Goal: Information Seeking & Learning: Learn about a topic

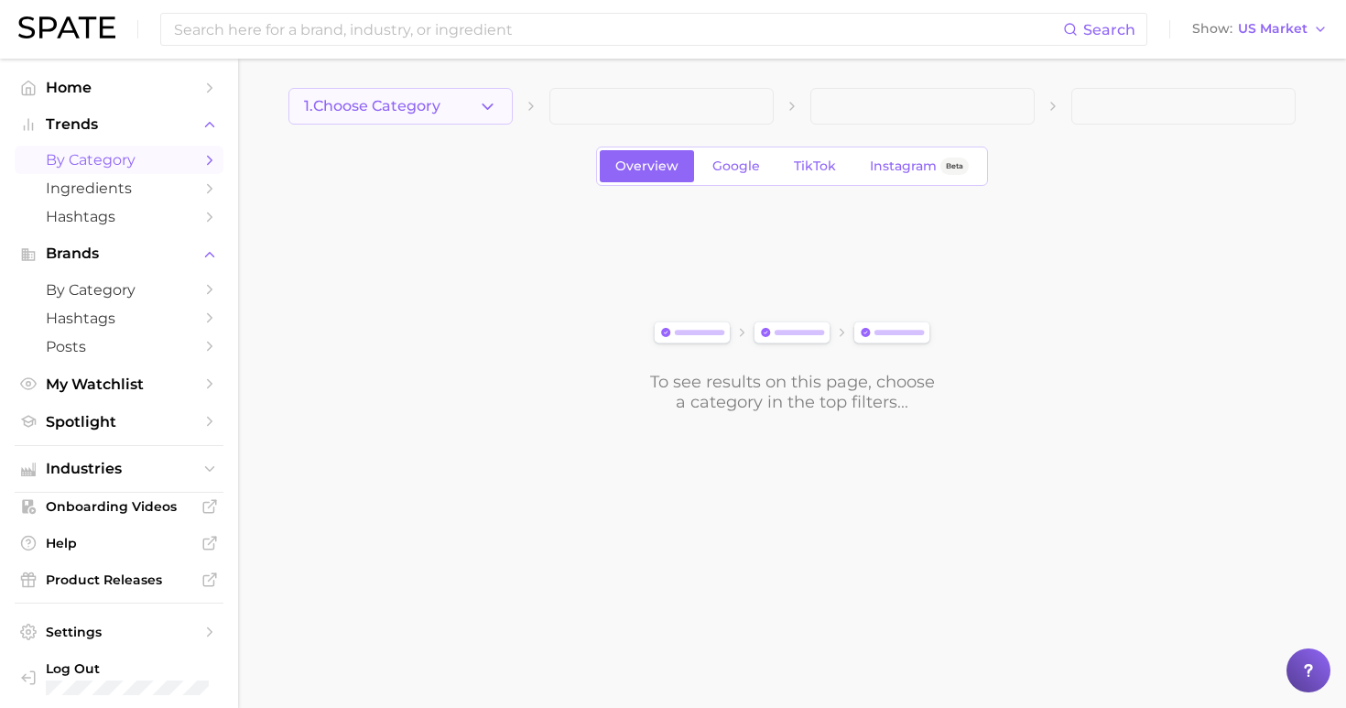
click at [425, 114] on button "1. Choose Category" at bounding box center [400, 106] width 224 height 37
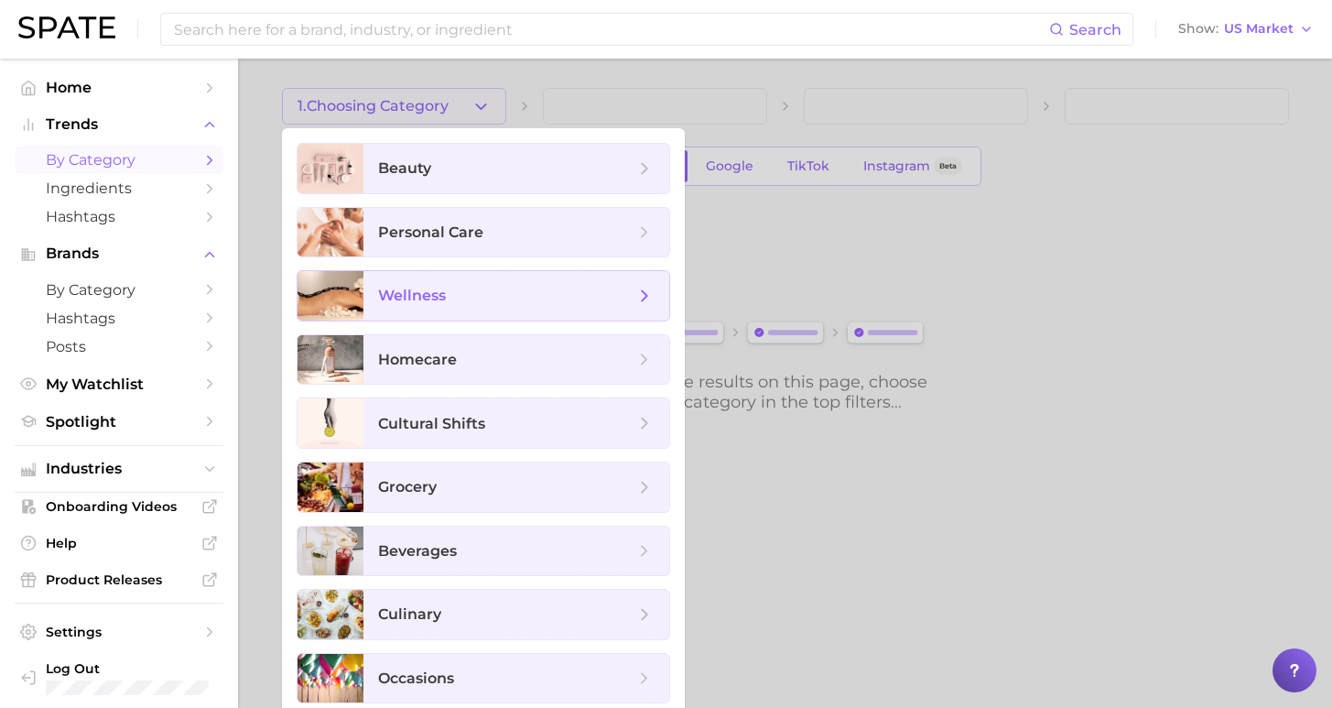
click at [467, 294] on span "wellness" at bounding box center [506, 296] width 256 height 20
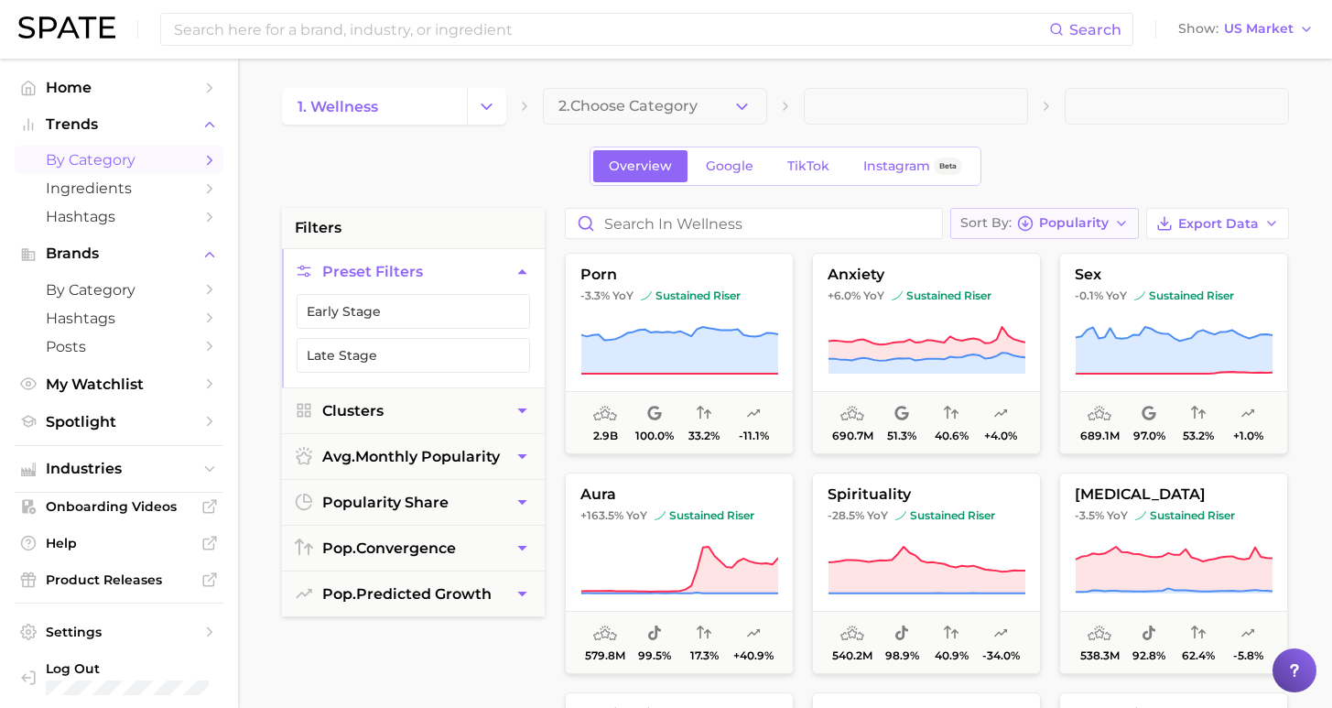
click at [1090, 225] on span "Popularity" at bounding box center [1074, 223] width 70 height 10
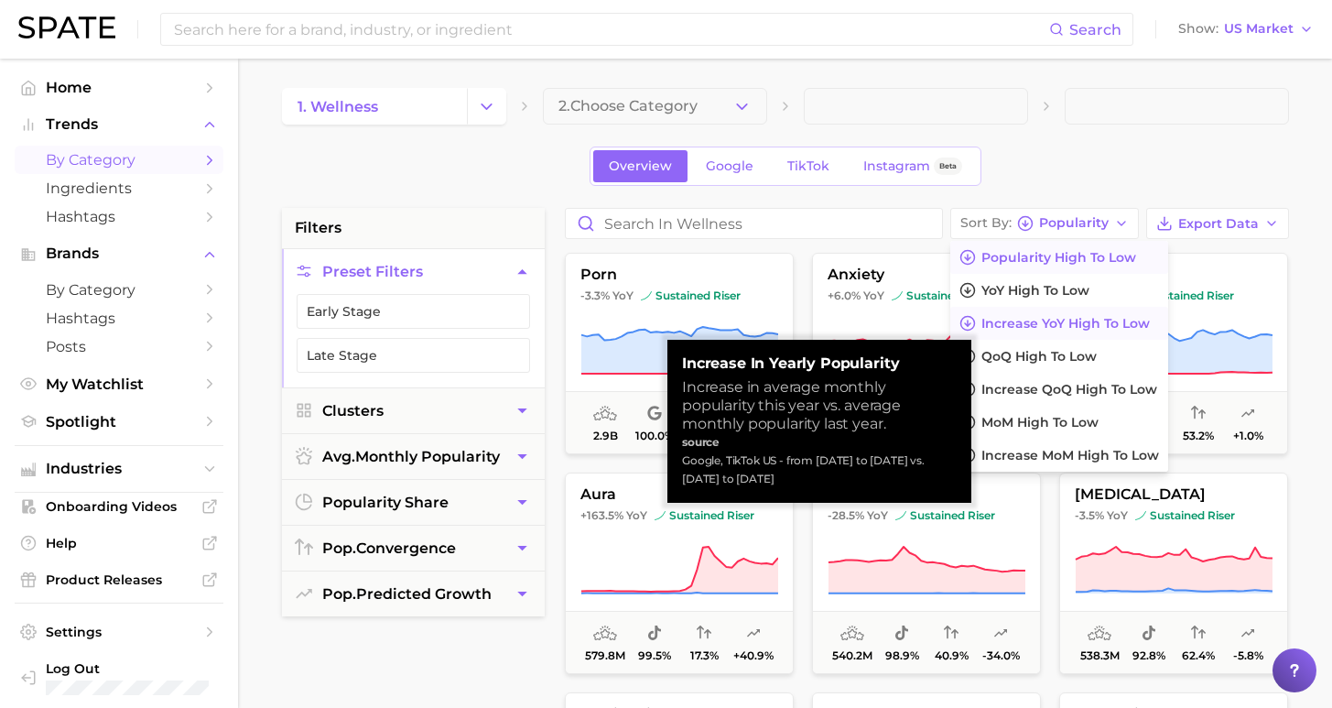
click at [1076, 325] on span "Increase YoY high to low" at bounding box center [1065, 324] width 168 height 16
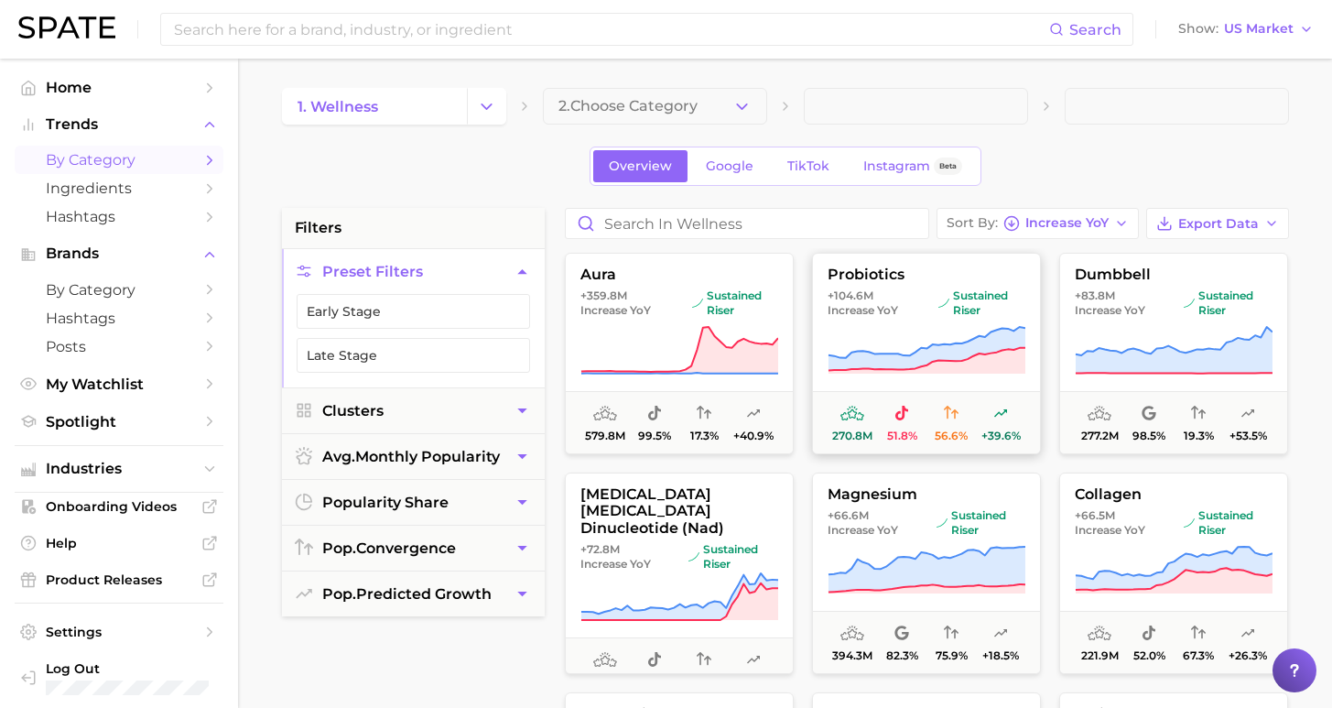
click at [910, 295] on span "+104.6m Increase YoY" at bounding box center [879, 302] width 103 height 29
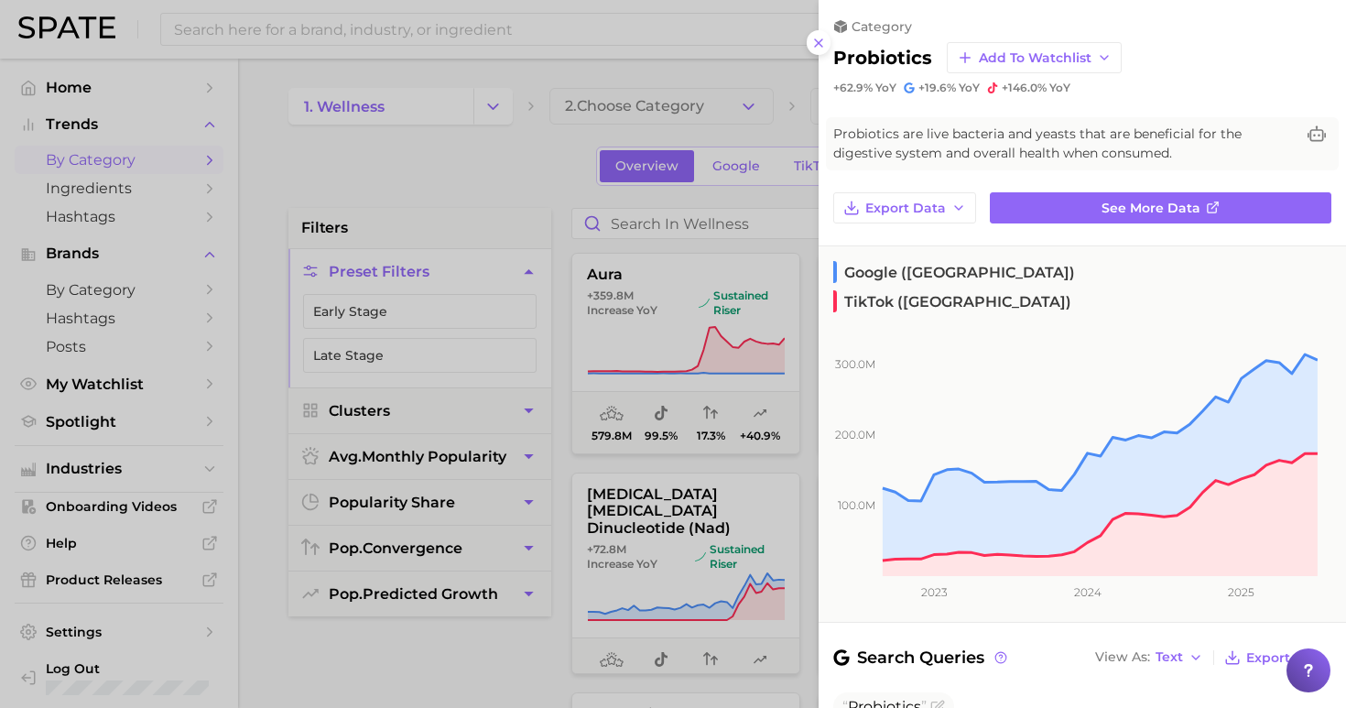
click at [818, 37] on icon at bounding box center [818, 43] width 15 height 15
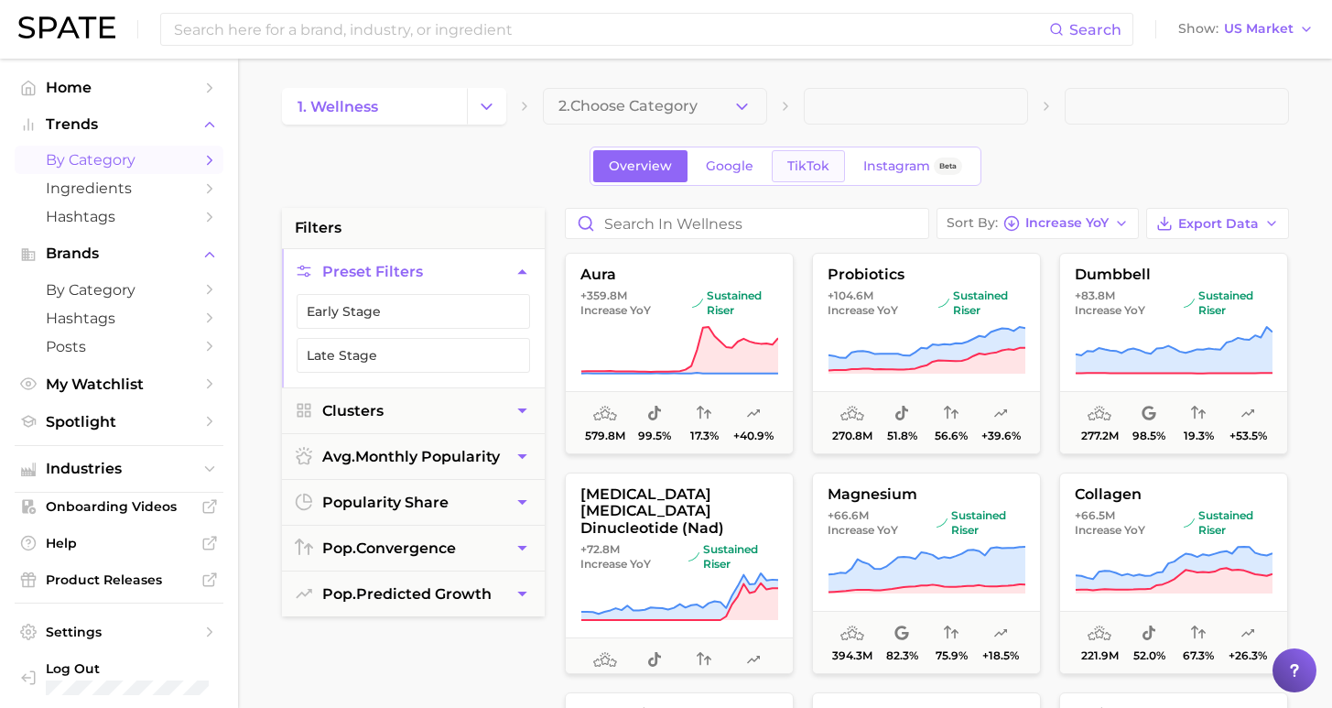
click at [811, 168] on span "TikTok" at bounding box center [808, 166] width 42 height 16
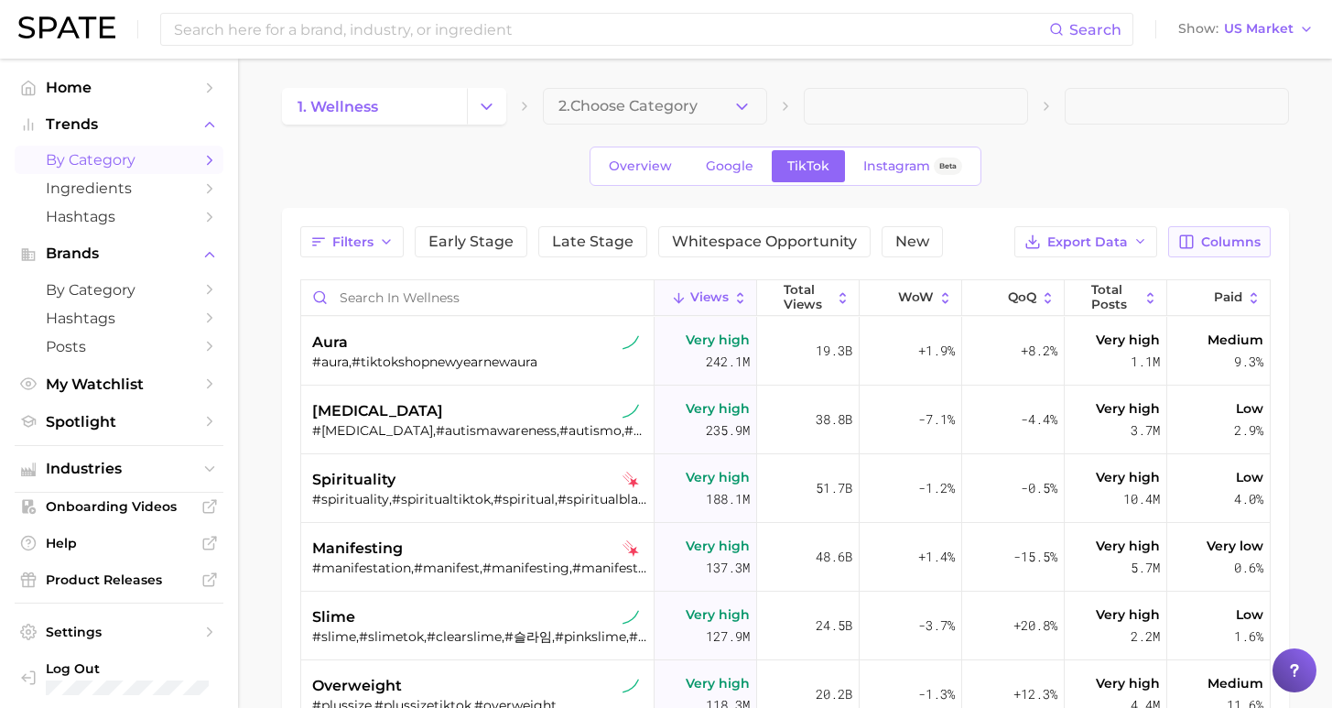
click at [1208, 238] on span "Columns" at bounding box center [1231, 242] width 60 height 16
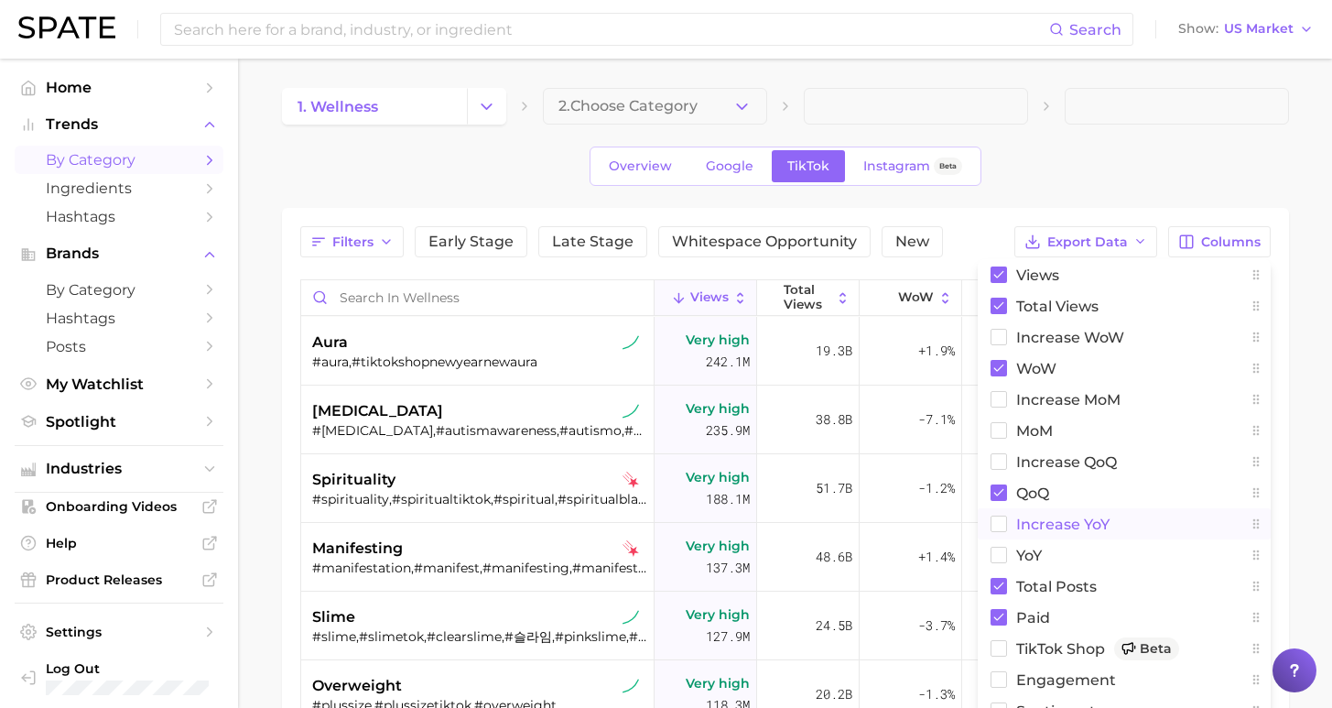
click at [1030, 525] on span "increase YoY" at bounding box center [1062, 524] width 93 height 16
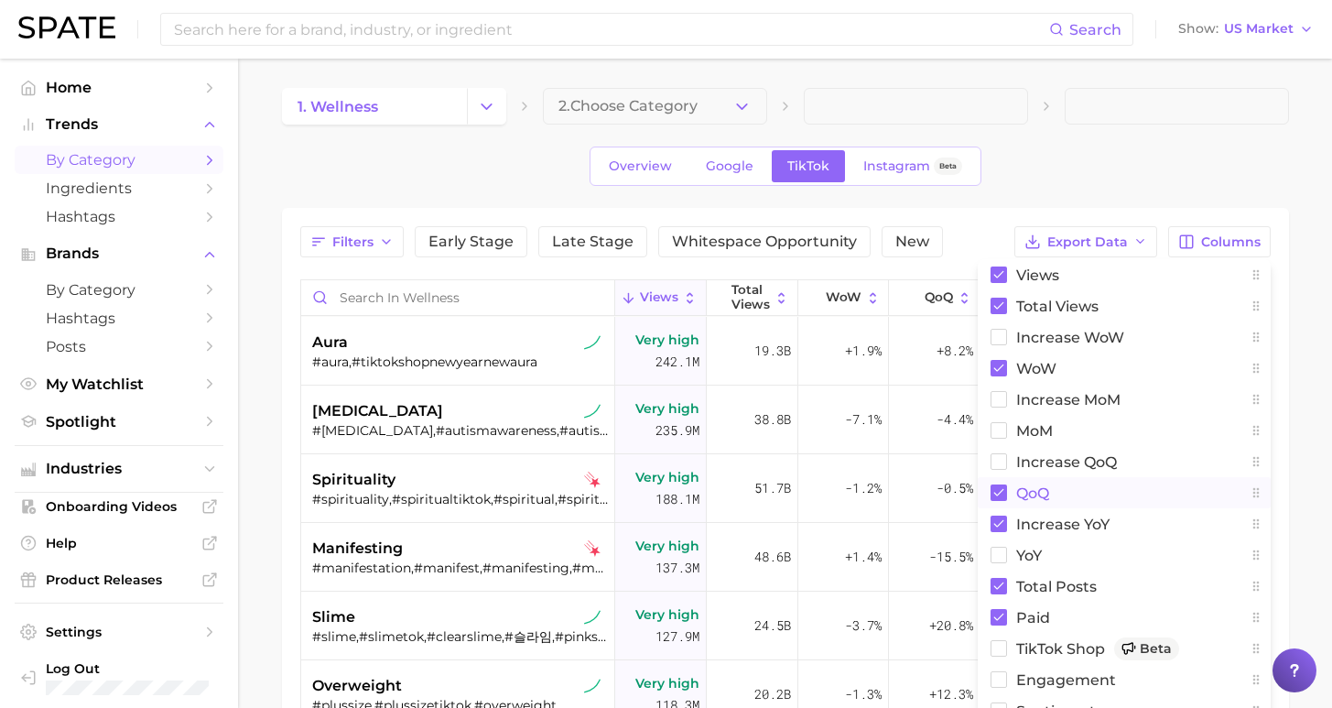
click at [1017, 481] on button "QoQ" at bounding box center [1124, 492] width 293 height 31
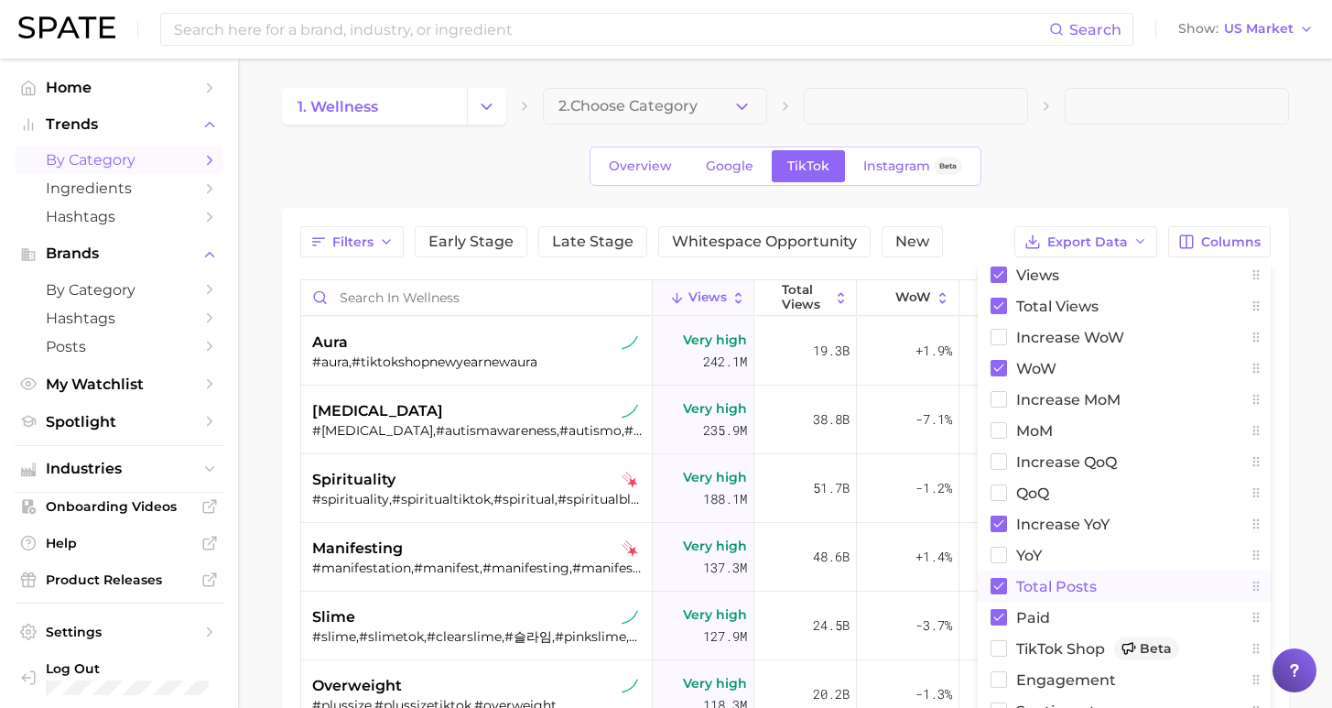
click at [1034, 577] on button "Total Posts" at bounding box center [1124, 585] width 293 height 31
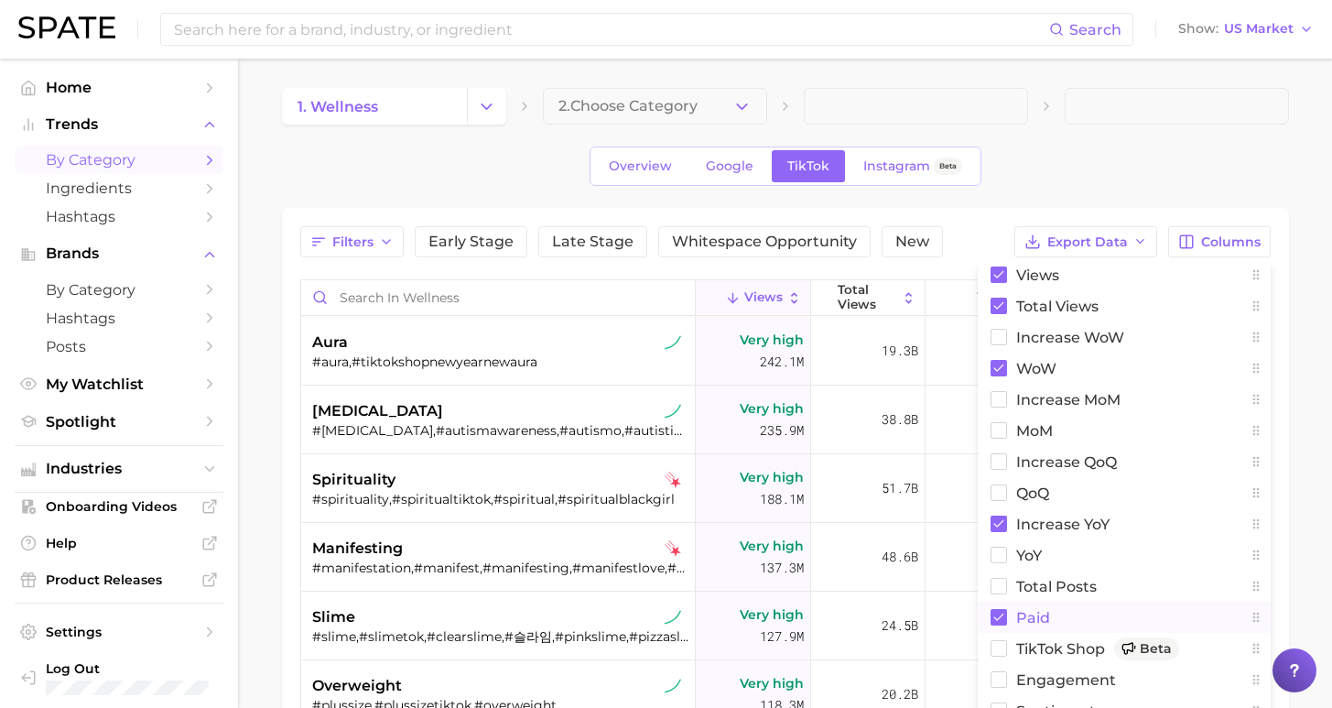
click at [1033, 613] on span "Paid" at bounding box center [1033, 618] width 34 height 16
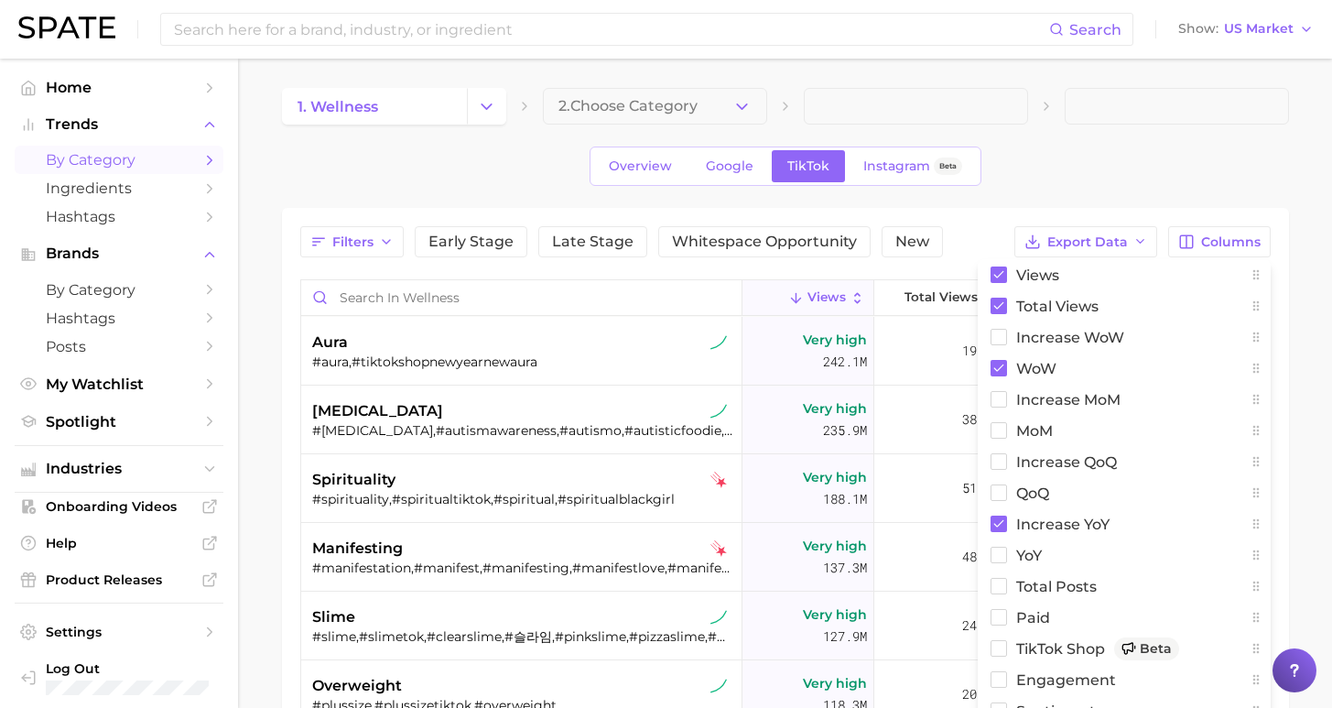
click at [1294, 425] on main "1. wellness 2. Choose Category Overview Google TikTok Instagram Beta Filters Ea…" at bounding box center [785, 578] width 1094 height 1038
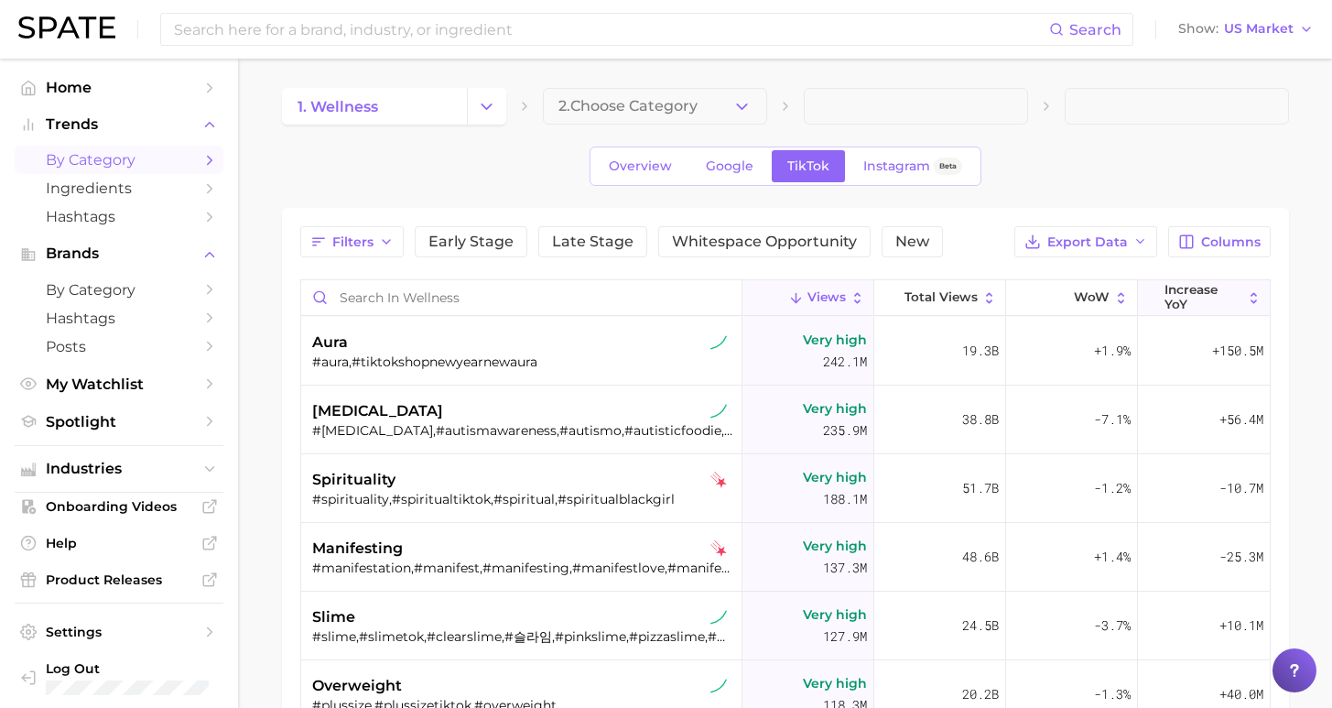
click at [1175, 303] on span "increase YoY" at bounding box center [1204, 297] width 78 height 28
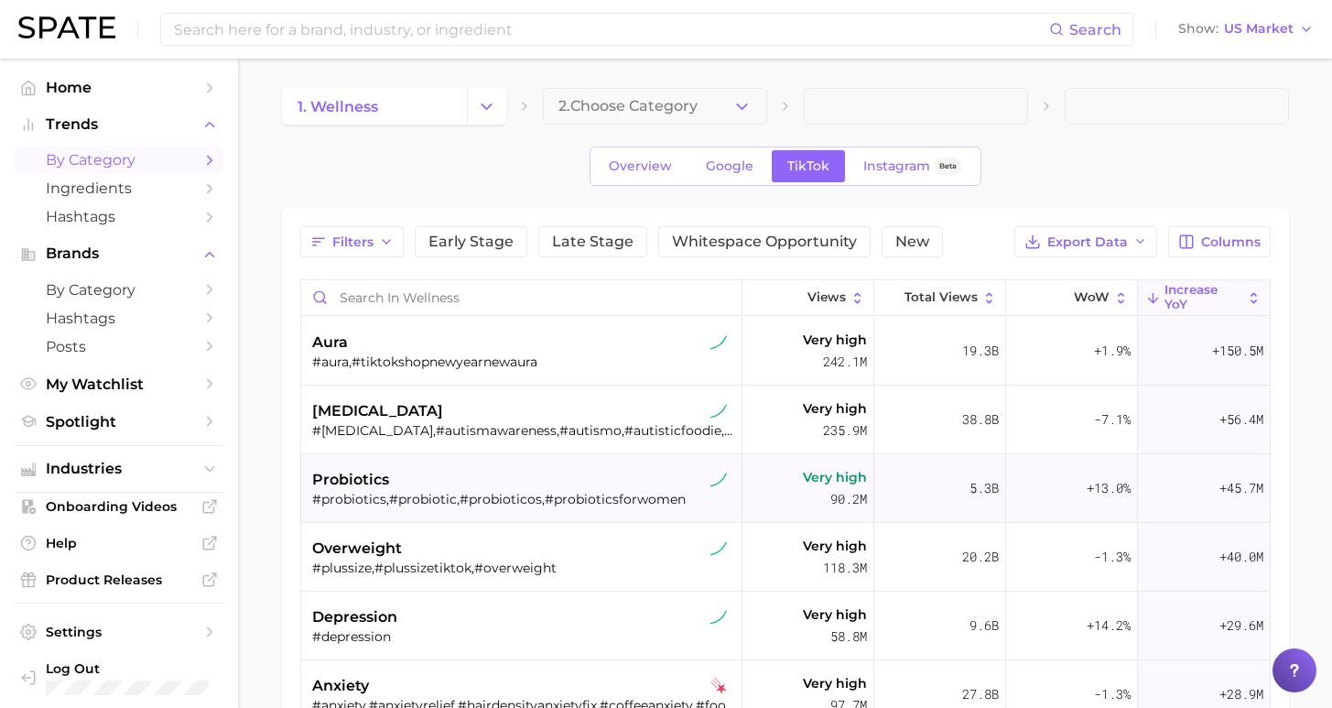
click at [576, 501] on div "#probiotics,#probiotic,#probioticos,#probioticsforwomen" at bounding box center [523, 499] width 423 height 16
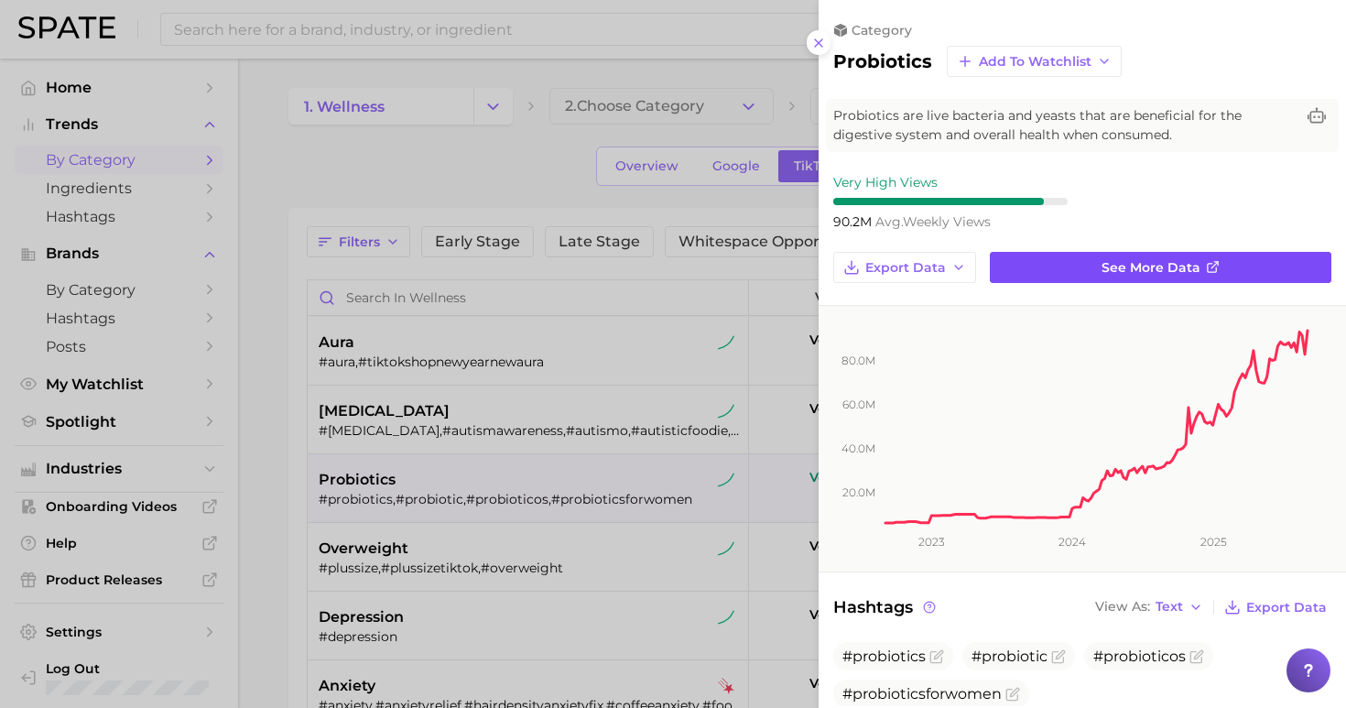
click at [1102, 260] on span "See more data" at bounding box center [1150, 268] width 99 height 16
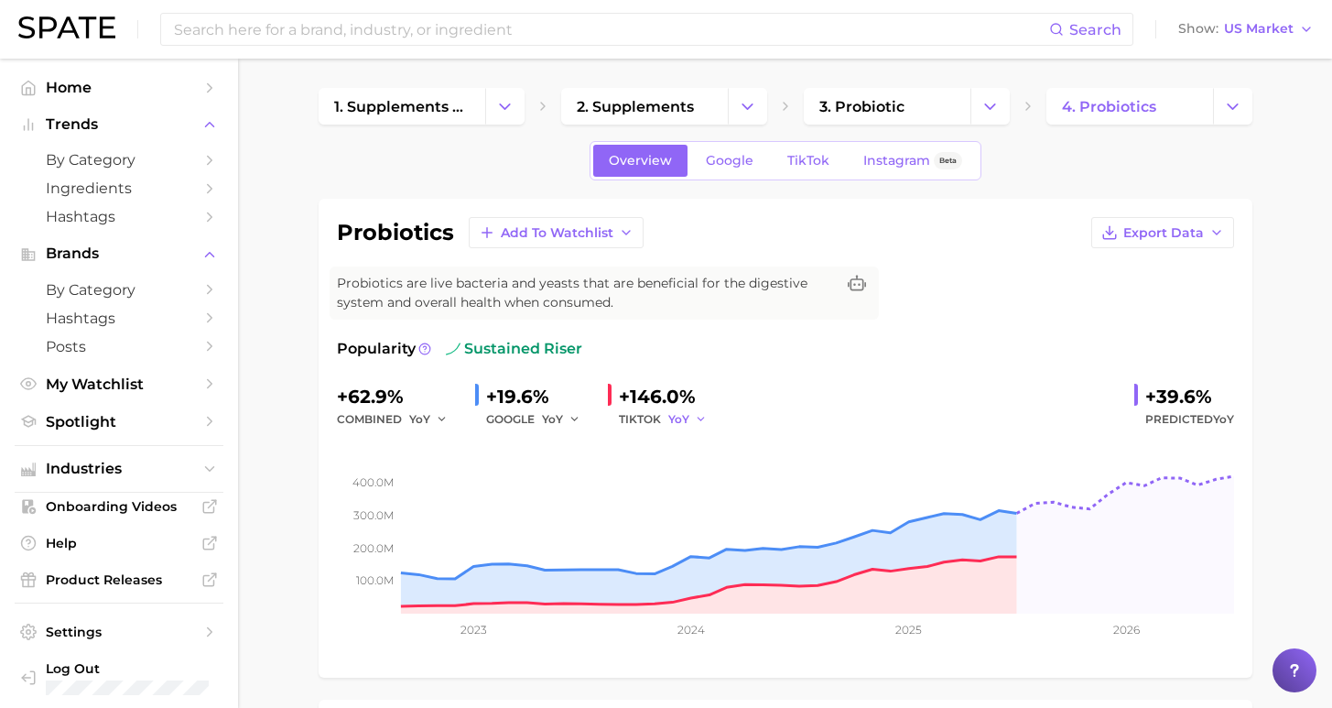
click at [673, 425] on span "YoY" at bounding box center [678, 419] width 21 height 16
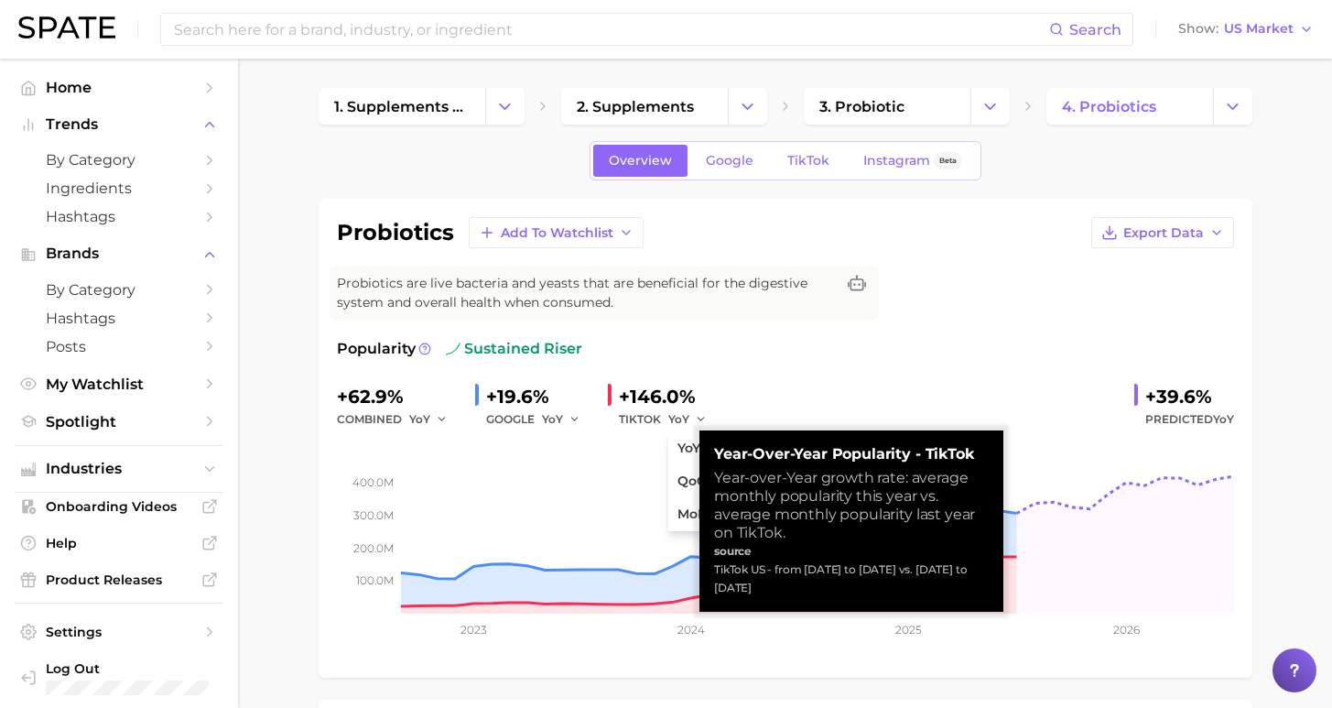
drag, startPoint x: 762, startPoint y: 574, endPoint x: 712, endPoint y: 557, distance: 52.4
click at [712, 557] on div "Year-over-Year Popularity - TikTok Year-over-Year growth rate: average monthly …" at bounding box center [851, 520] width 304 height 181
drag, startPoint x: 749, startPoint y: 569, endPoint x: 712, endPoint y: 553, distance: 39.8
click at [712, 553] on div "Year-over-Year Popularity - TikTok Year-over-Year growth rate: average monthly …" at bounding box center [851, 520] width 304 height 181
copy div "TikTok US - from [DATE] to [DATE] vs. [DATE] to [DATE]"
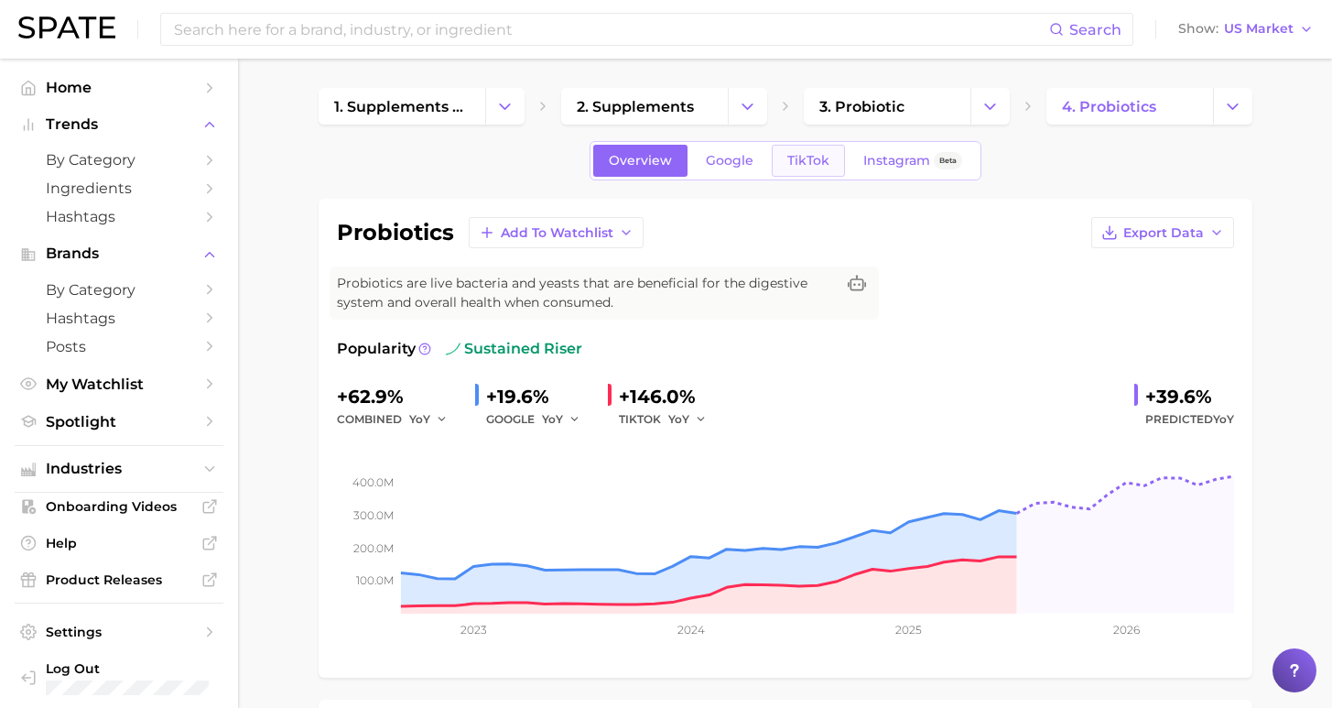
click at [818, 162] on span "TikTok" at bounding box center [808, 161] width 42 height 16
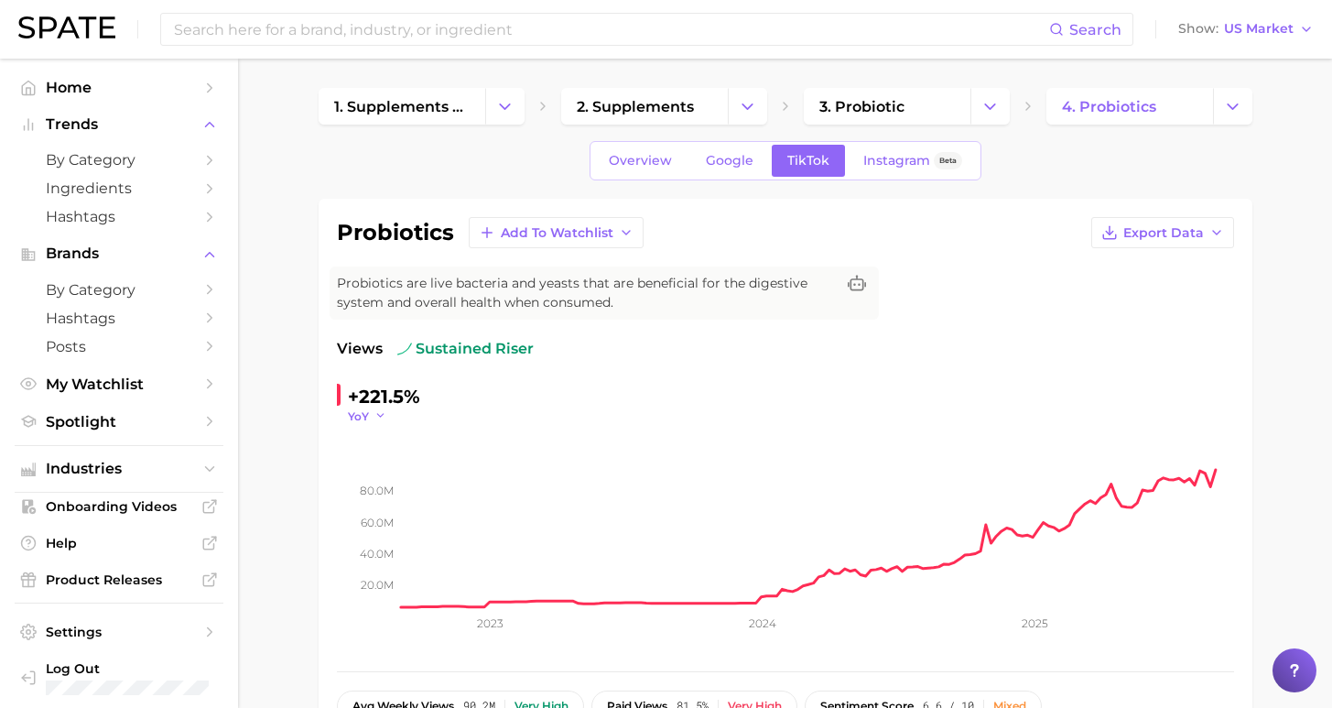
click at [361, 414] on span "YoY" at bounding box center [358, 416] width 21 height 16
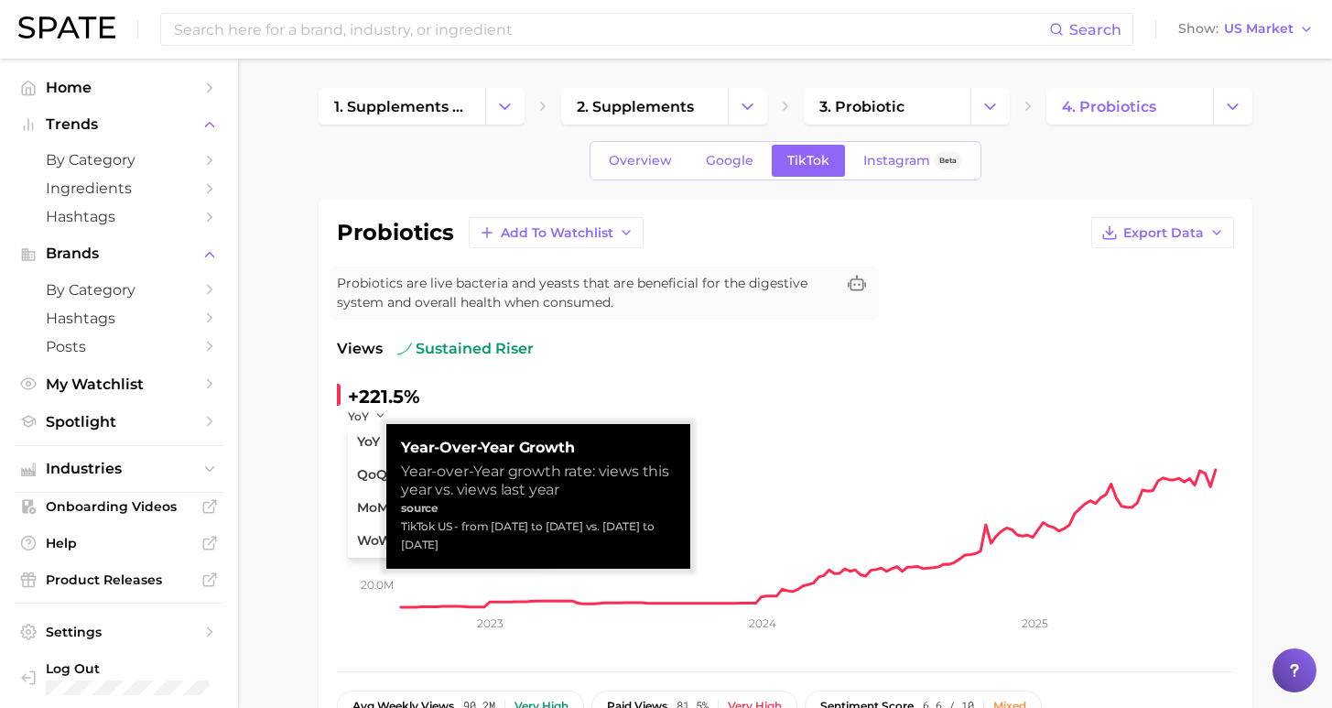
drag, startPoint x: 498, startPoint y: 547, endPoint x: 458, endPoint y: 530, distance: 43.5
click at [458, 530] on div "TikTok US - from Sep 1, 2024 to Aug 31, 2025 vs. Sep 3, 2023 to Sep 1, 2024" at bounding box center [538, 535] width 275 height 37
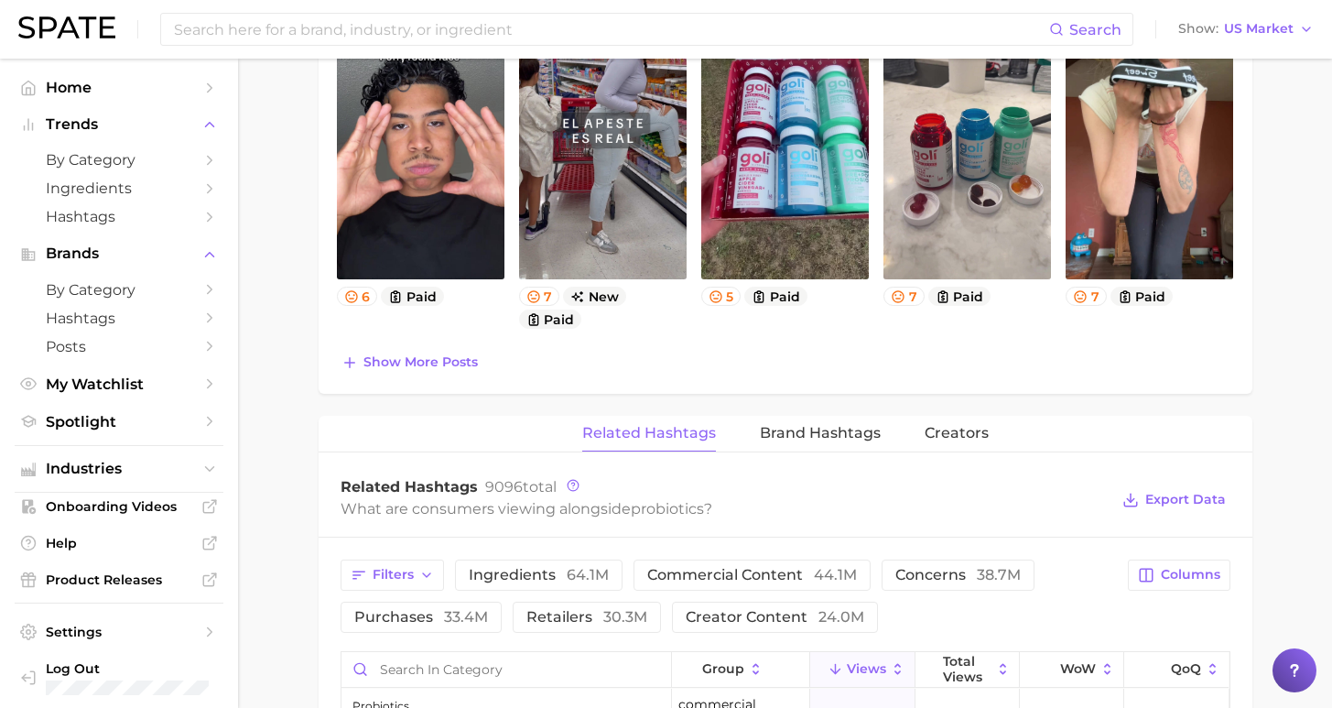
scroll to position [1368, 0]
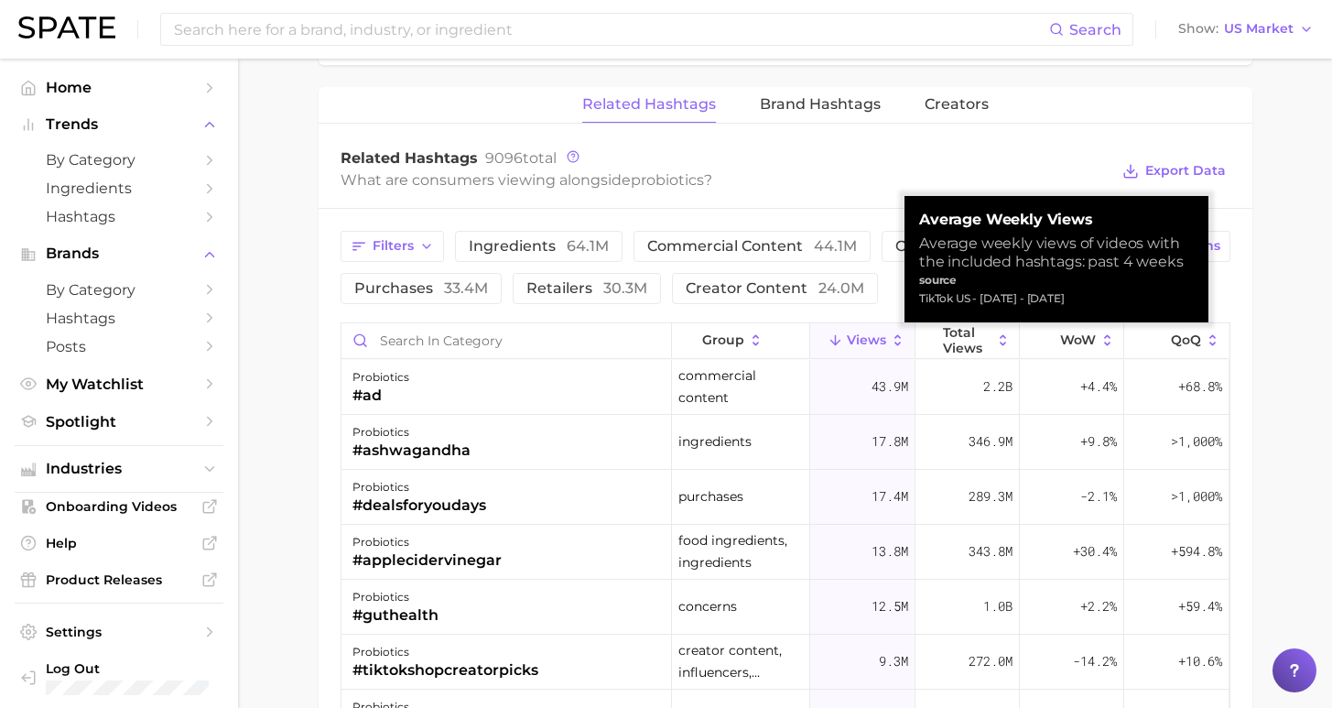
drag, startPoint x: 974, startPoint y: 299, endPoint x: 1112, endPoint y: 298, distance: 138.2
click at [1112, 298] on div "TikTok US - [DATE] - [DATE]" at bounding box center [1056, 298] width 275 height 18
copy div "Aug 31, 2025 - Aug 3, 2025"
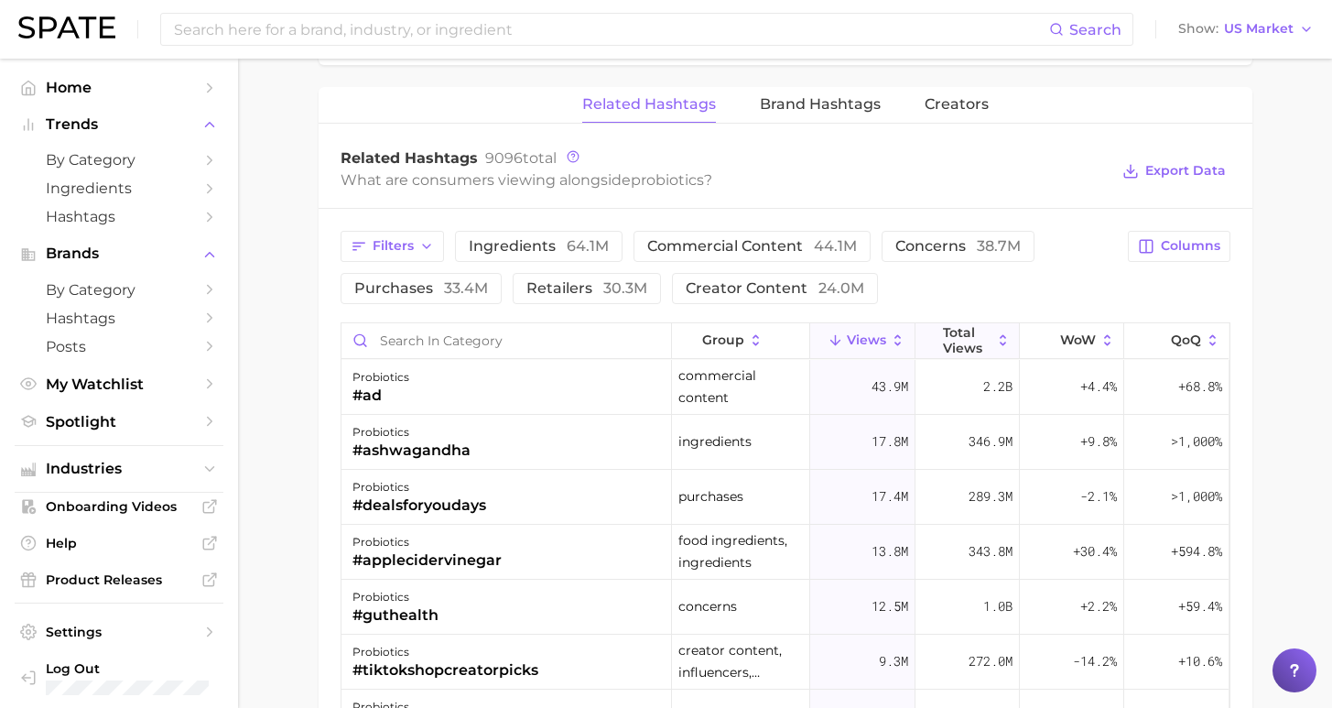
click at [945, 344] on span "Total Views" at bounding box center [967, 339] width 49 height 29
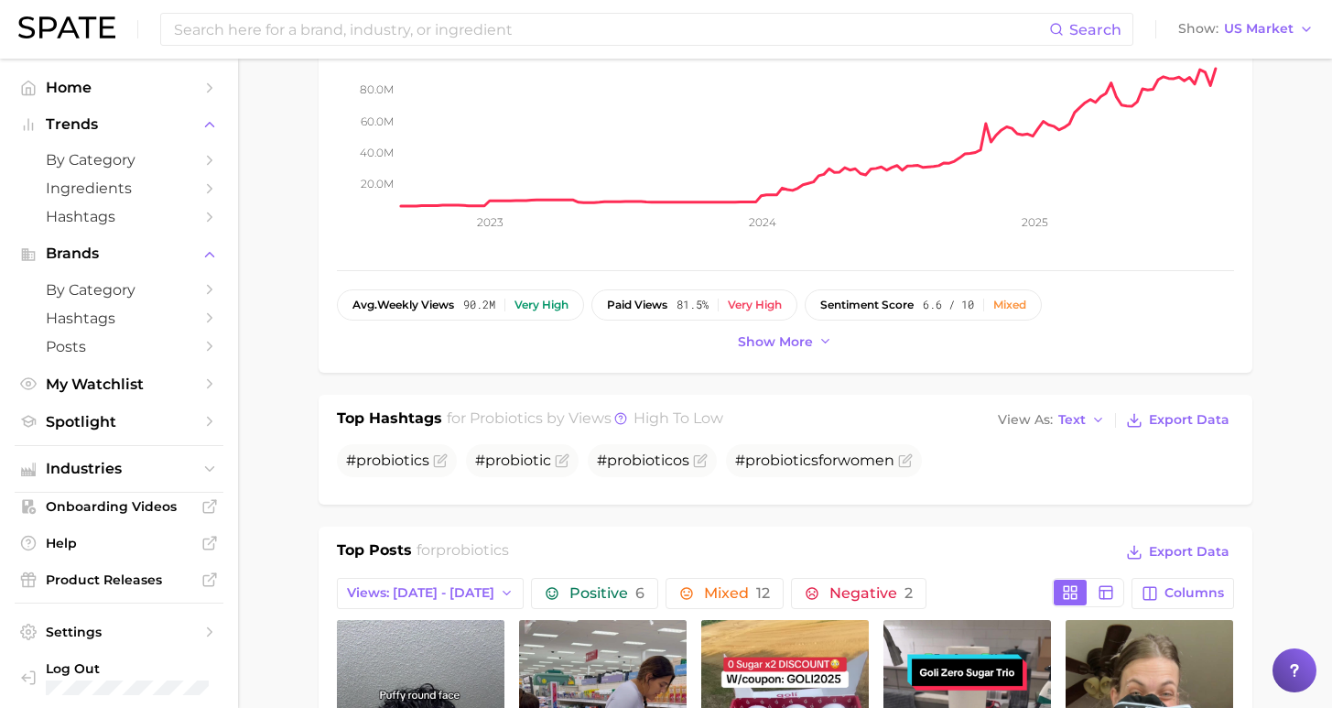
scroll to position [0, 0]
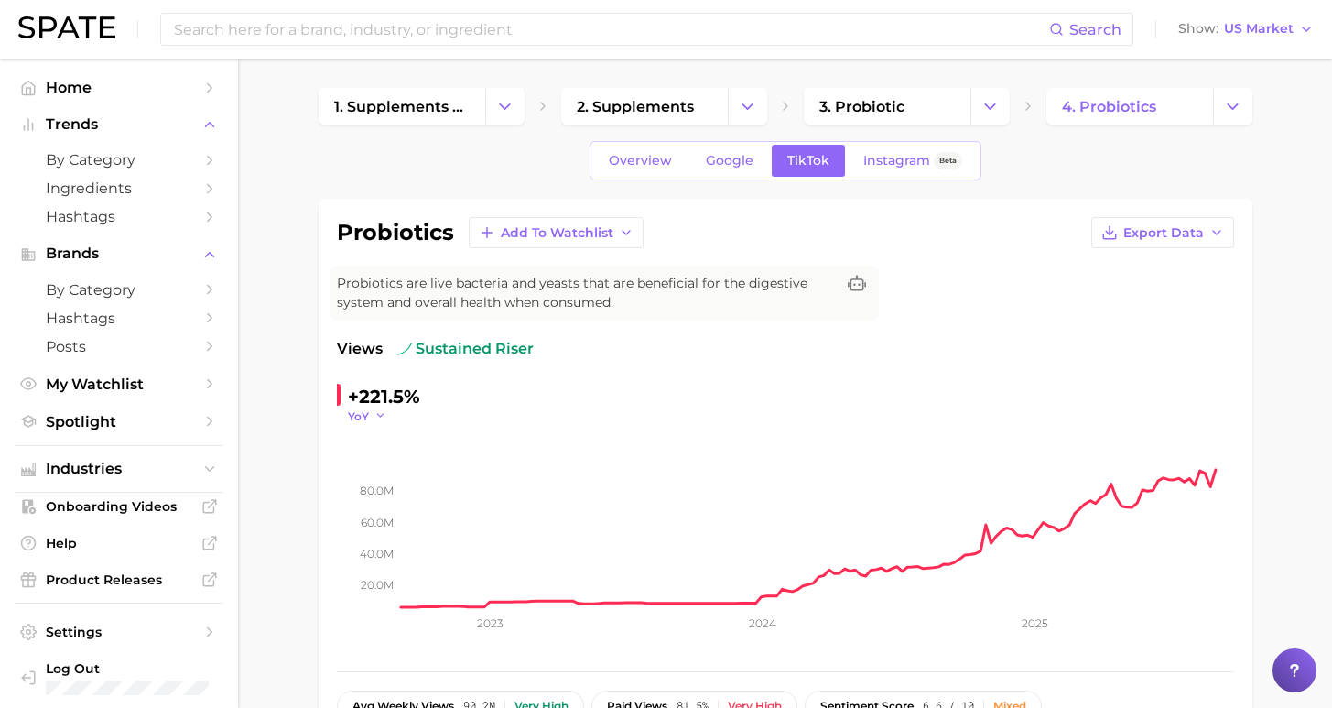
click at [361, 415] on span "YoY" at bounding box center [358, 416] width 21 height 16
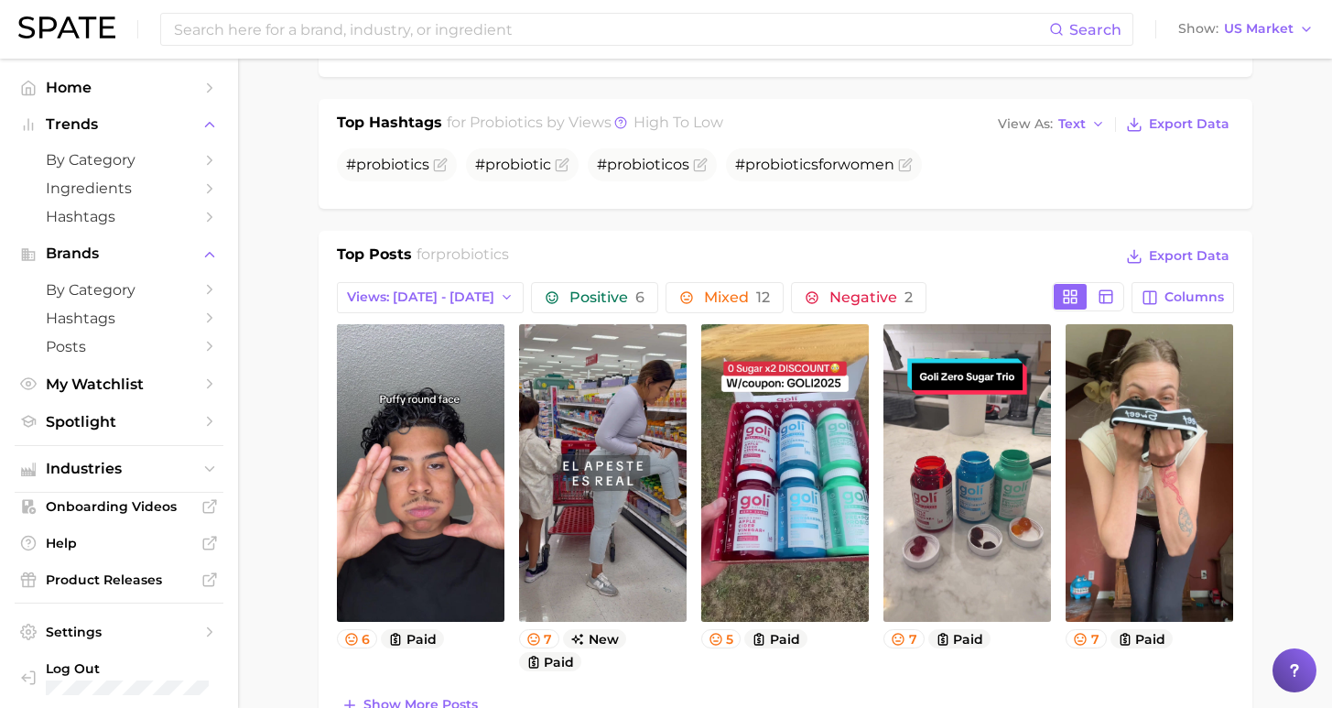
scroll to position [1290, 0]
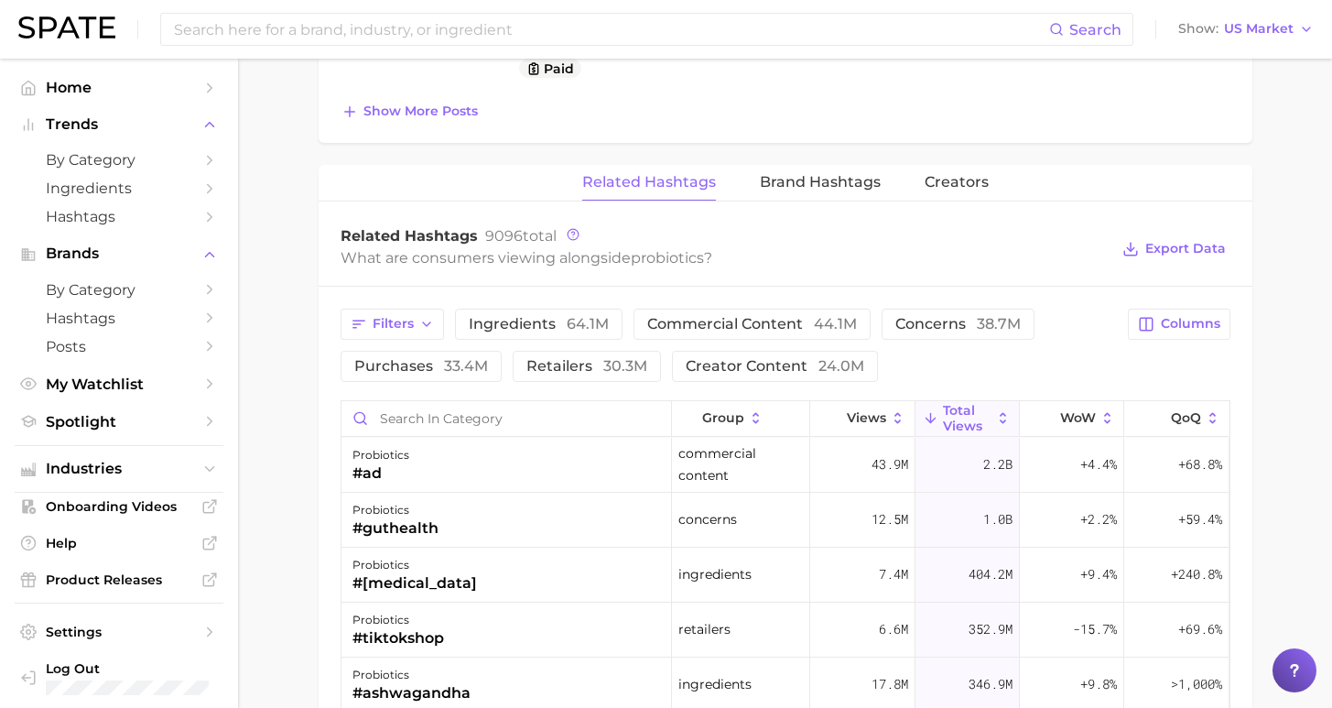
click at [948, 417] on span "Total Views" at bounding box center [967, 417] width 49 height 29
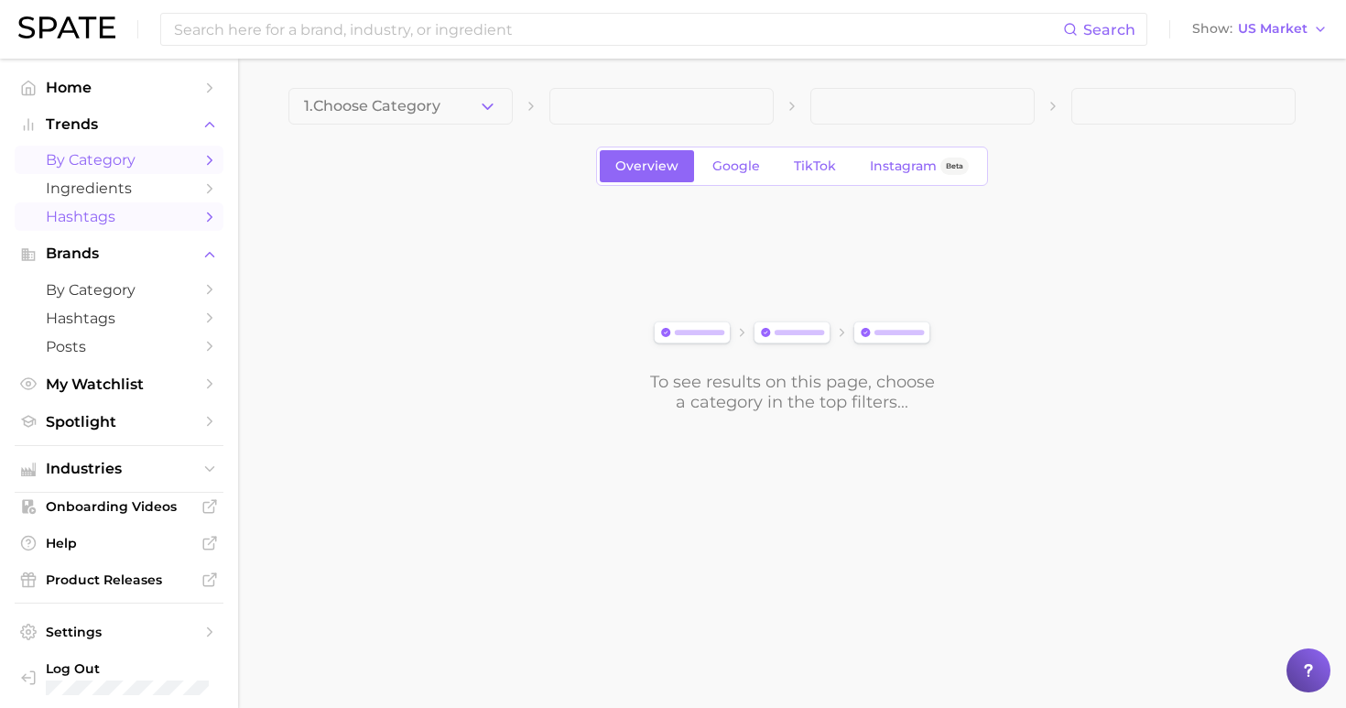
click at [127, 208] on span "Hashtags" at bounding box center [119, 216] width 146 height 17
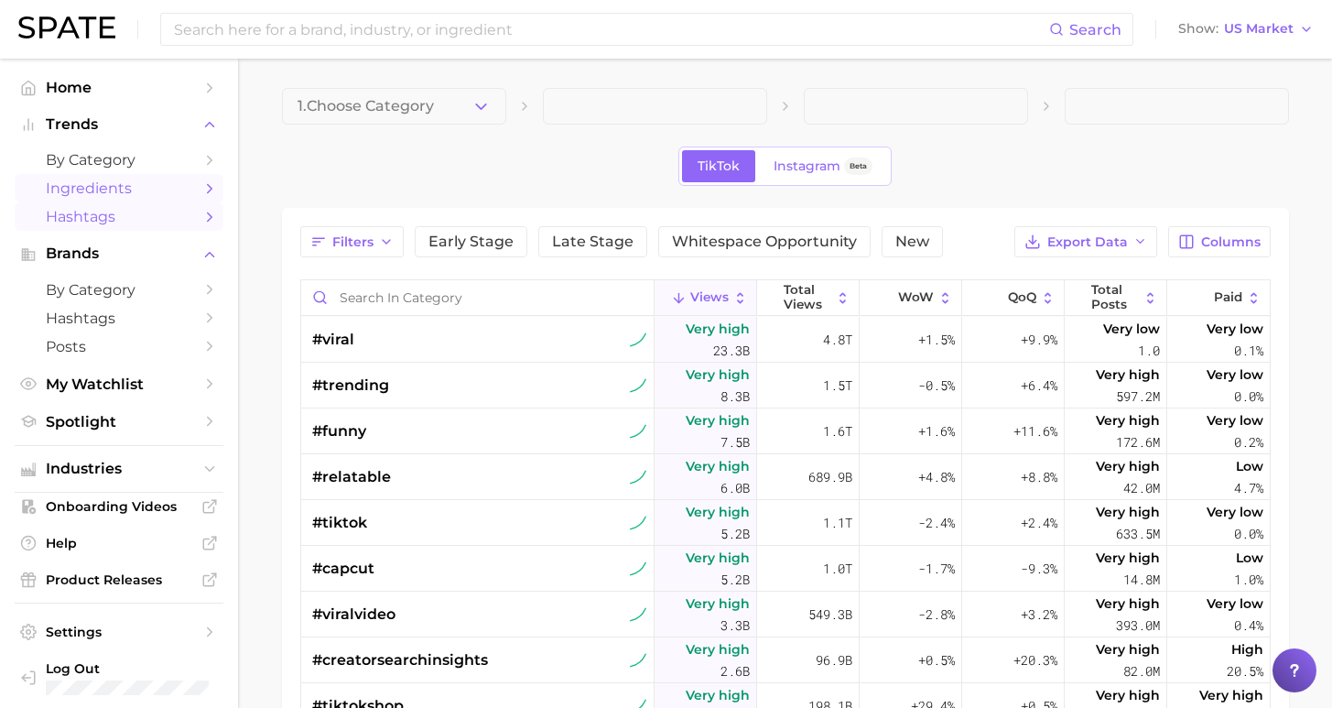
click at [155, 189] on span "Ingredients" at bounding box center [119, 187] width 146 height 17
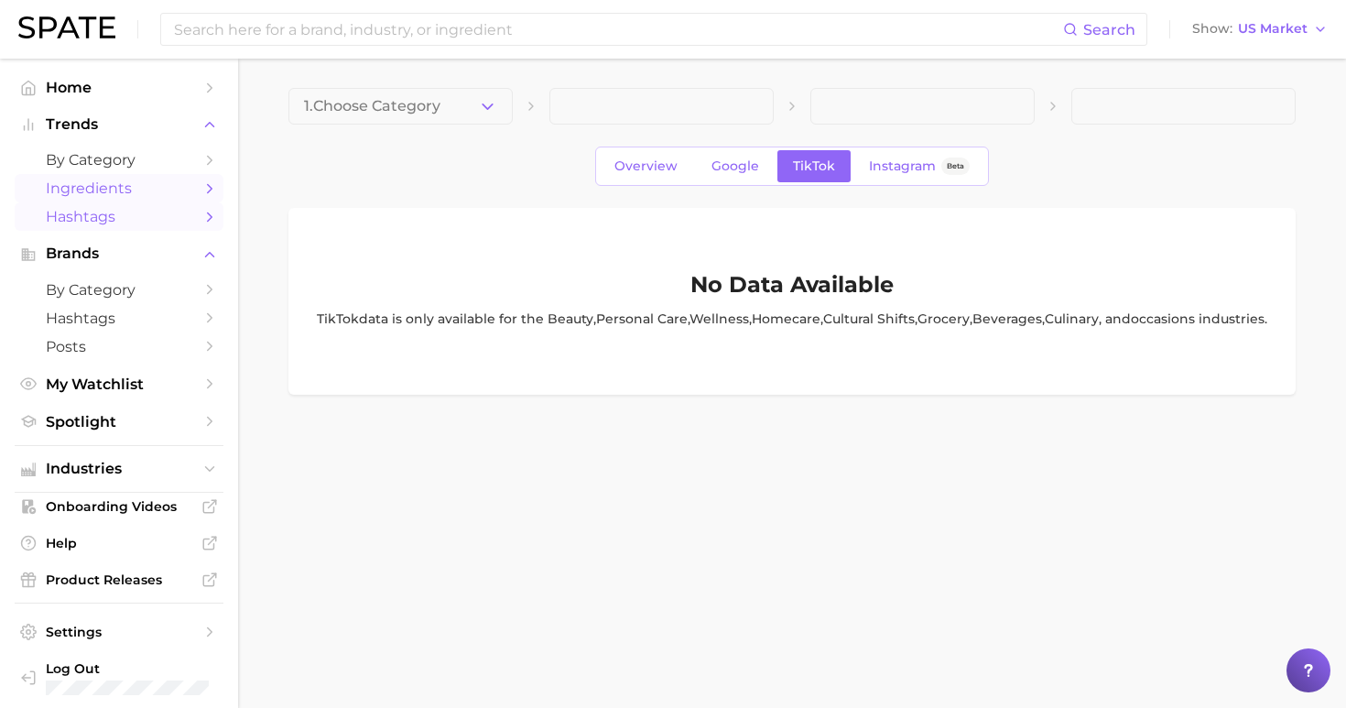
click at [186, 223] on link "Hashtags" at bounding box center [119, 216] width 209 height 28
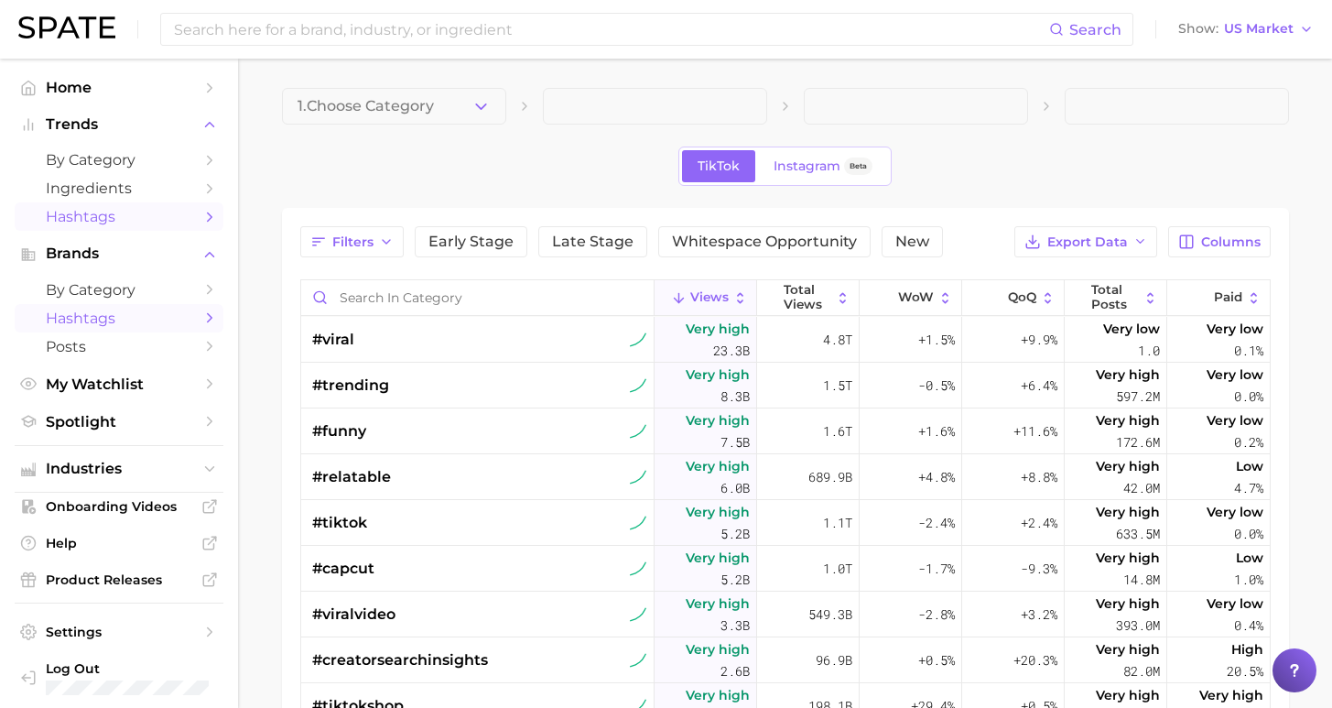
click at [78, 314] on span "Hashtags" at bounding box center [119, 317] width 146 height 17
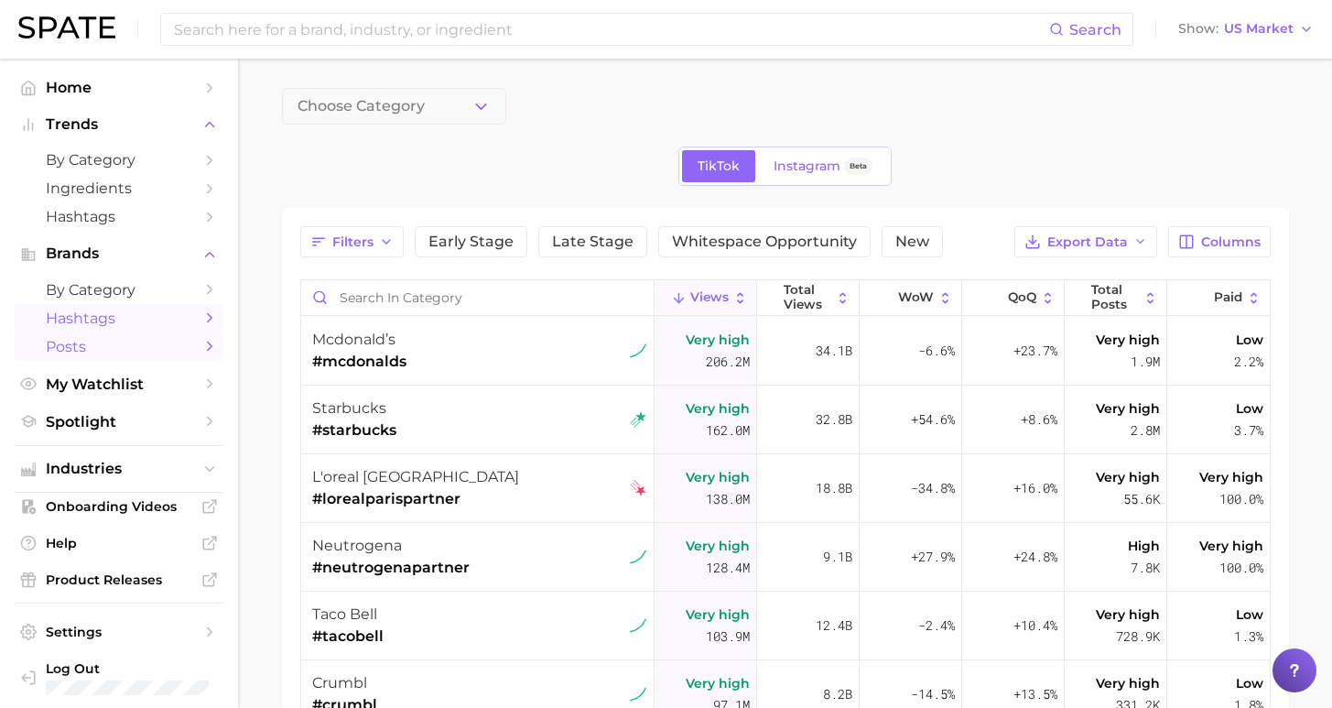
click at [103, 346] on span "Posts" at bounding box center [119, 346] width 146 height 17
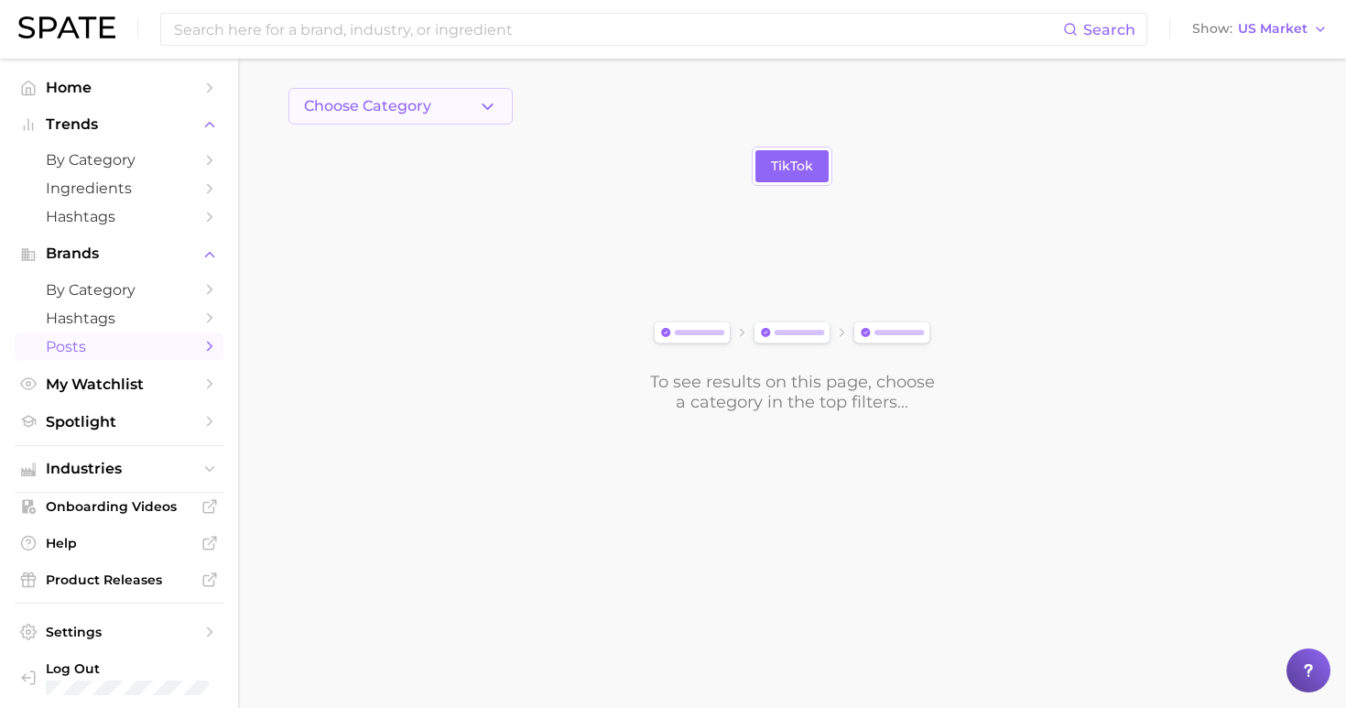
click at [438, 103] on button "Choose Category" at bounding box center [400, 106] width 224 height 37
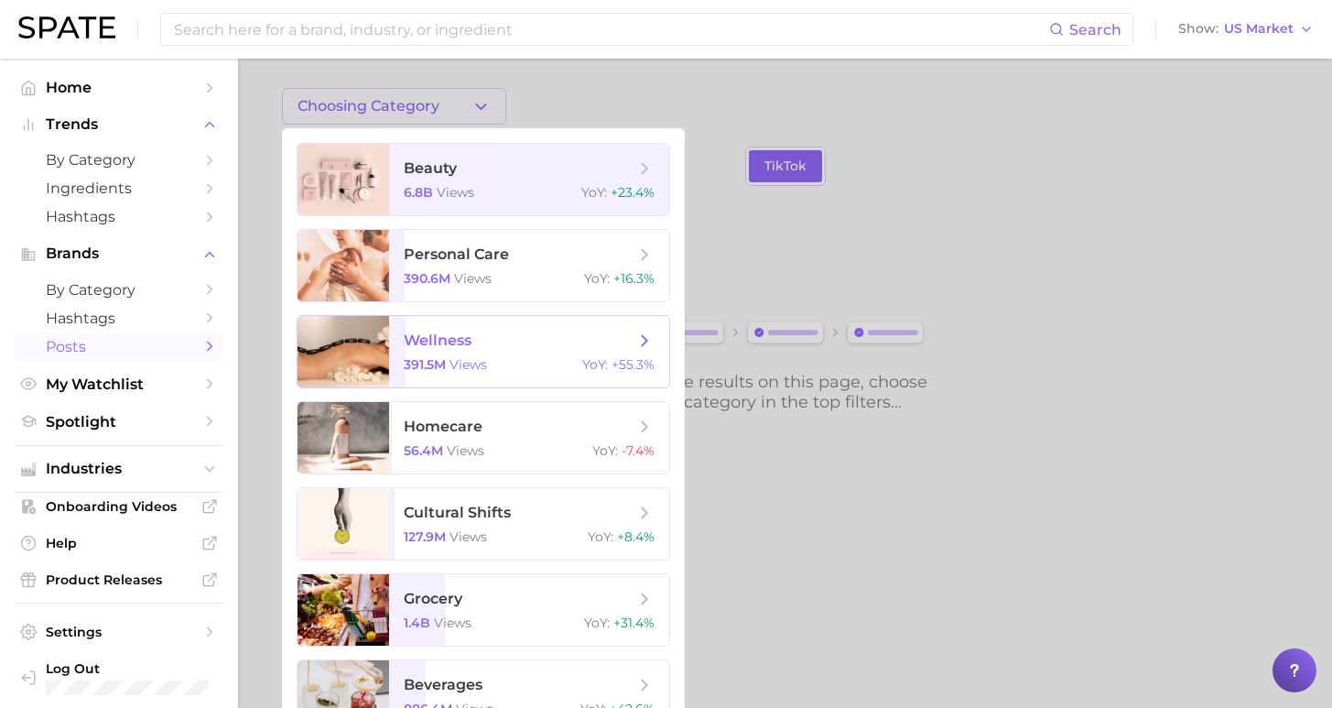
click at [486, 353] on span "wellness 391.5m views YoY : +55.3%" at bounding box center [529, 351] width 280 height 71
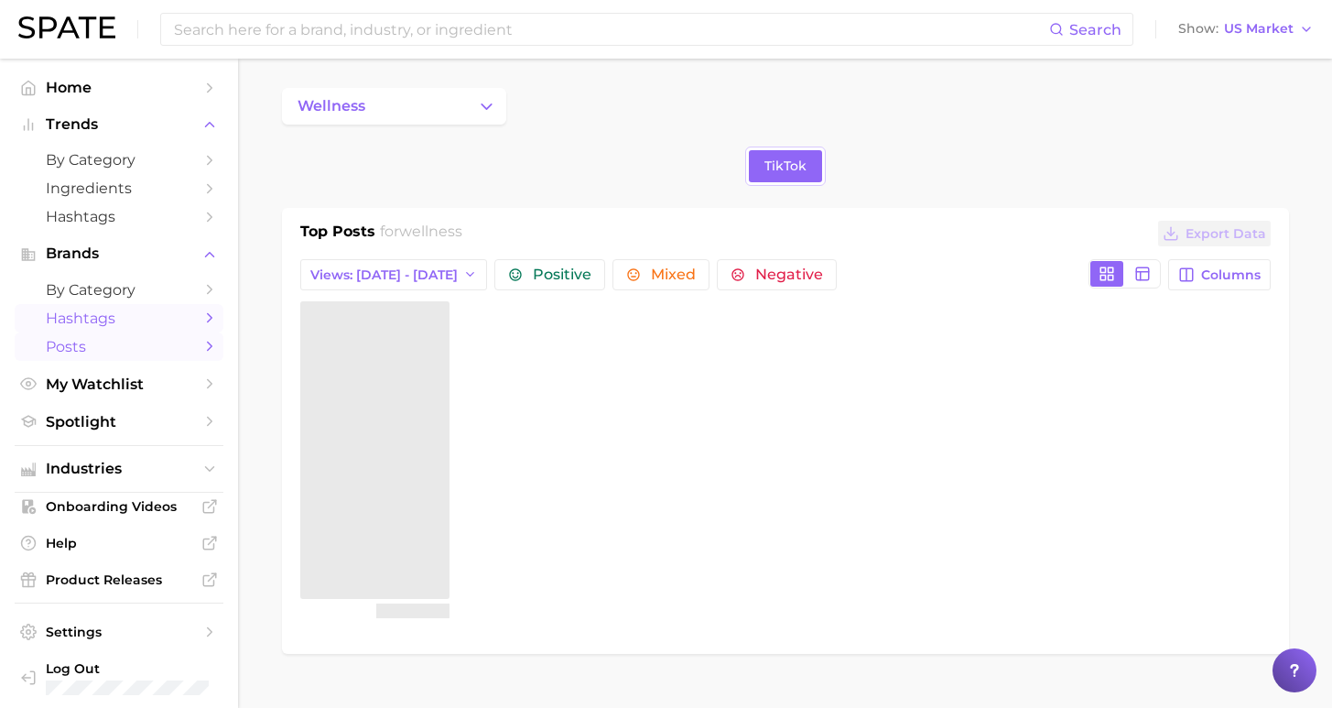
click at [150, 317] on span "Hashtags" at bounding box center [119, 317] width 146 height 17
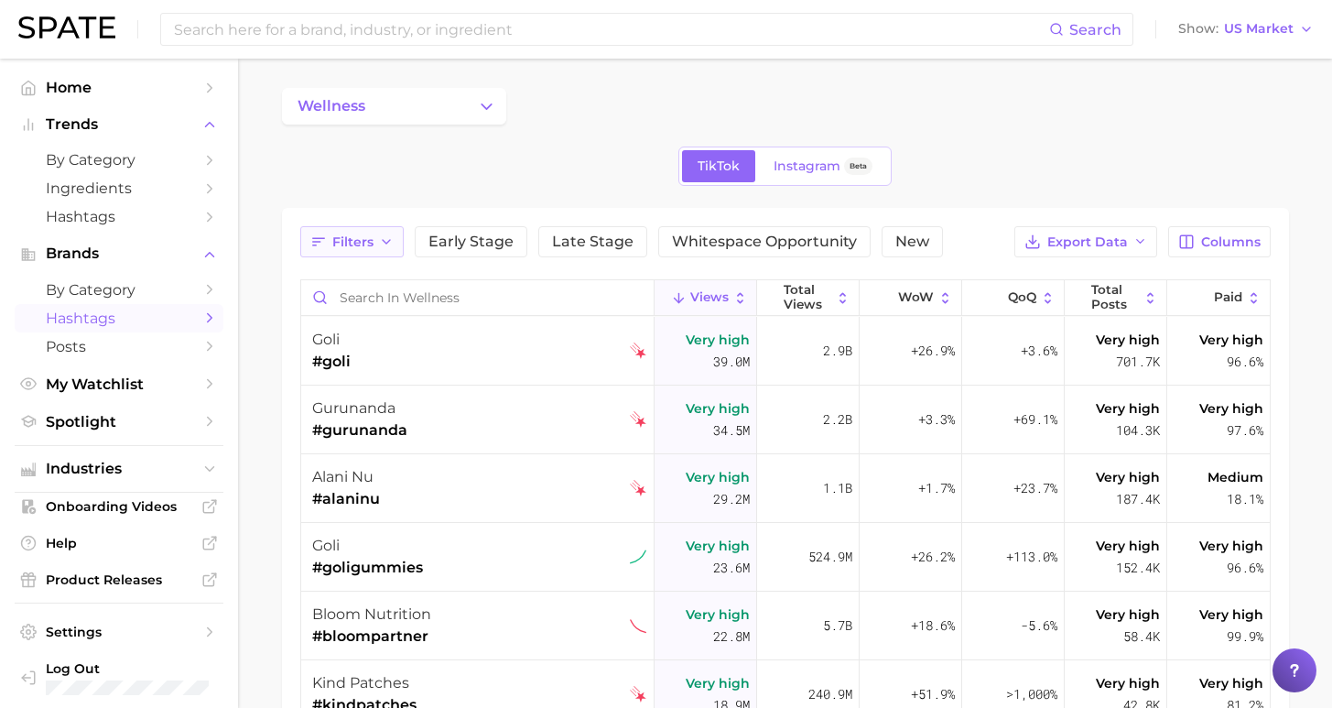
click at [375, 250] on button "Filters" at bounding box center [351, 241] width 103 height 31
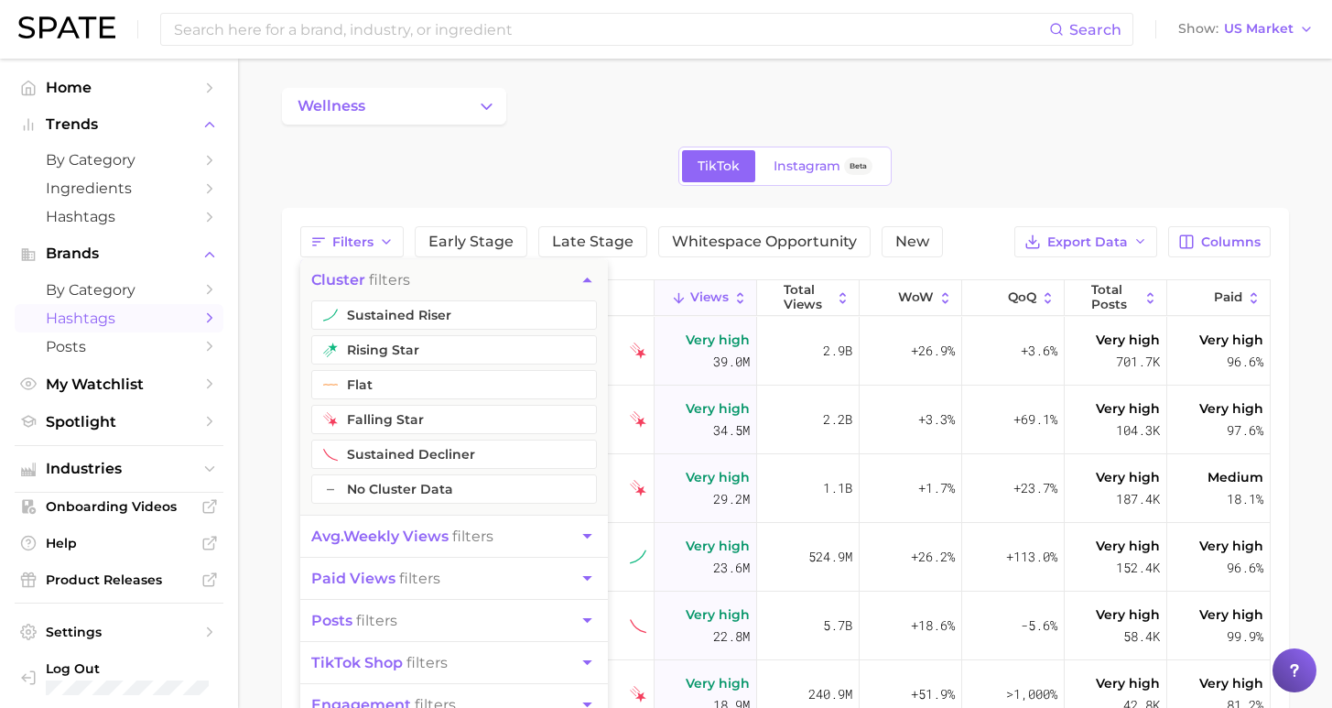
click at [255, 330] on main "wellness TikTok Instagram Beta Filters cluster filters sustained riser rising s…" at bounding box center [785, 578] width 1094 height 1038
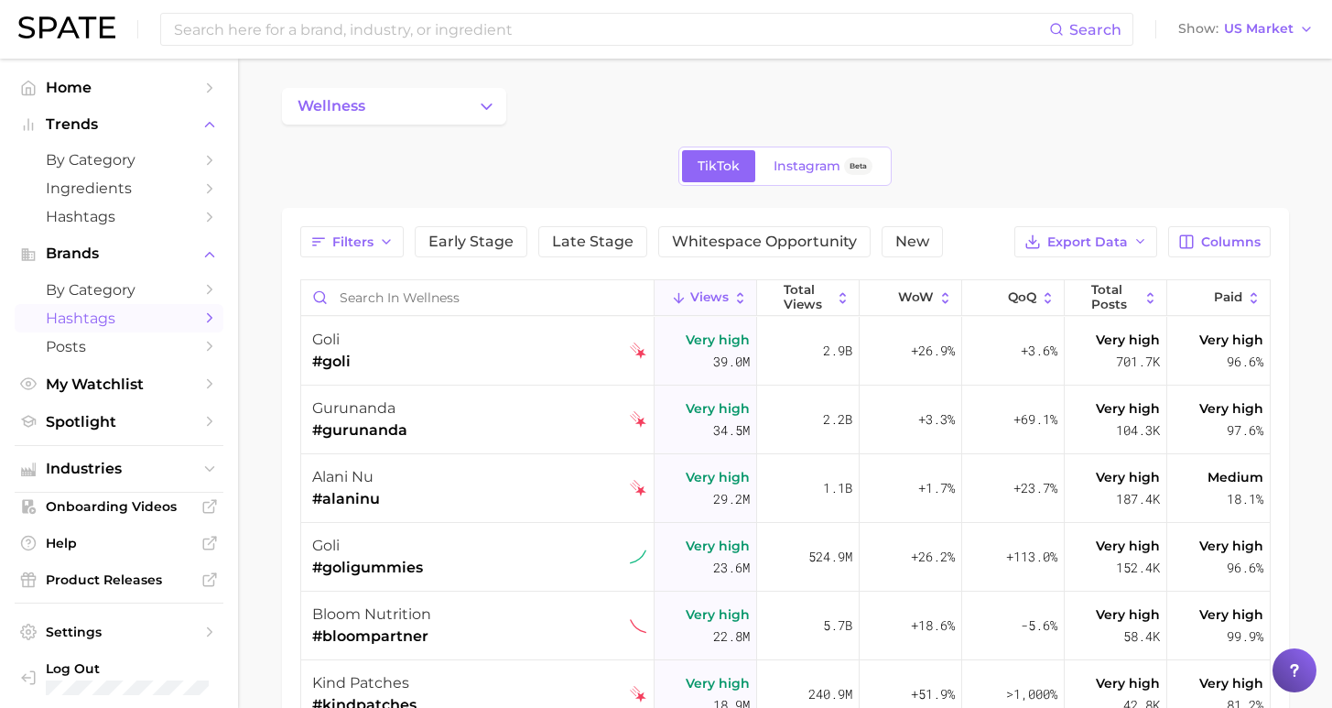
click at [700, 110] on div "wellness" at bounding box center [785, 106] width 1007 height 37
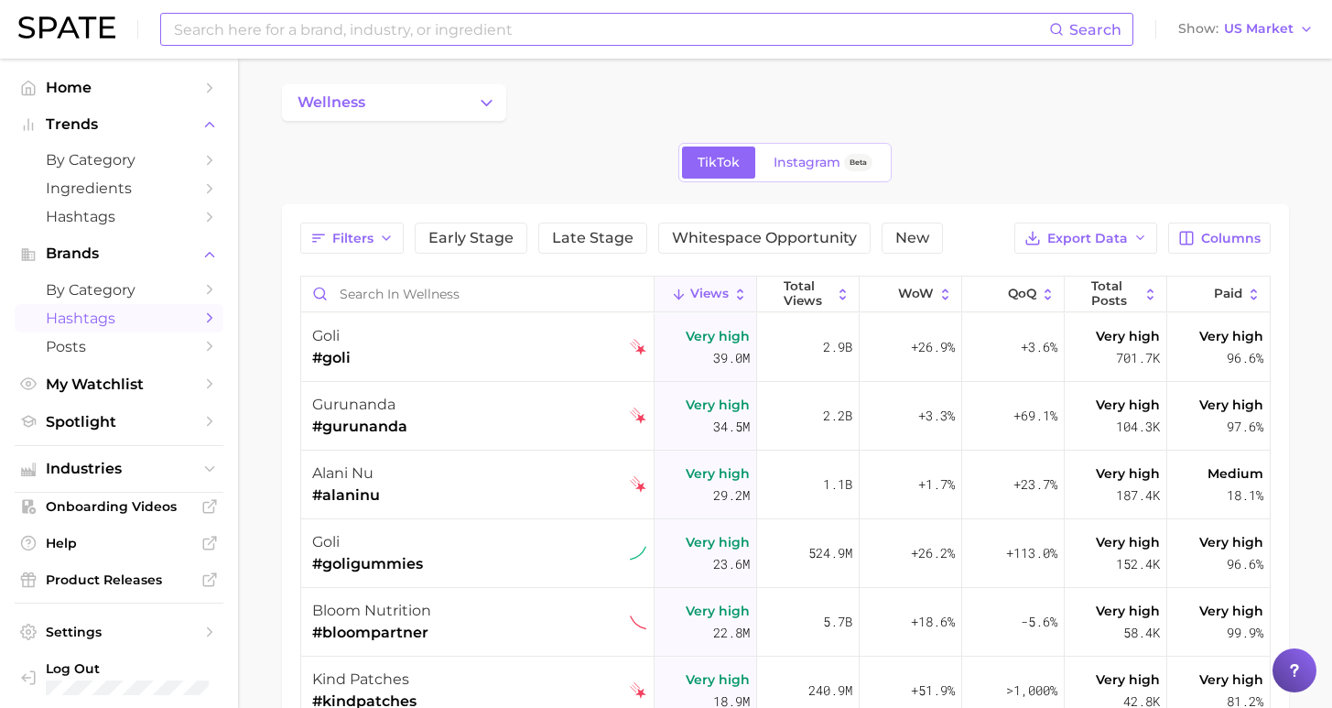
click at [716, 39] on input at bounding box center [610, 29] width 877 height 31
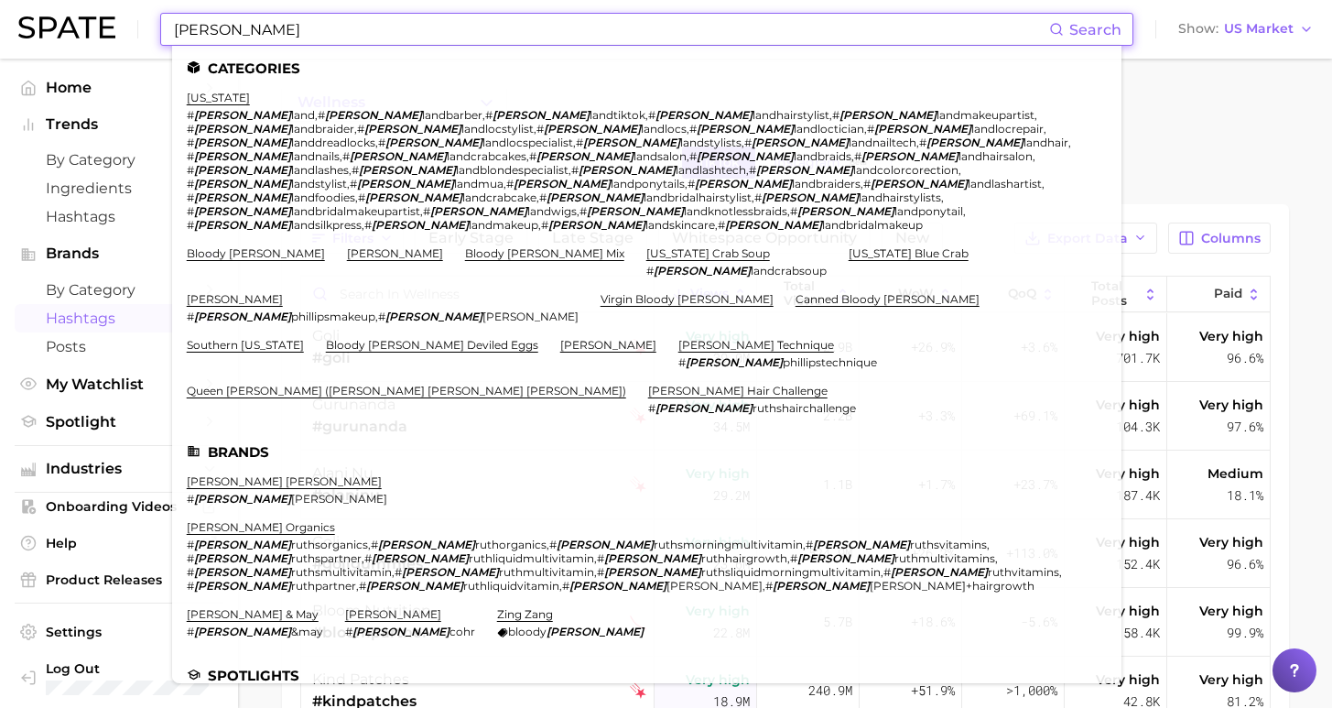
type input "[PERSON_NAME]"
drag, startPoint x: 715, startPoint y: 39, endPoint x: 272, endPoint y: 414, distance: 580.1
click at [272, 414] on main "wellness TikTok Instagram Beta Filters Early Stage Late Stage Whitespace Opport…" at bounding box center [785, 574] width 1094 height 1038
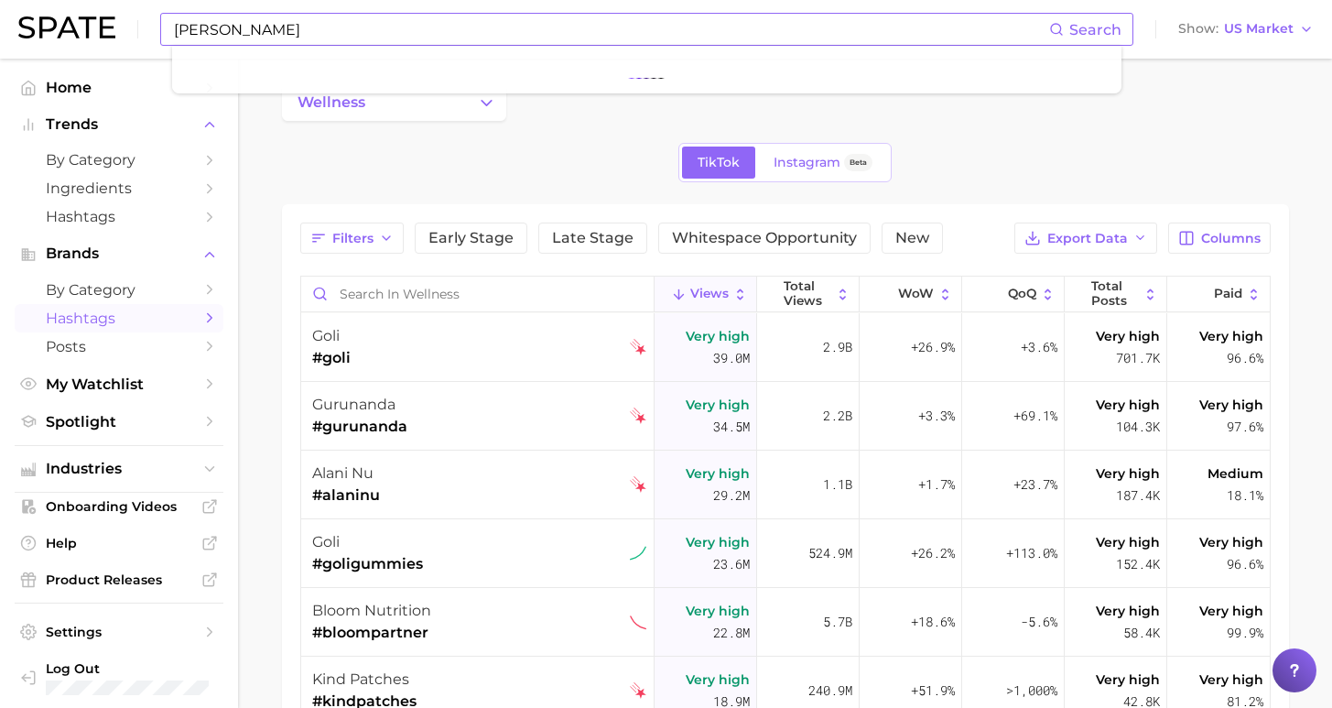
click at [253, 37] on input "[PERSON_NAME]" at bounding box center [610, 29] width 877 height 31
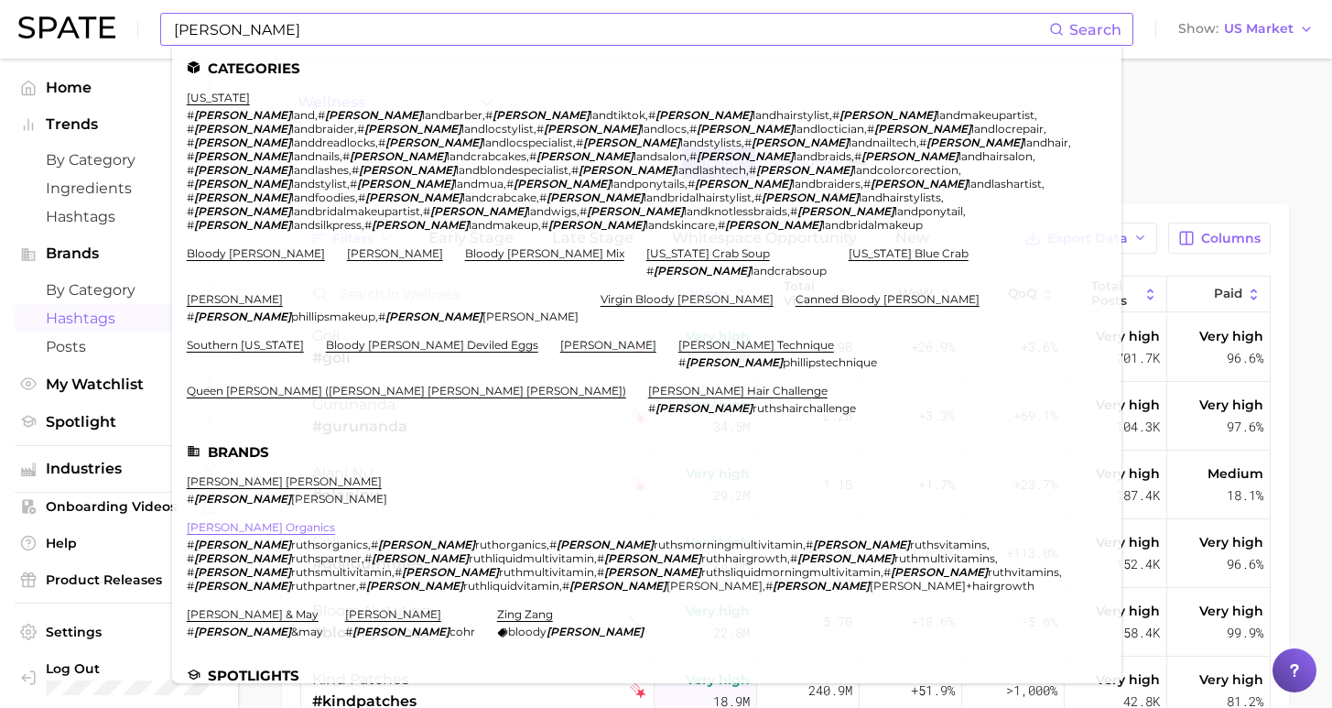
drag, startPoint x: 281, startPoint y: 289, endPoint x: 236, endPoint y: 413, distance: 131.5
click at [236, 520] on link "[PERSON_NAME] organics" at bounding box center [261, 527] width 148 height 14
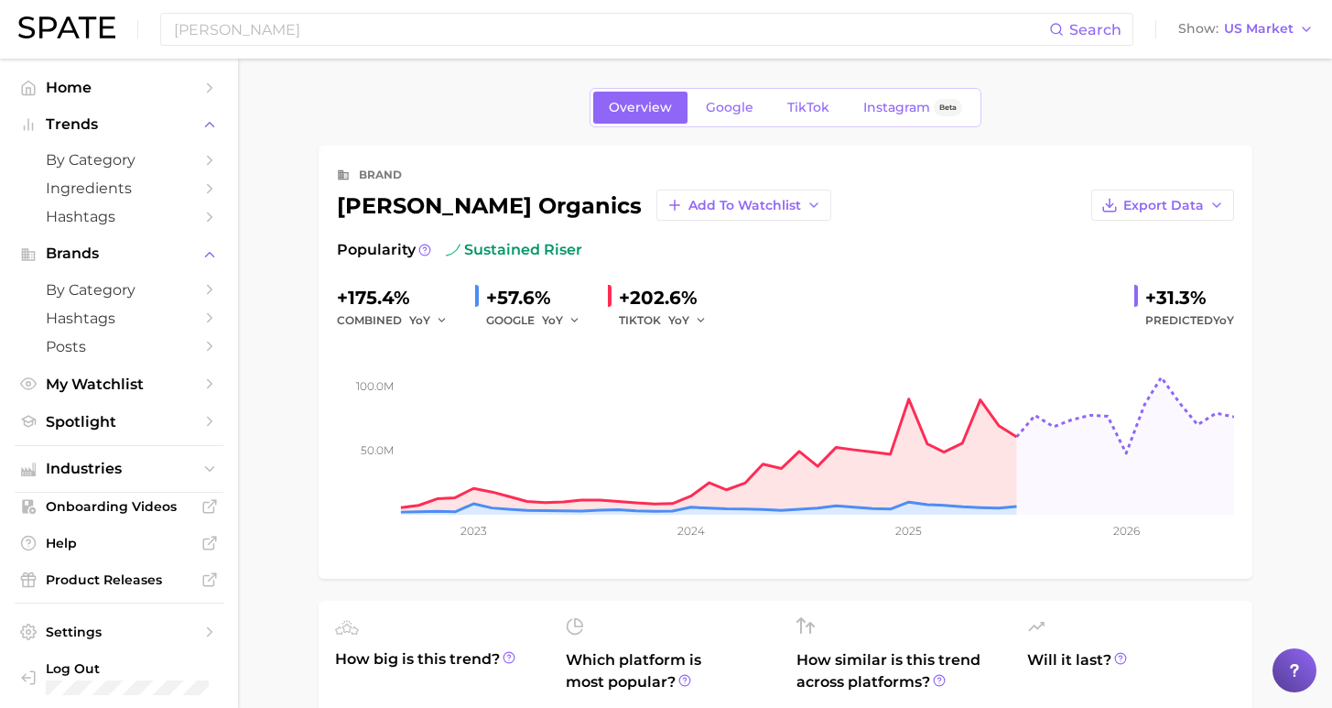
click at [869, 5] on div "[PERSON_NAME] Search Show US Market" at bounding box center [665, 29] width 1295 height 59
click at [810, 111] on span "TikTok" at bounding box center [808, 108] width 42 height 16
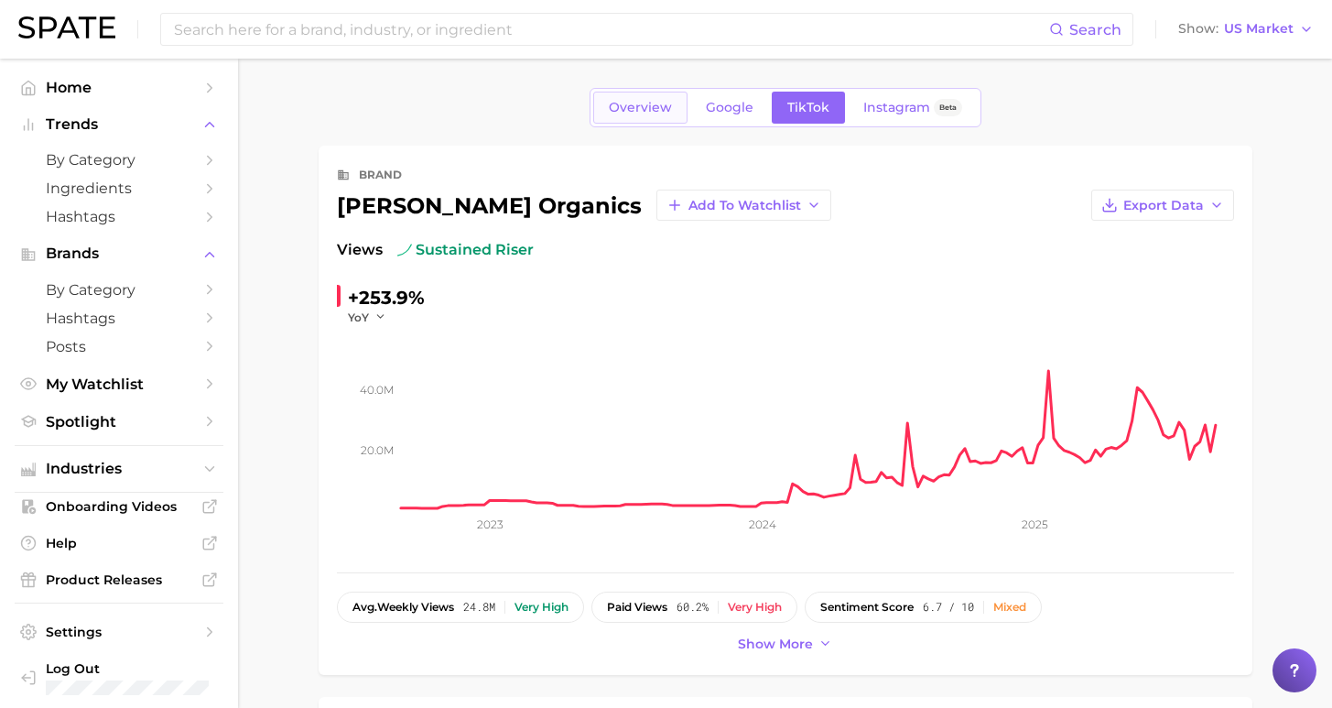
click at [660, 108] on span "Overview" at bounding box center [640, 108] width 63 height 16
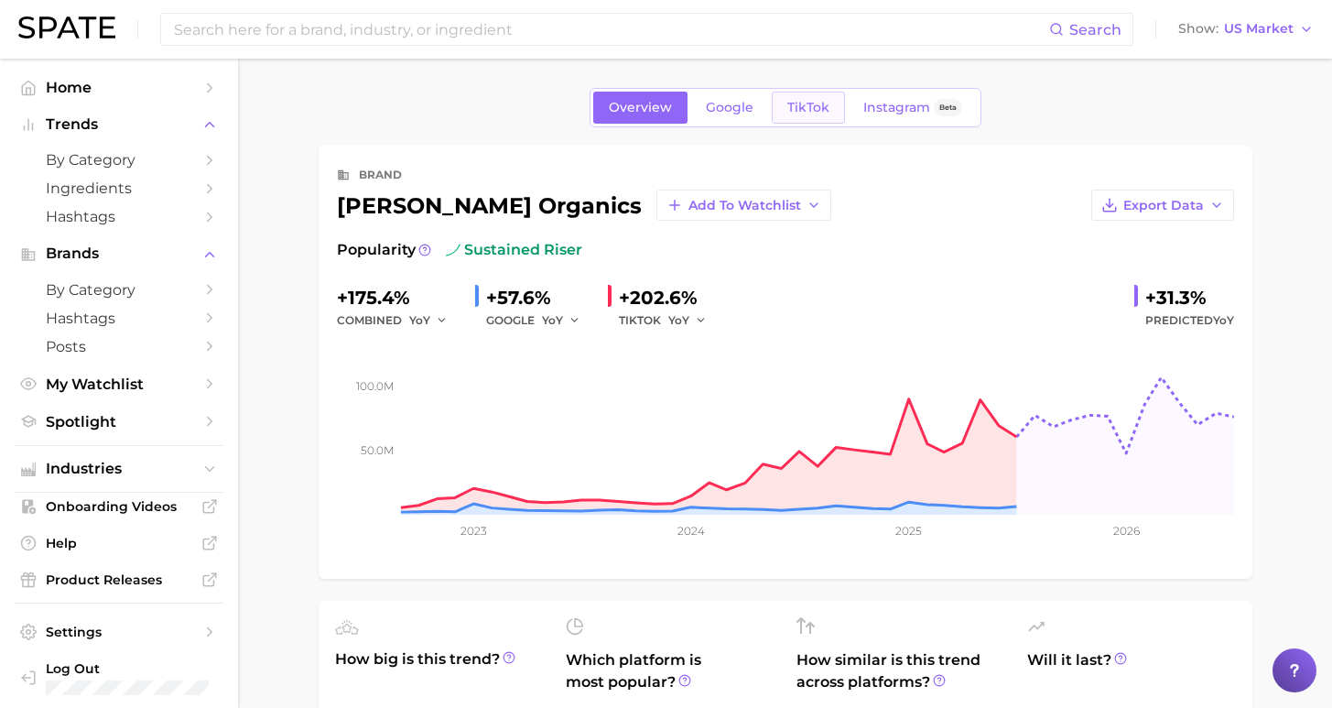
click at [820, 102] on span "TikTok" at bounding box center [808, 108] width 42 height 16
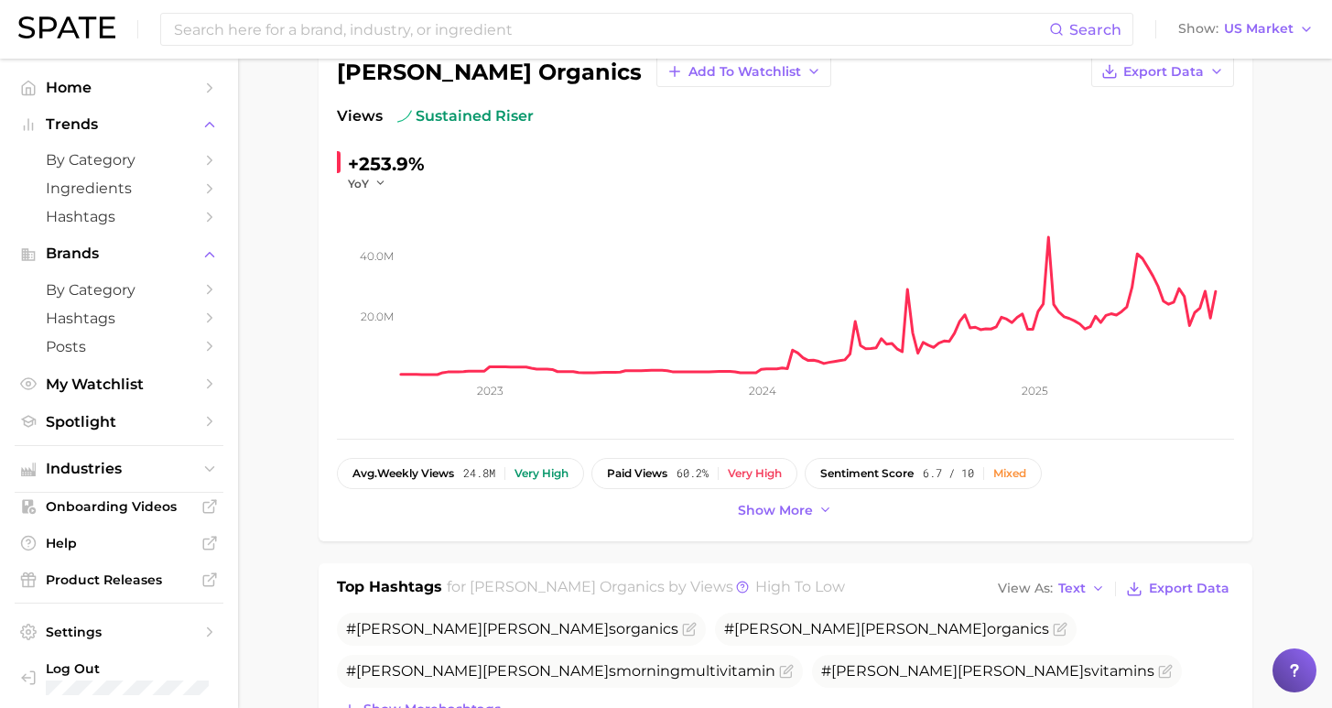
scroll to position [186, 0]
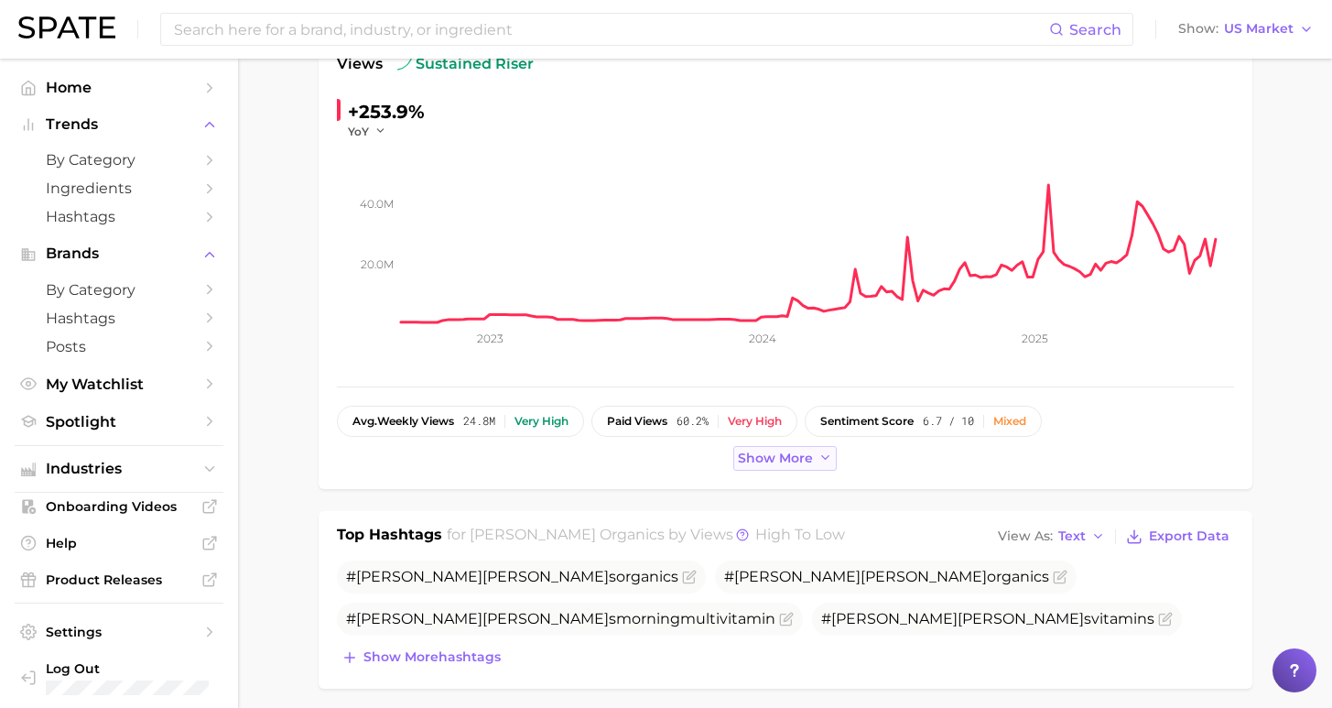
click at [833, 462] on button "Show more" at bounding box center [785, 458] width 104 height 25
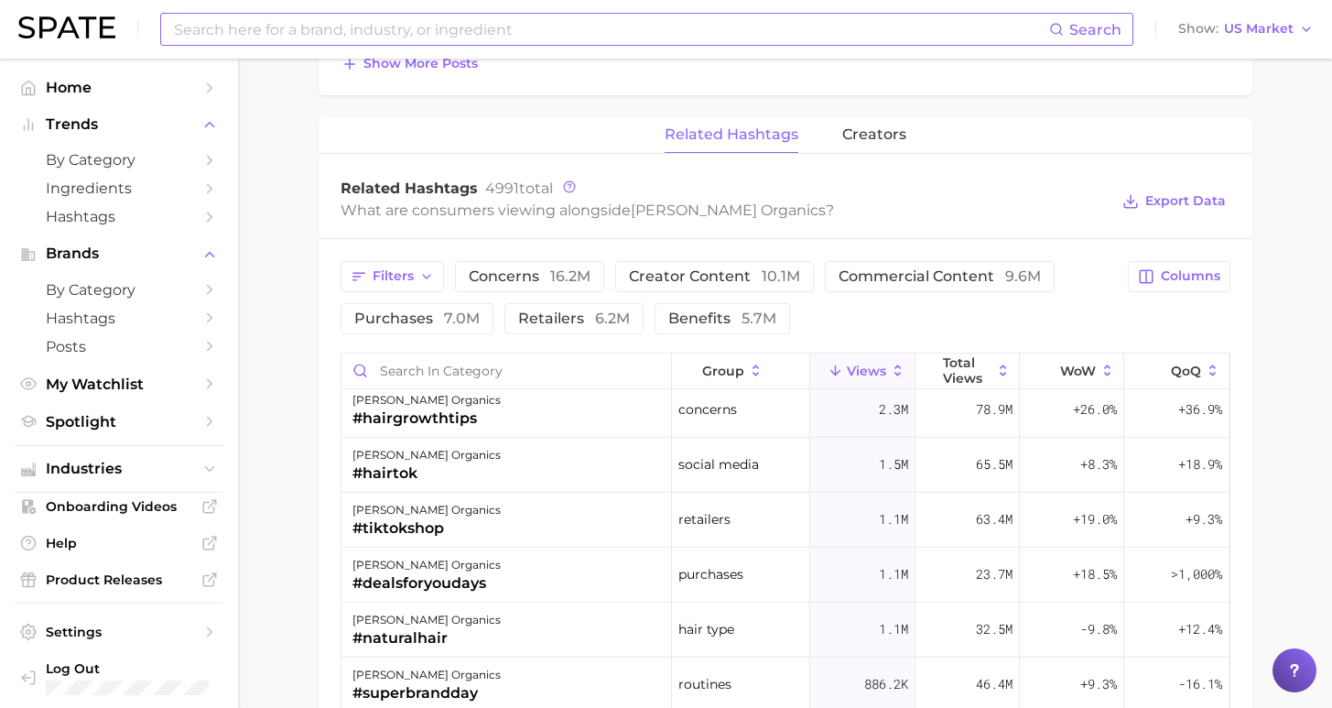
scroll to position [1408, 0]
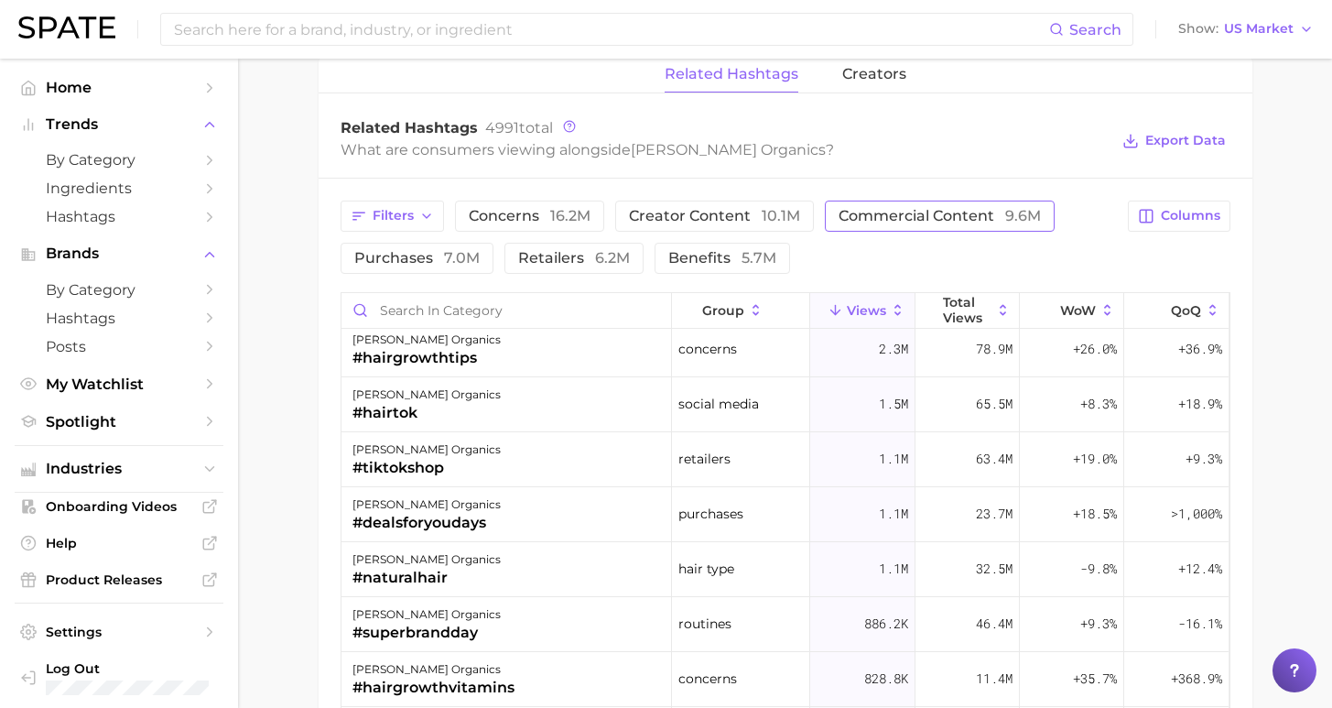
click at [878, 218] on span "commercial content 9.6m" at bounding box center [940, 216] width 202 height 15
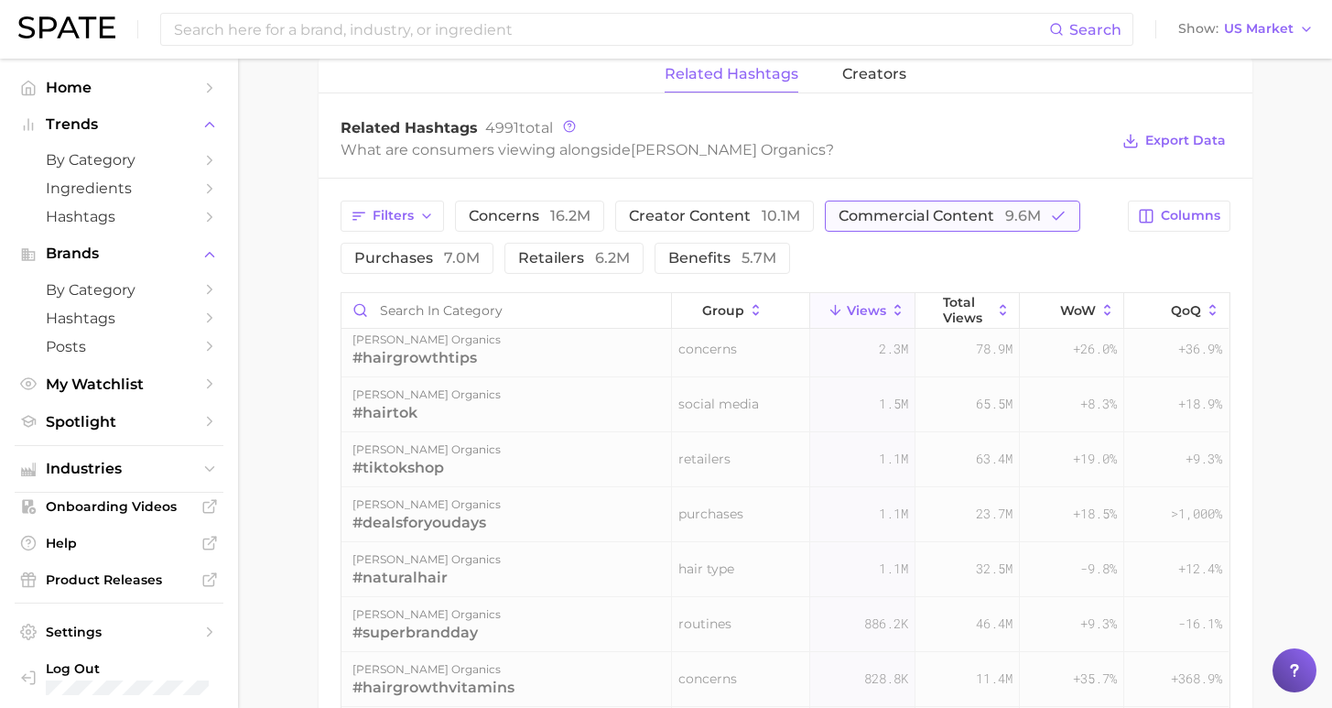
scroll to position [0, 0]
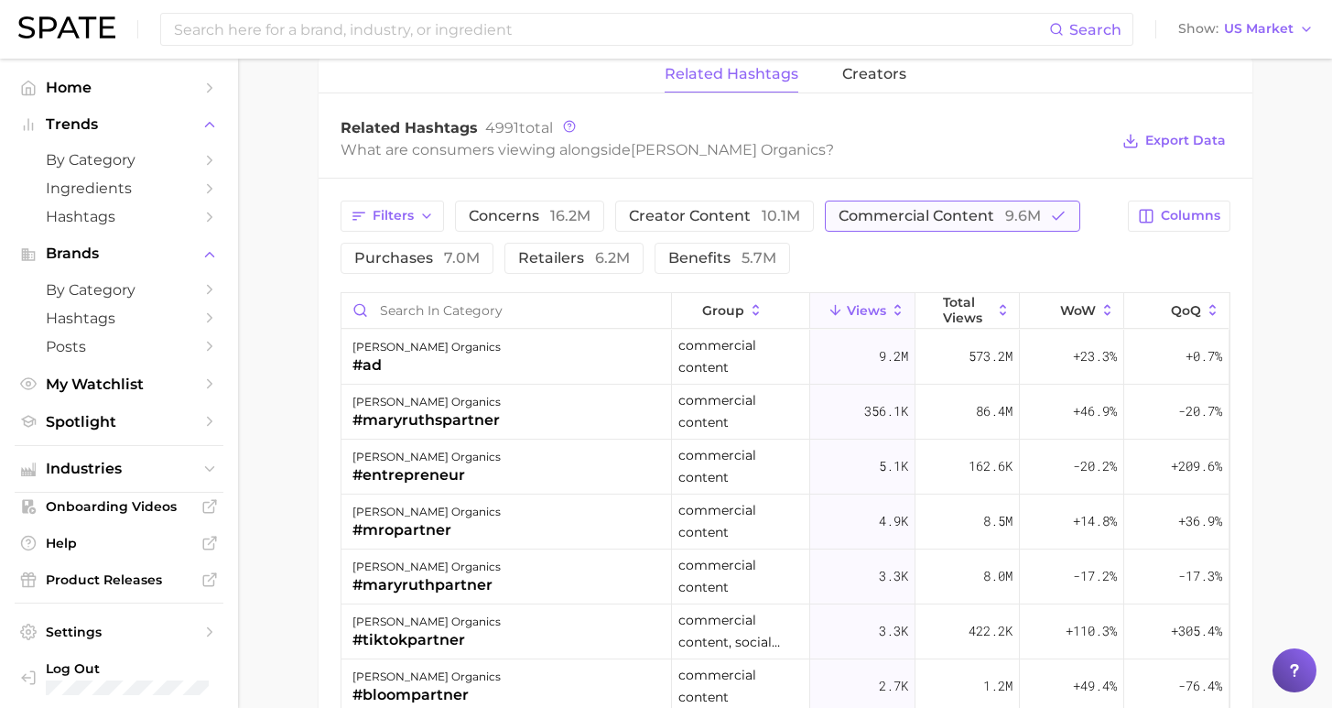
click at [916, 215] on span "commercial content 9.6m" at bounding box center [940, 216] width 202 height 15
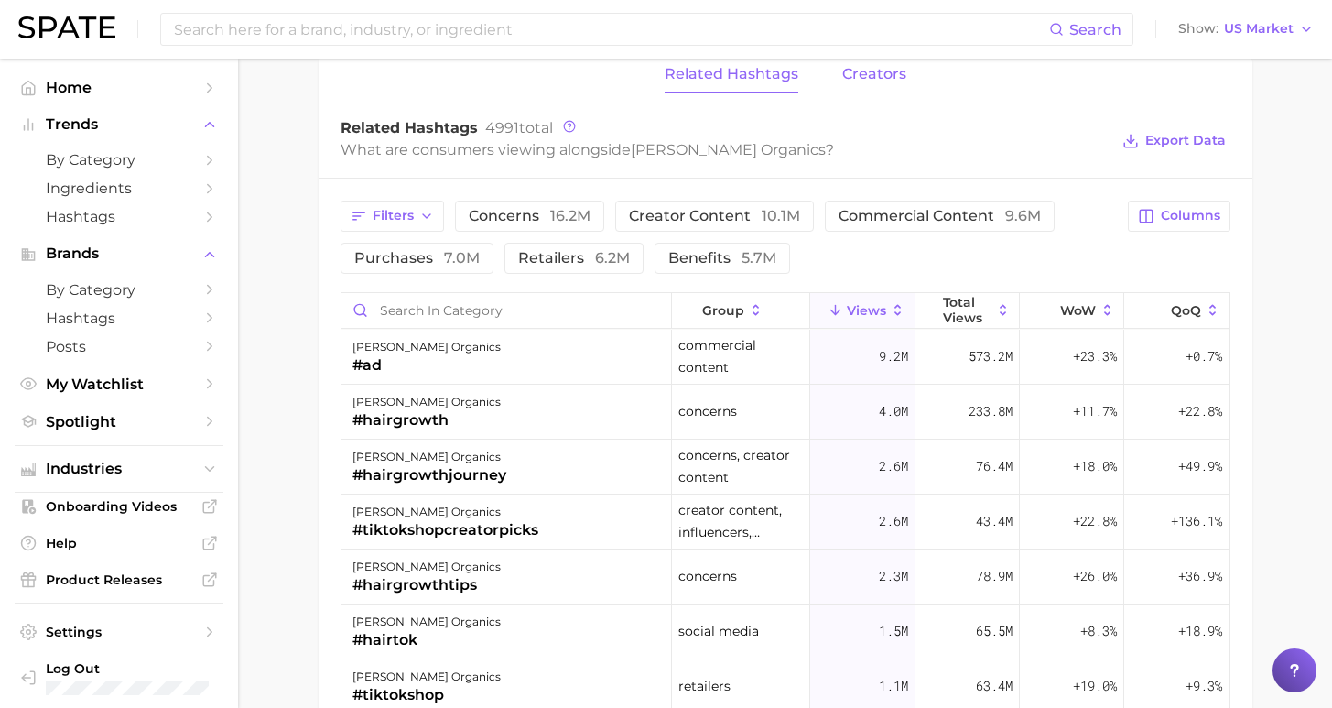
click at [887, 81] on span "creators" at bounding box center [874, 74] width 64 height 16
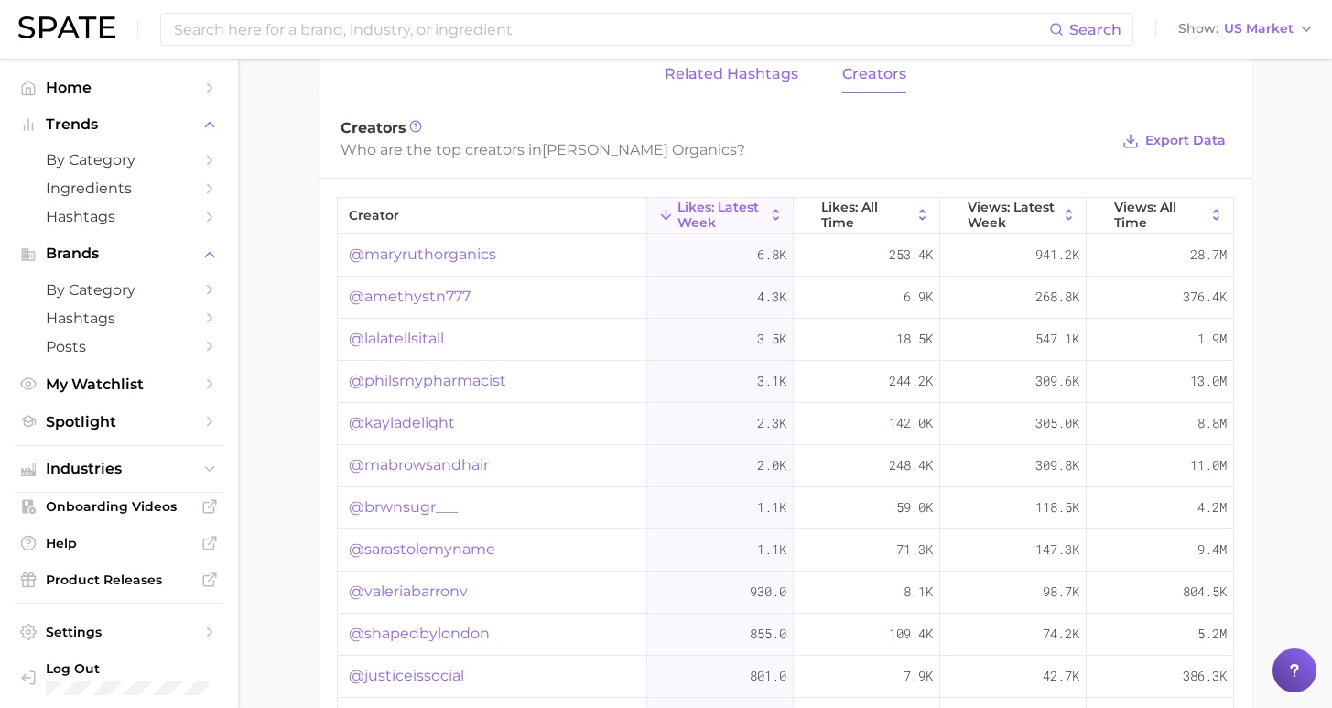
click at [766, 82] on button "related hashtags" at bounding box center [732, 75] width 134 height 36
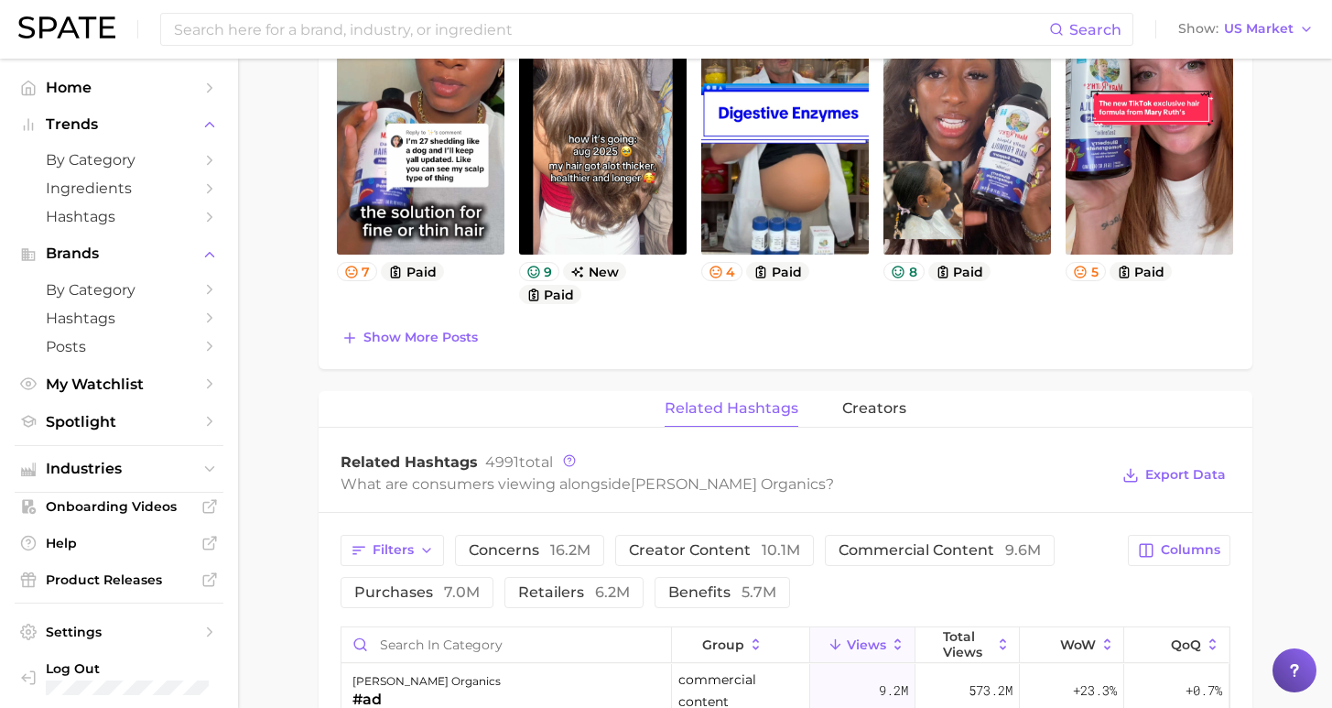
scroll to position [1216, 0]
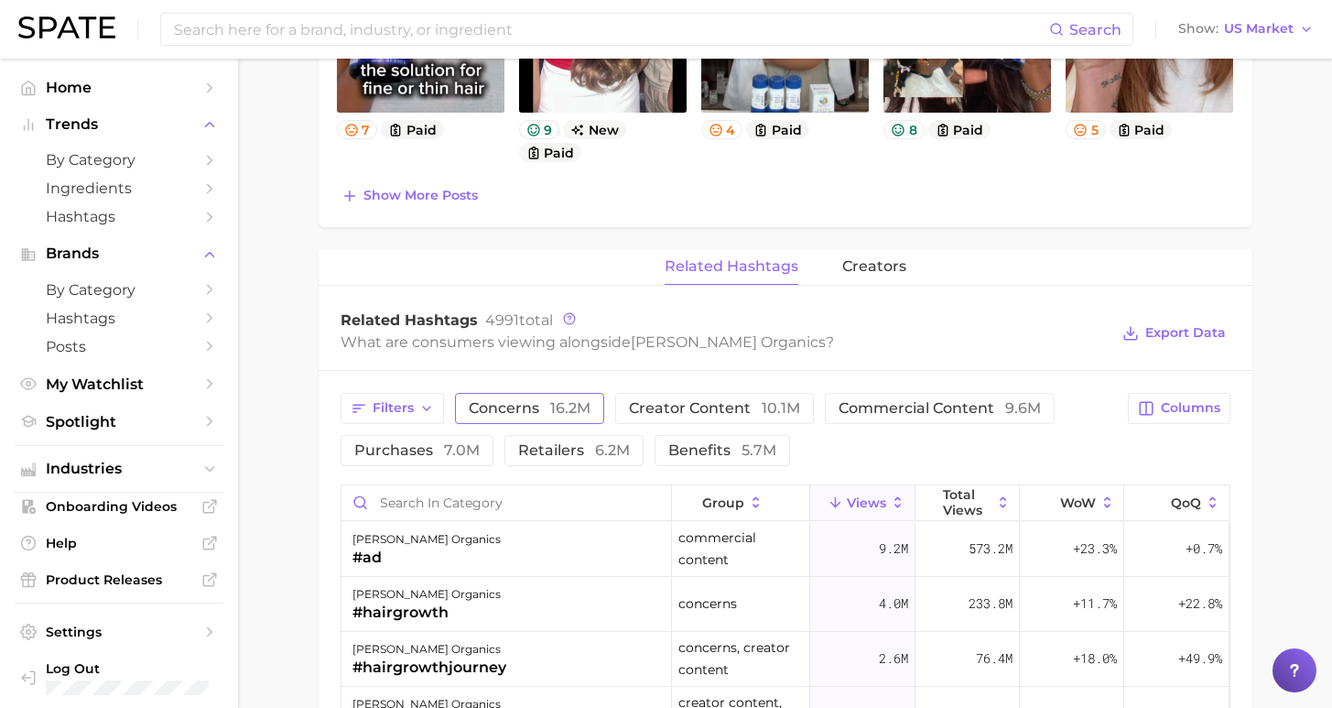
click at [560, 416] on button "concerns 16.2m" at bounding box center [529, 408] width 149 height 31
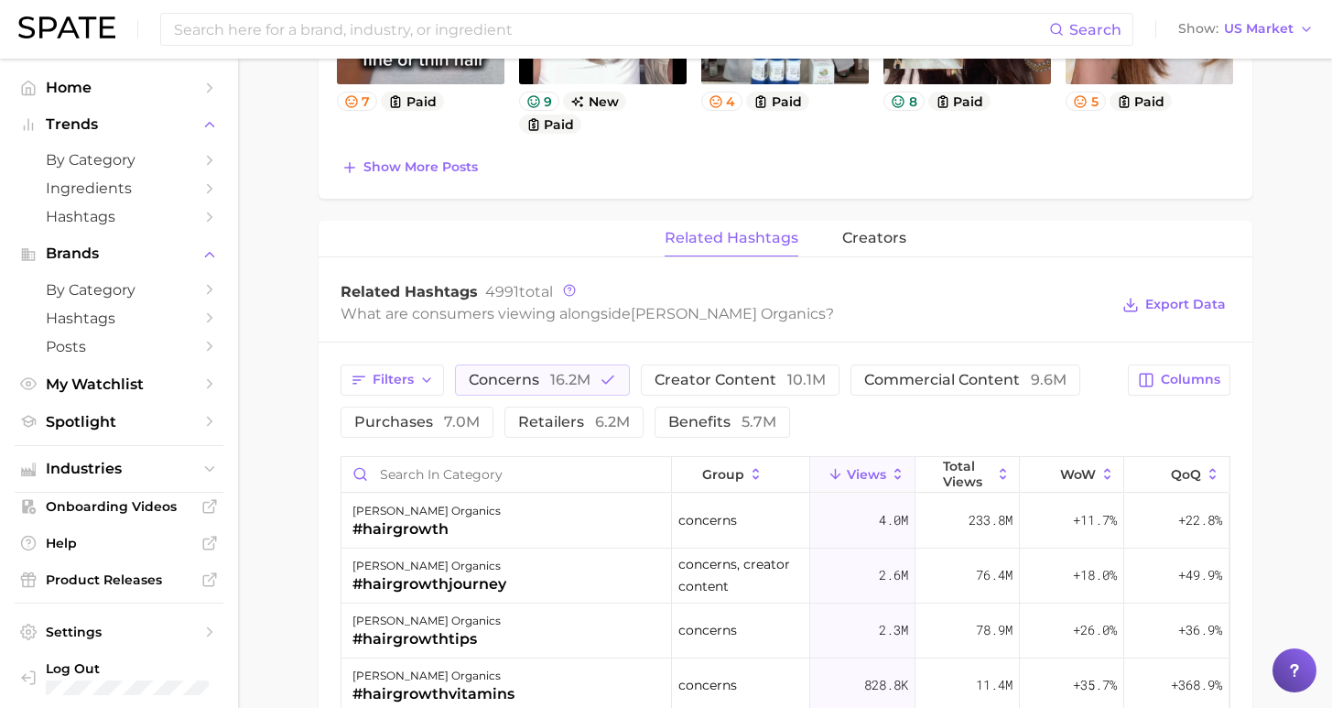
scroll to position [1265, 0]
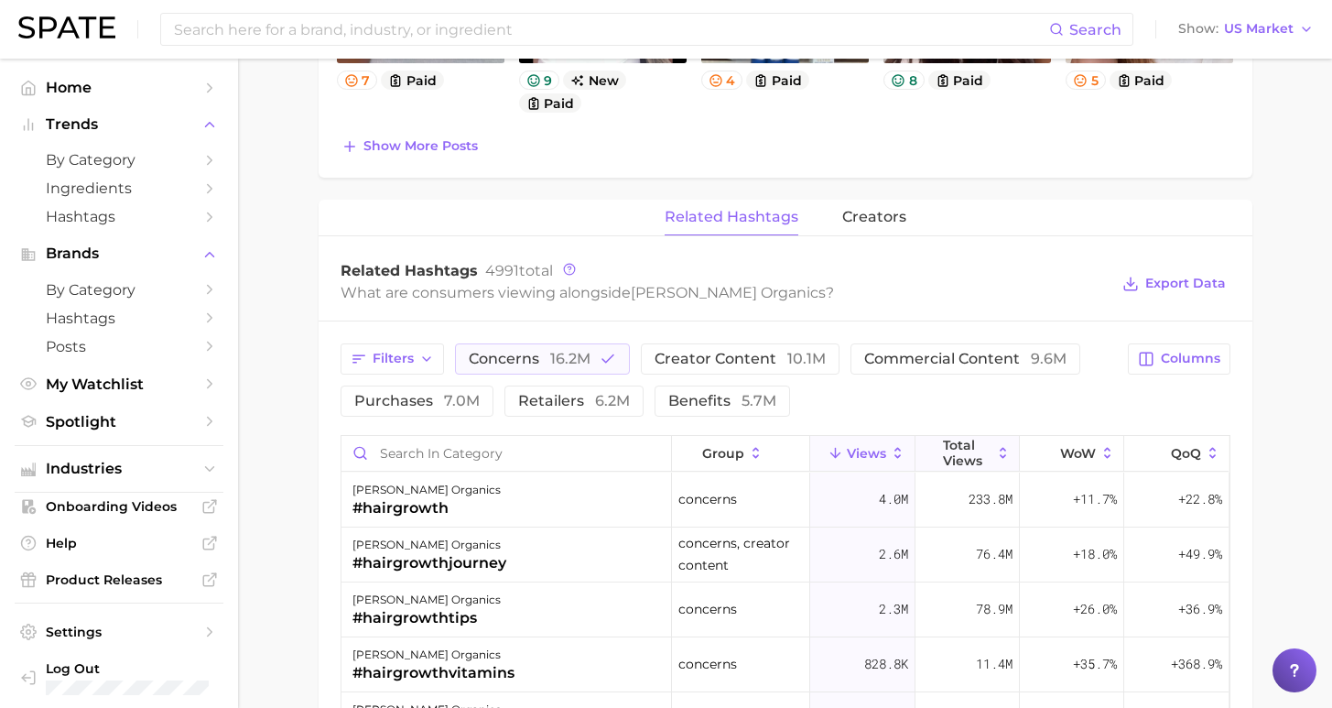
click at [956, 455] on span "Total Views" at bounding box center [967, 452] width 49 height 29
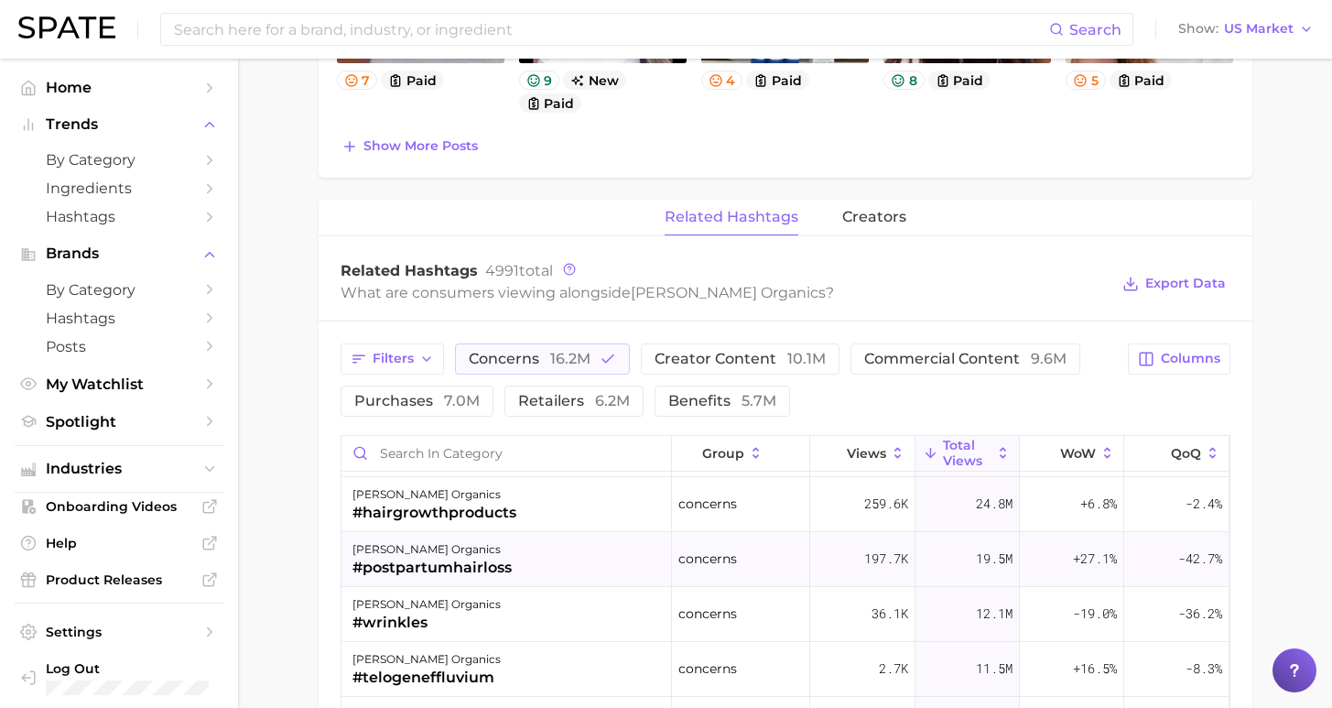
scroll to position [291, 0]
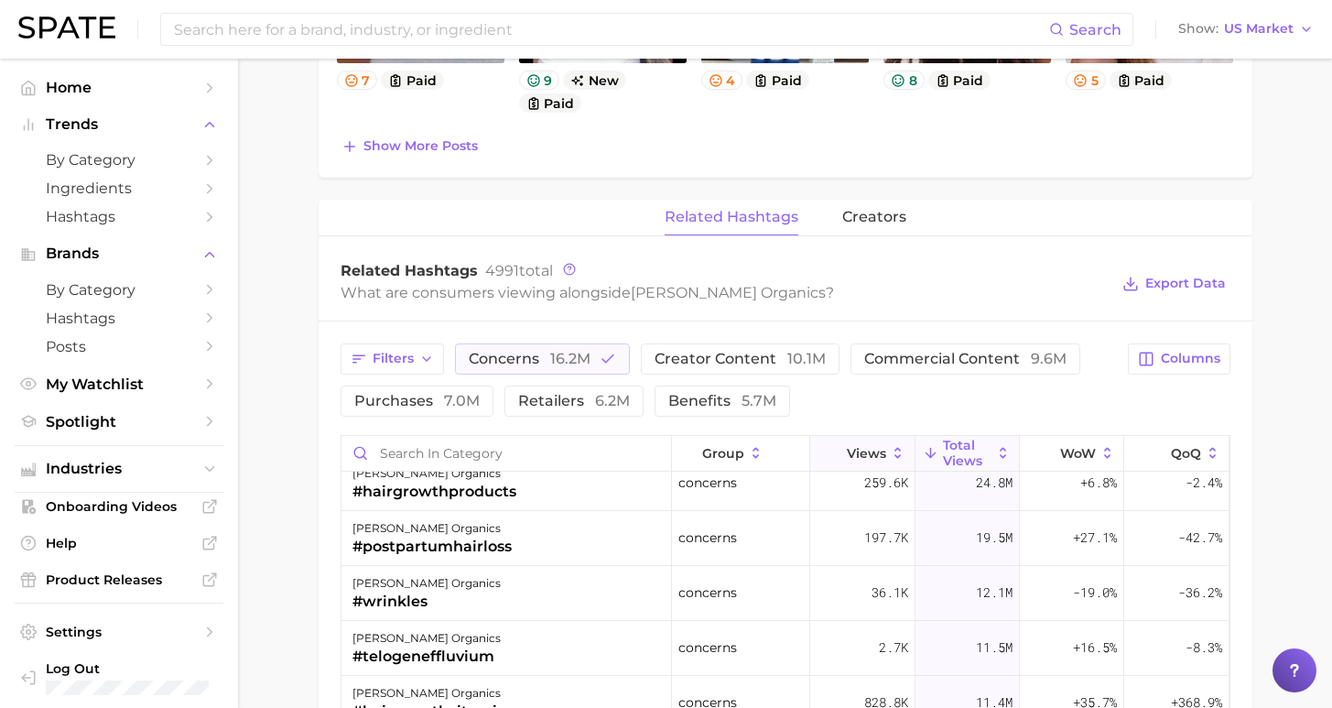
click at [852, 436] on button "Views" at bounding box center [862, 454] width 104 height 36
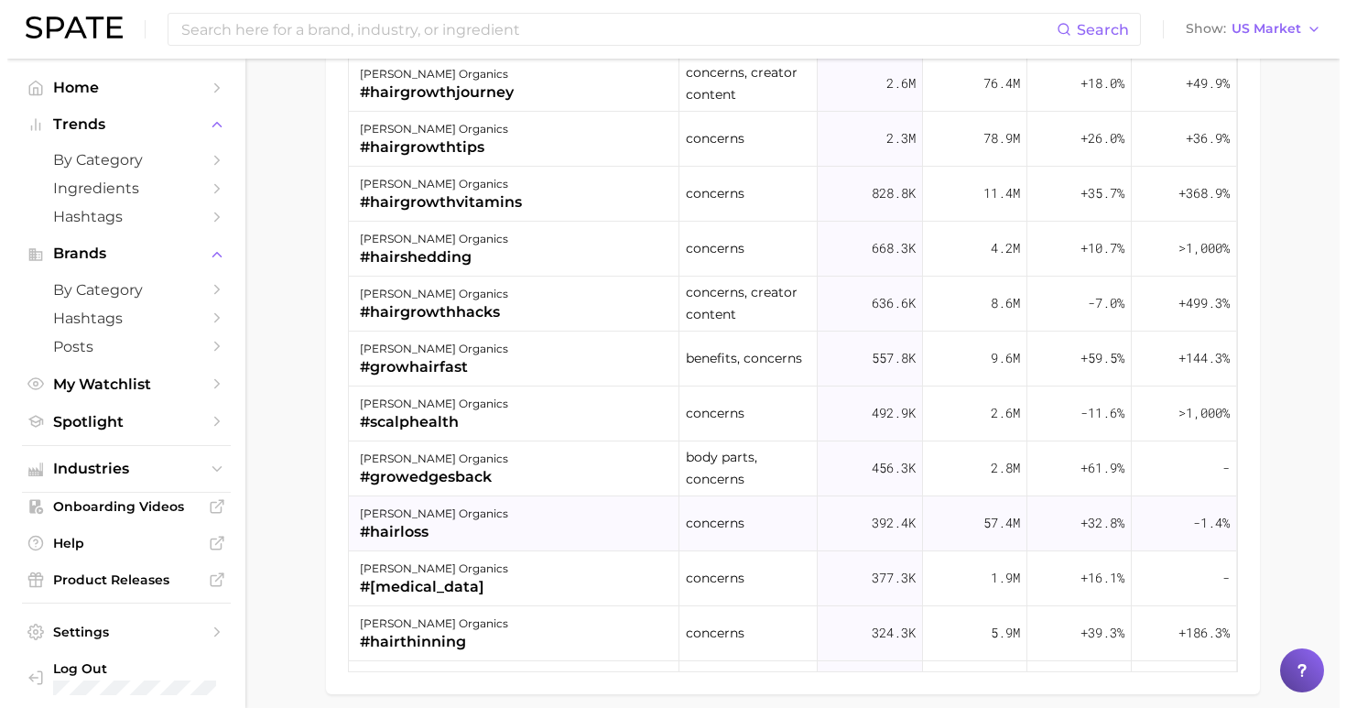
scroll to position [1420, 0]
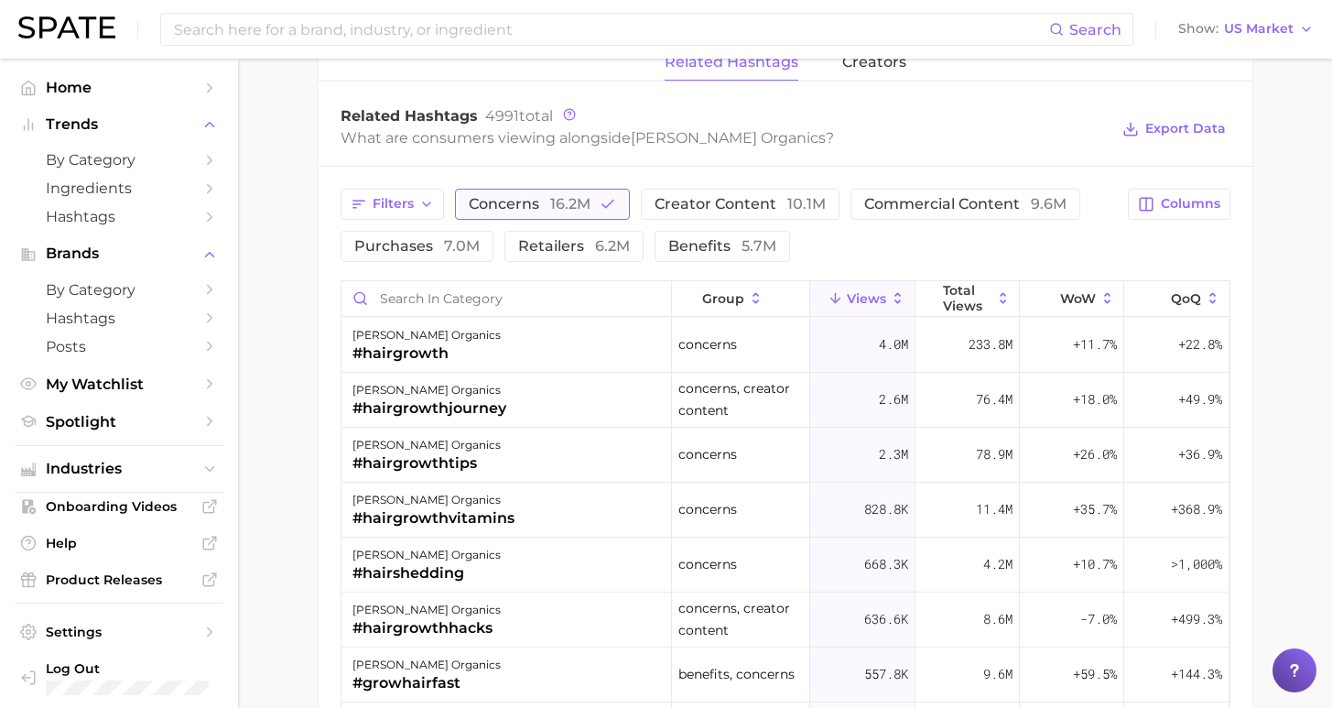
click at [566, 202] on span "16.2m" at bounding box center [570, 203] width 40 height 17
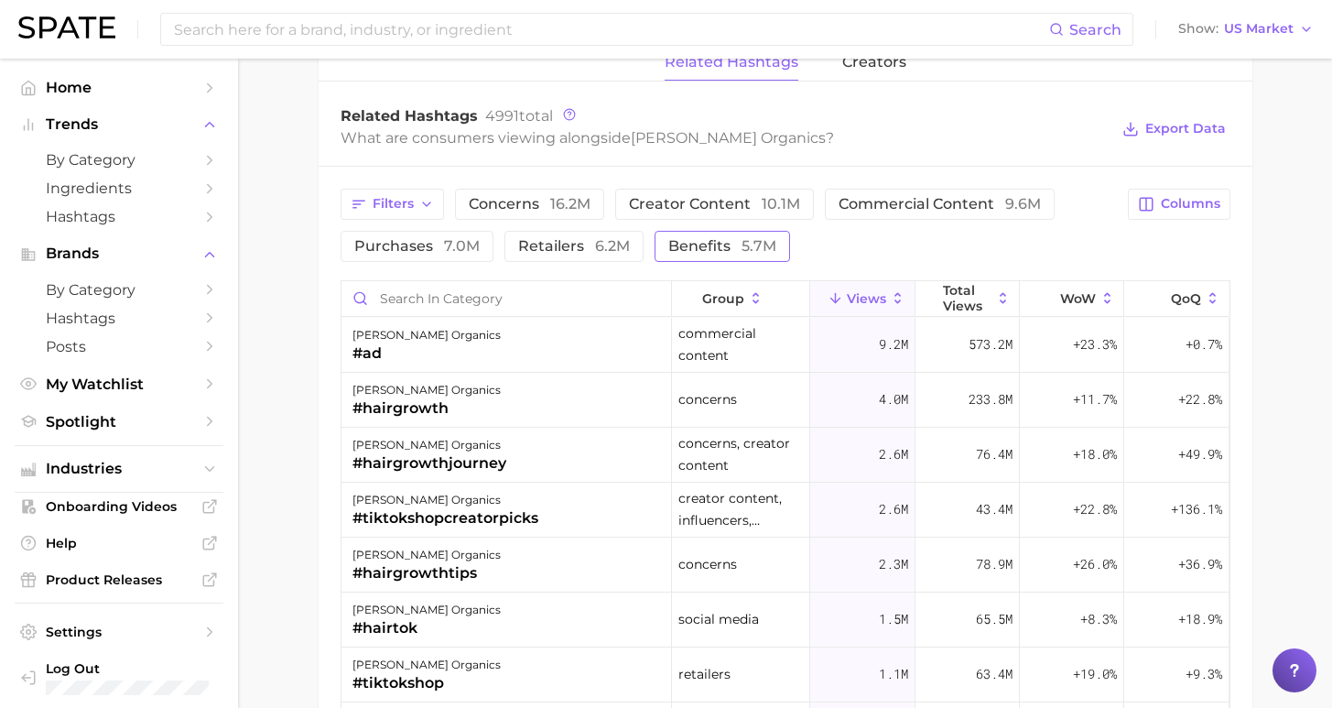
click at [742, 253] on span "5.7m" at bounding box center [759, 245] width 35 height 17
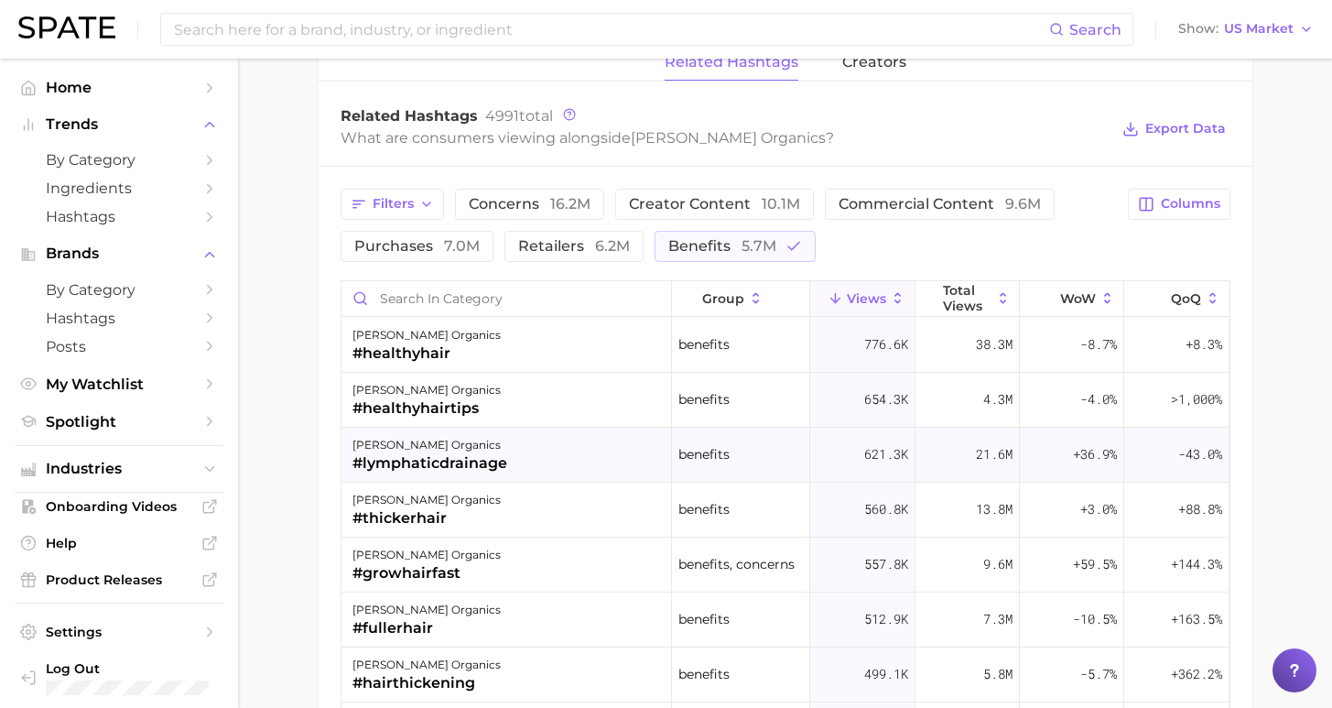
click at [448, 462] on div "#lymphaticdrainage" at bounding box center [429, 463] width 155 height 22
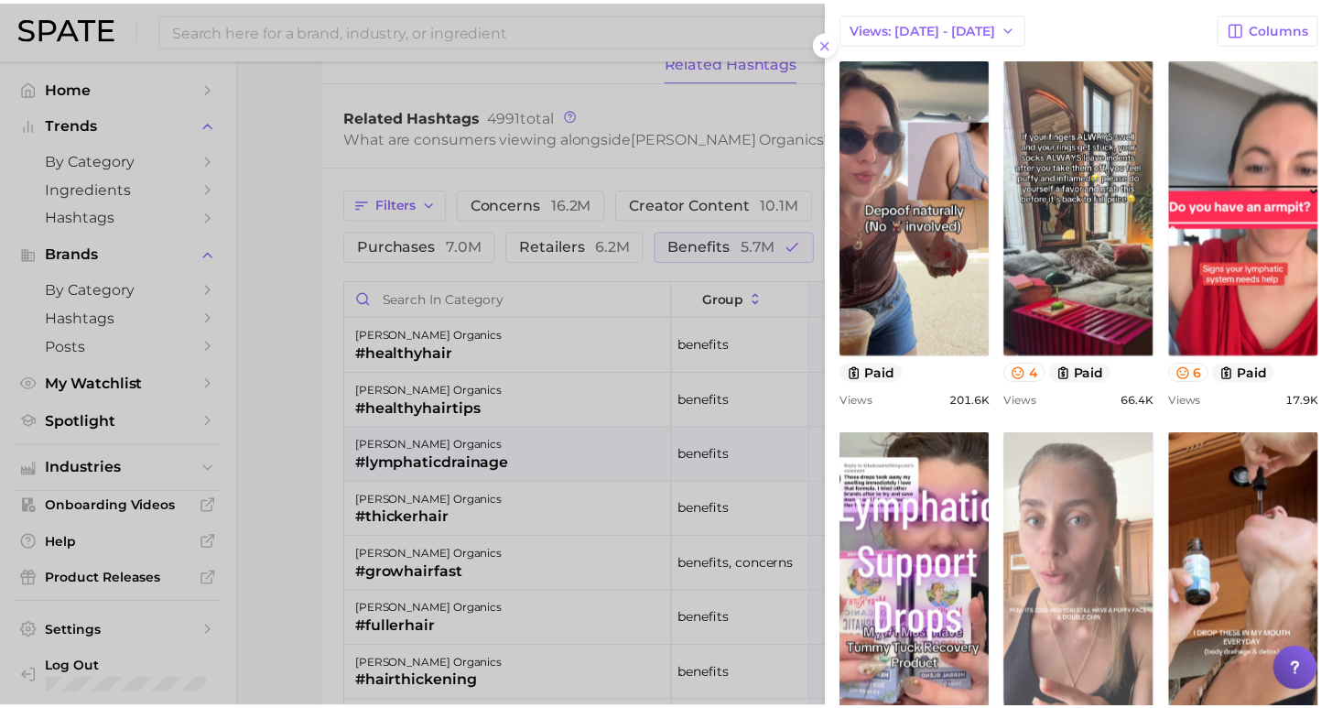
scroll to position [177, 0]
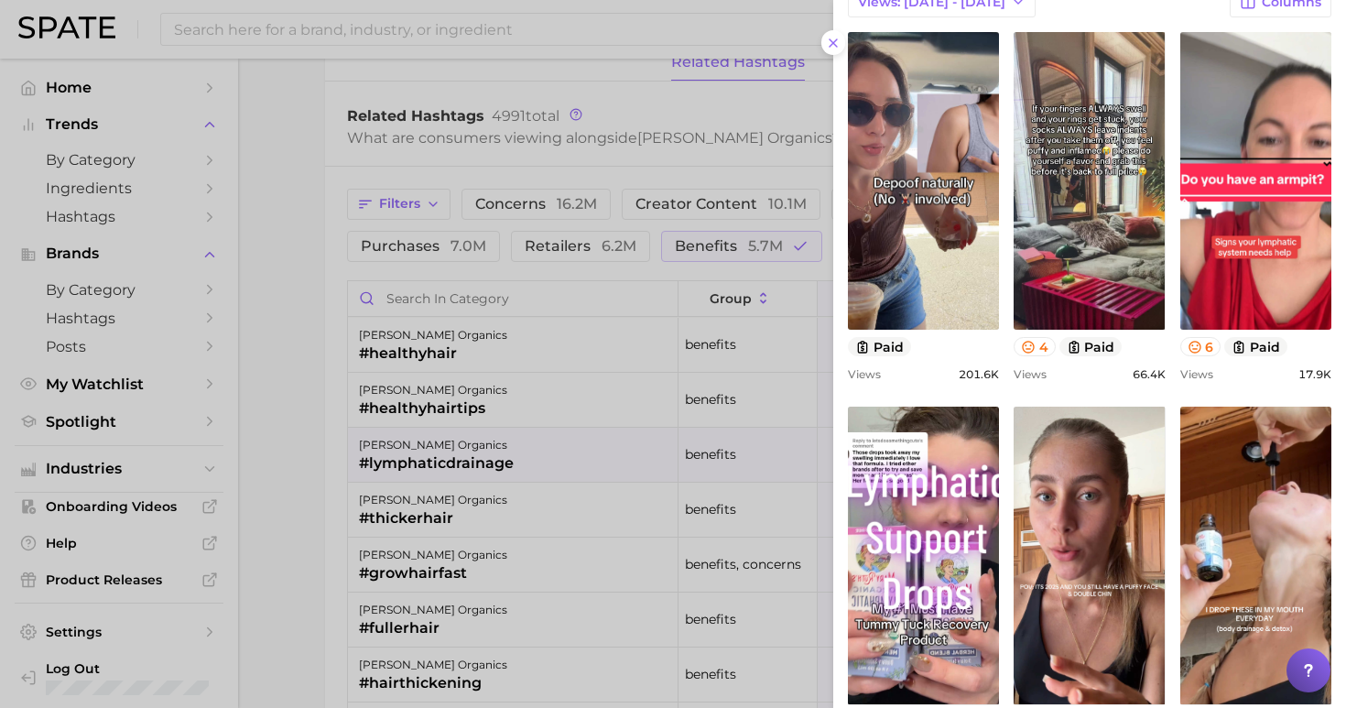
click at [830, 37] on icon at bounding box center [833, 43] width 15 height 15
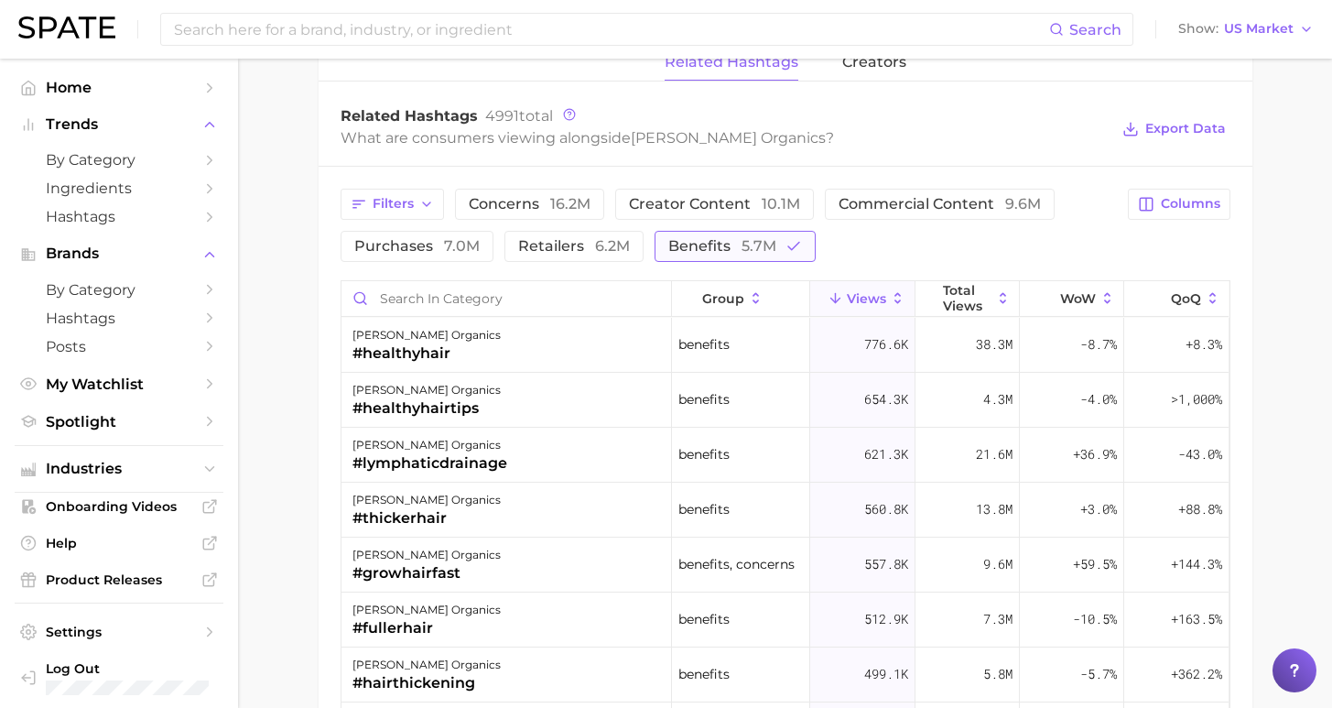
click at [688, 246] on span "benefits 5.7m" at bounding box center [722, 246] width 108 height 15
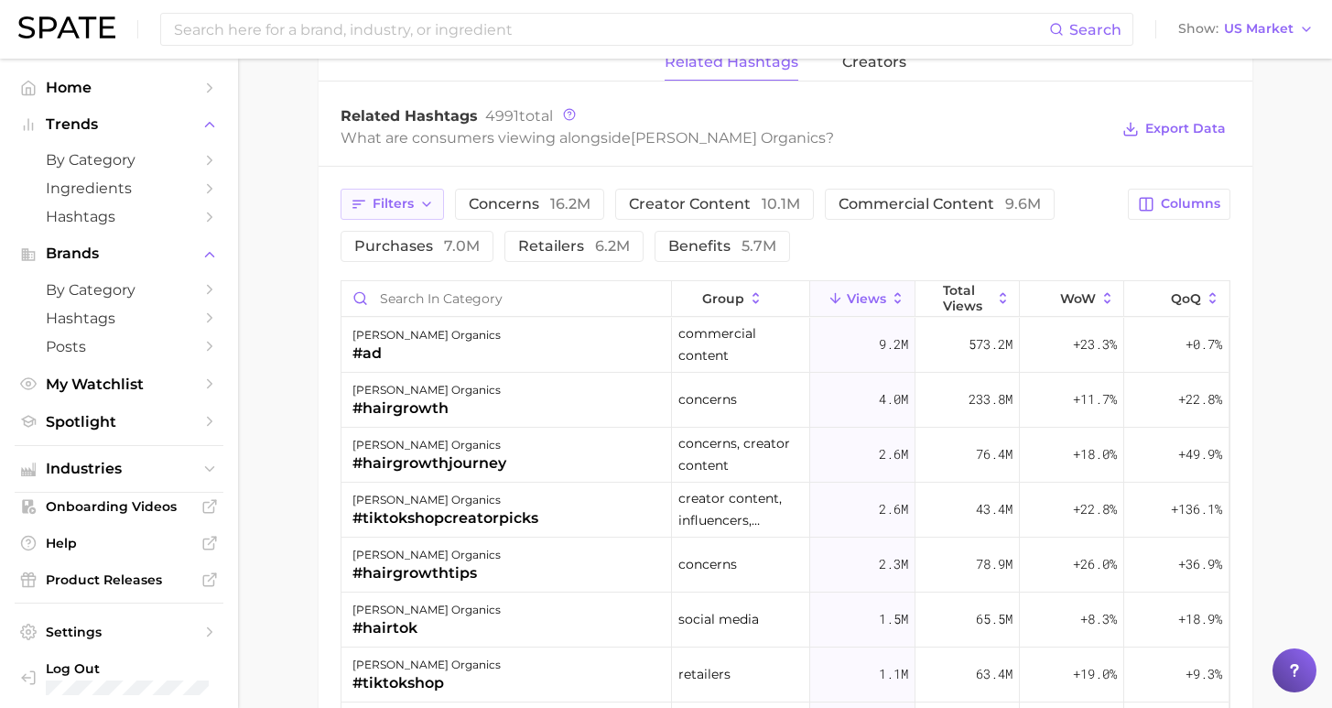
click at [424, 211] on button "Filters" at bounding box center [392, 204] width 103 height 31
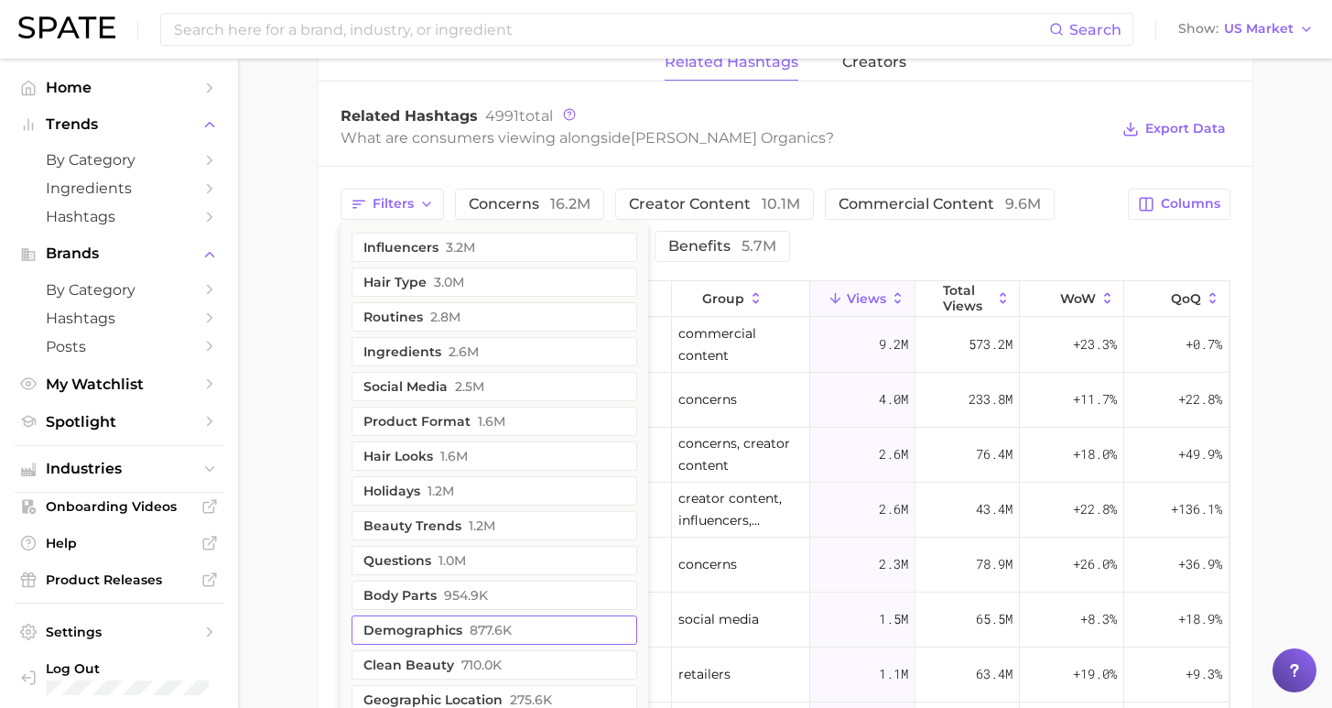
click at [508, 623] on button "demographics 877.6k" at bounding box center [495, 629] width 286 height 29
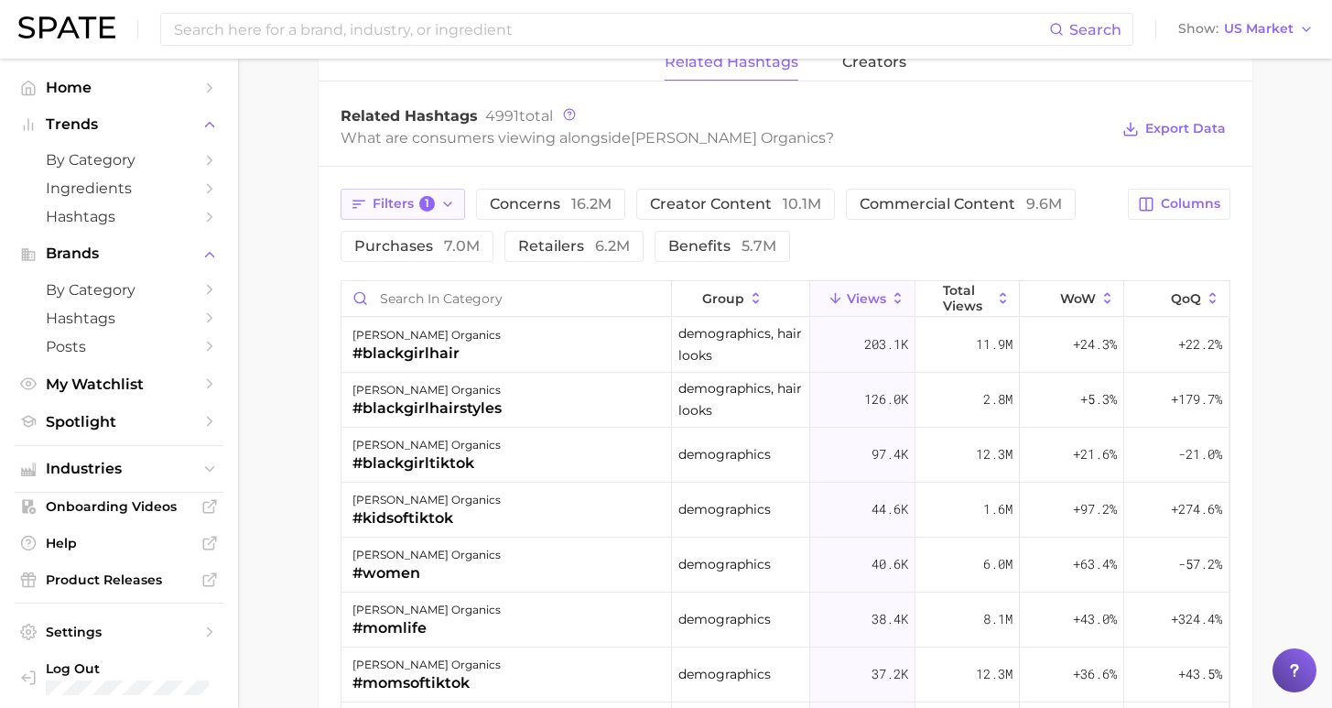
click at [432, 211] on span "Filters 1" at bounding box center [404, 204] width 63 height 16
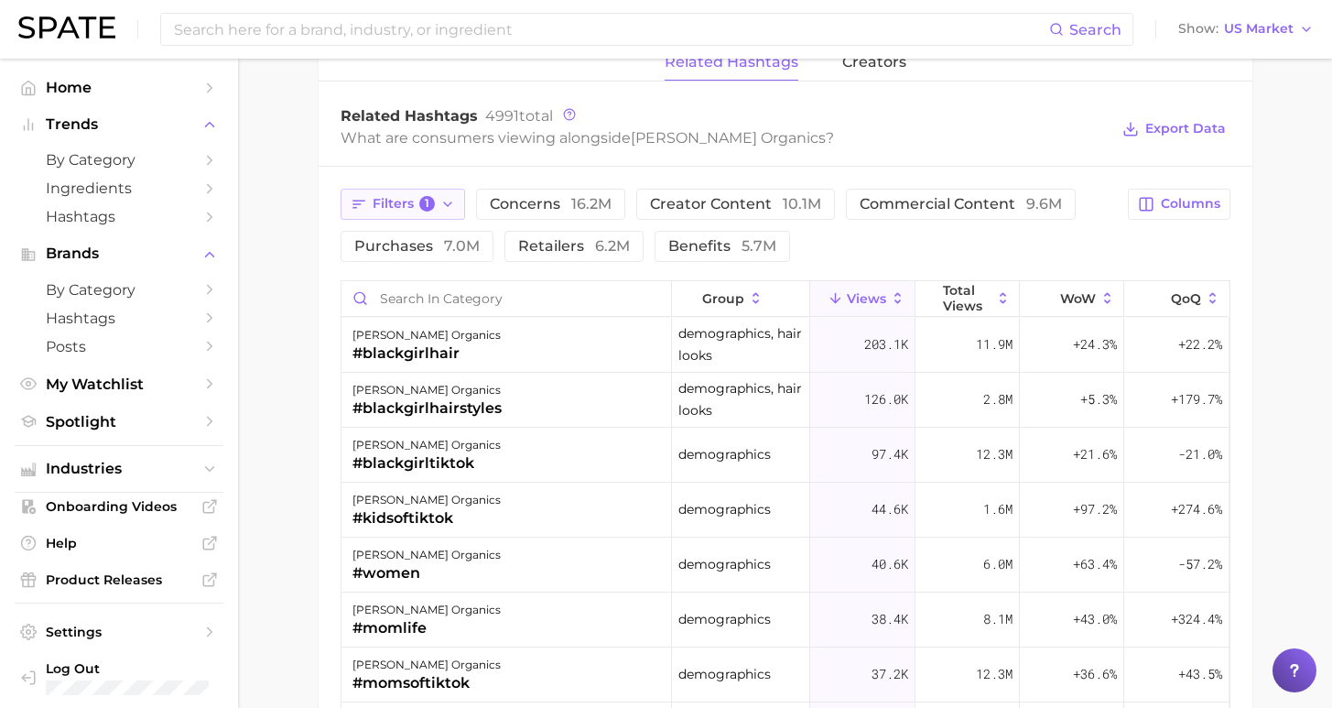
click at [441, 209] on icon "button" at bounding box center [447, 204] width 15 height 15
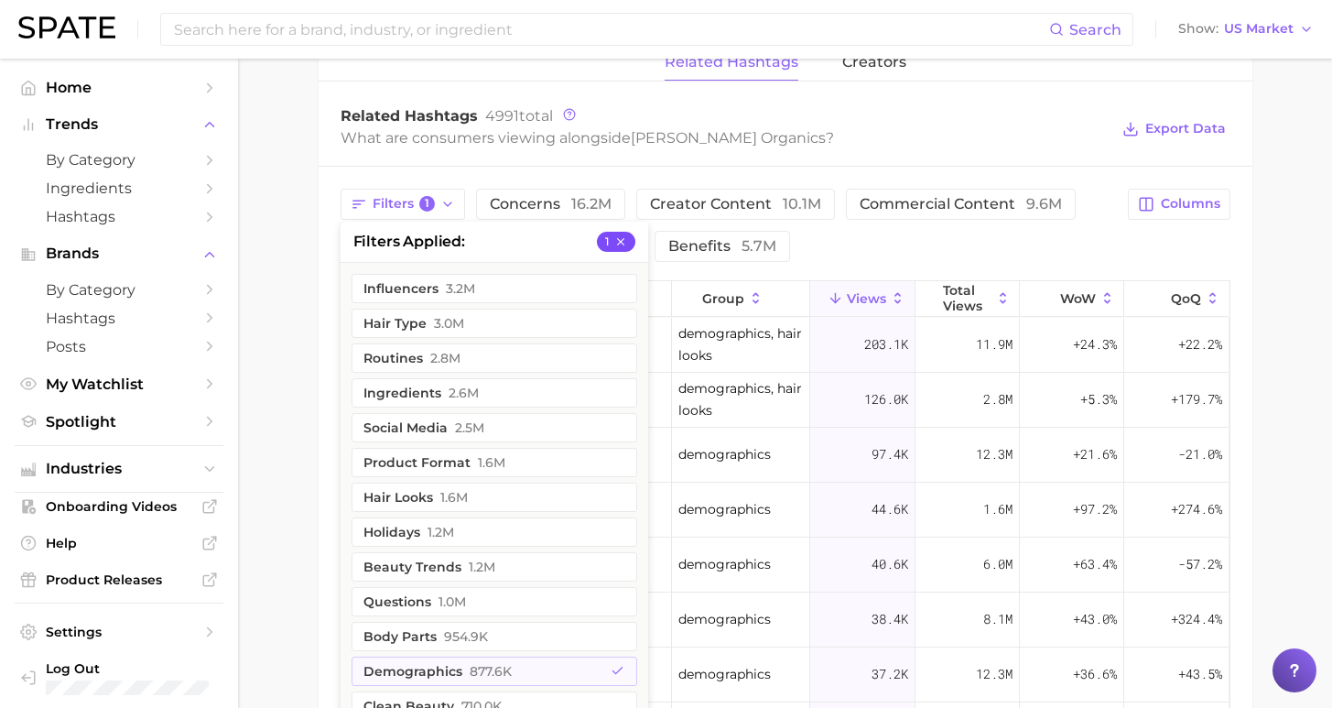
click at [625, 241] on icon "button" at bounding box center [620, 241] width 13 height 13
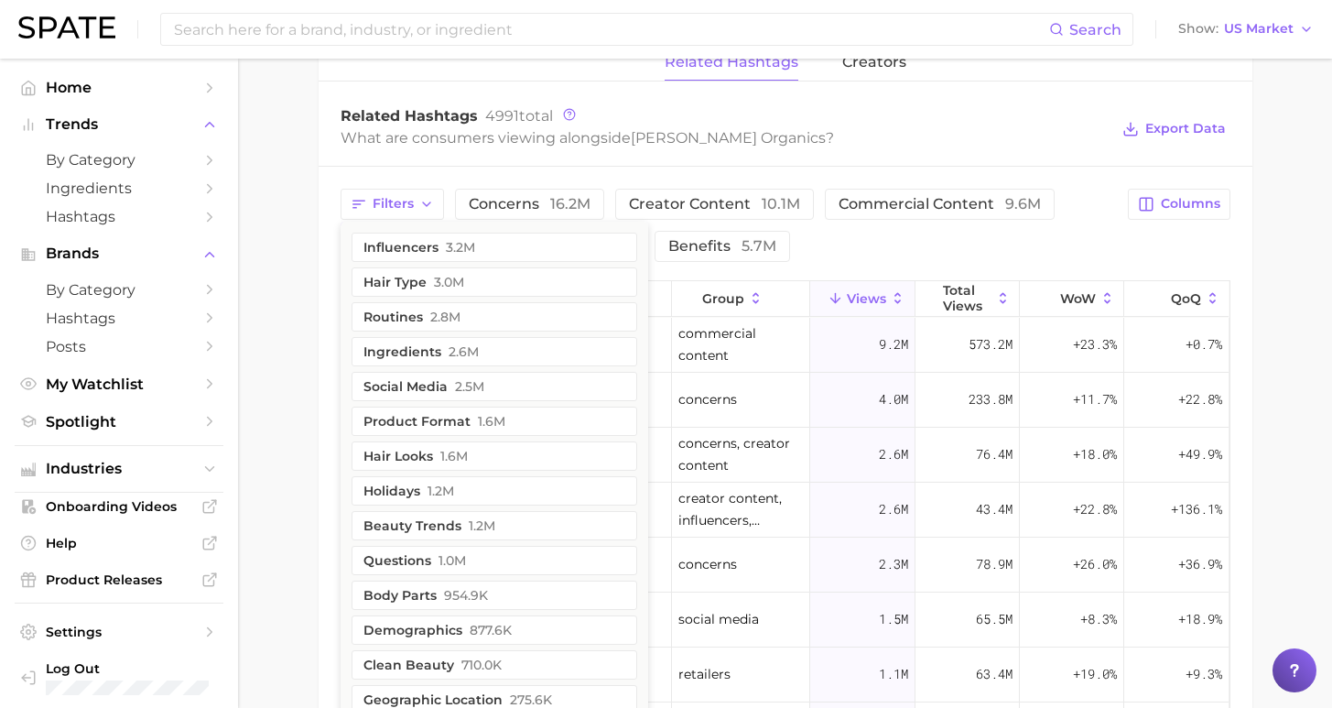
drag, startPoint x: 270, startPoint y: 278, endPoint x: 330, endPoint y: 274, distance: 59.7
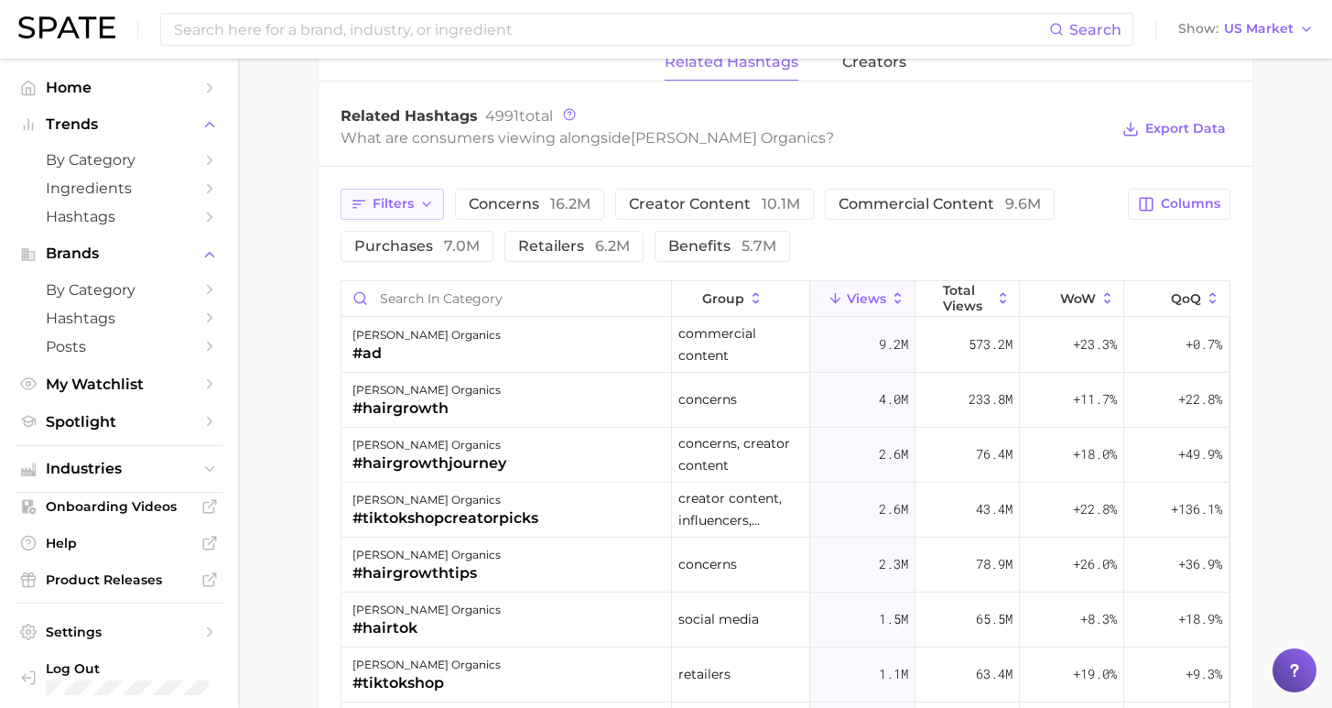
click at [408, 210] on span "Filters" at bounding box center [393, 204] width 41 height 16
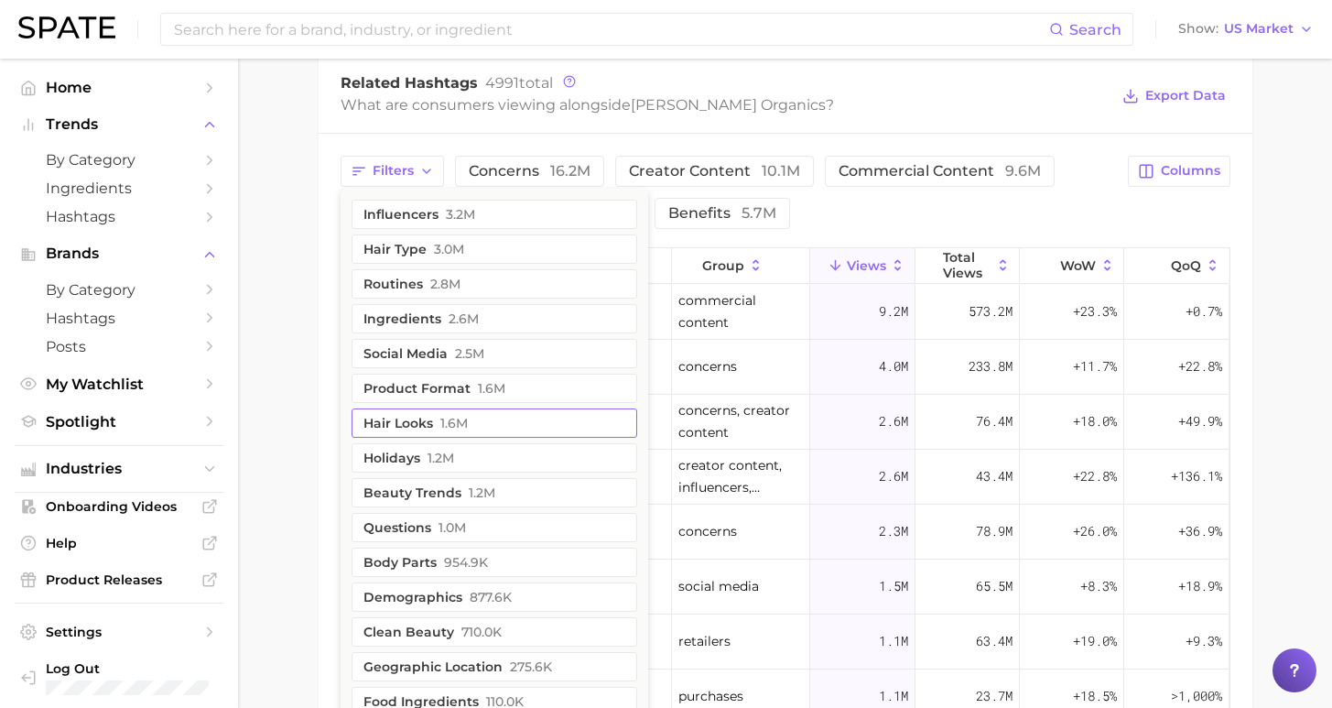
scroll to position [1484, 0]
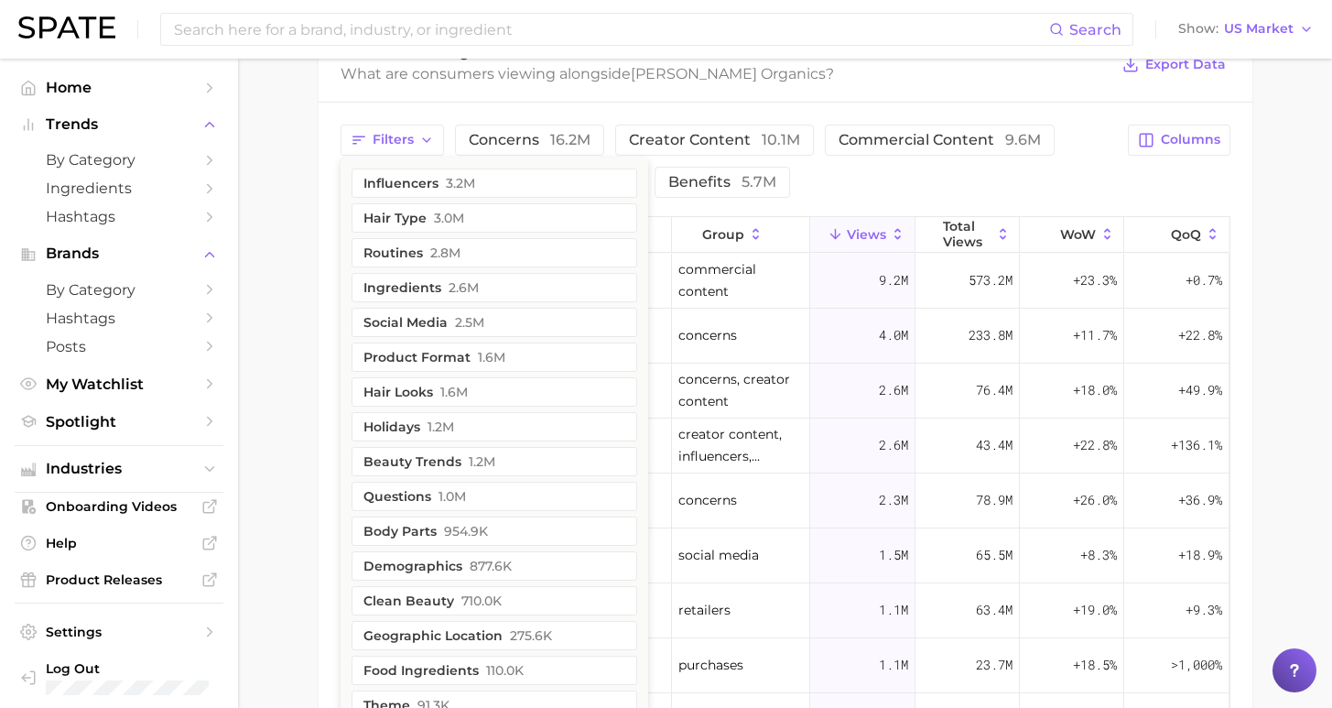
click at [966, 166] on div "Filters influencers 3.2m hair type 3.0m routines 2.8m ingredients 2.6m social m…" at bounding box center [729, 161] width 777 height 73
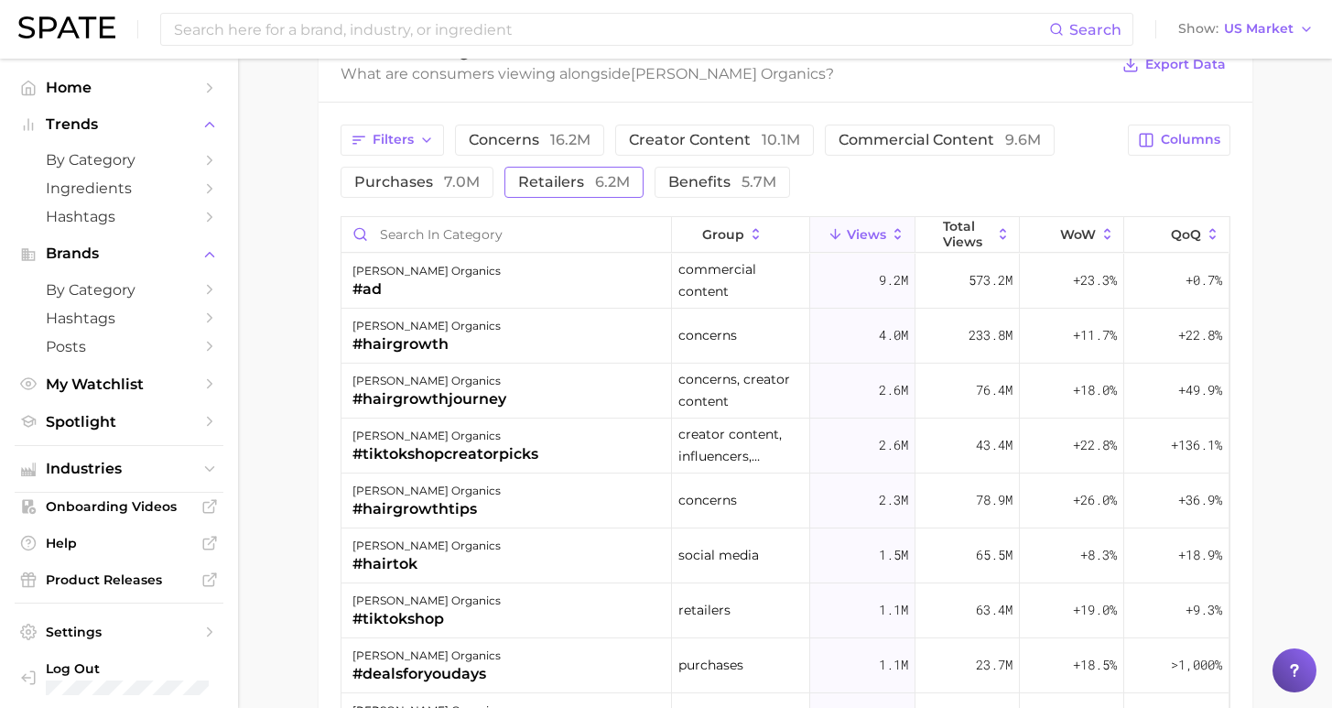
click at [595, 186] on span "6.2m" at bounding box center [612, 181] width 35 height 17
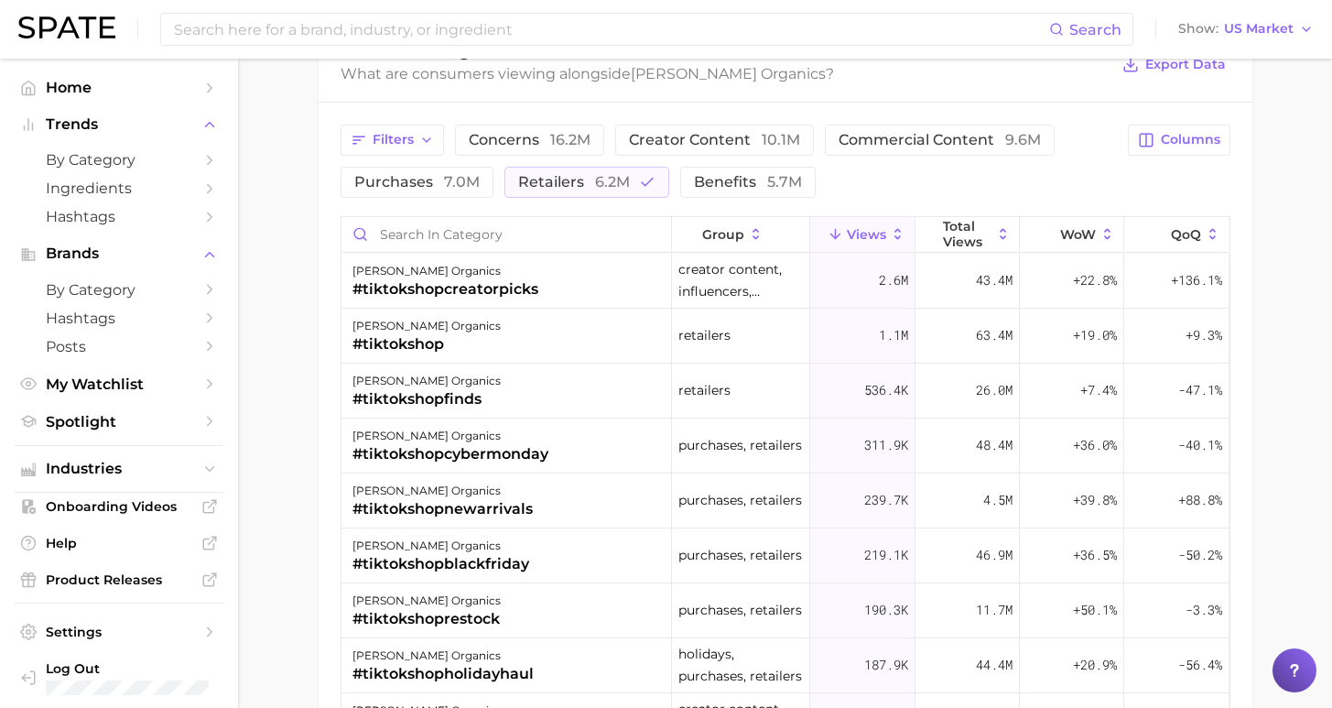
scroll to position [1265, 0]
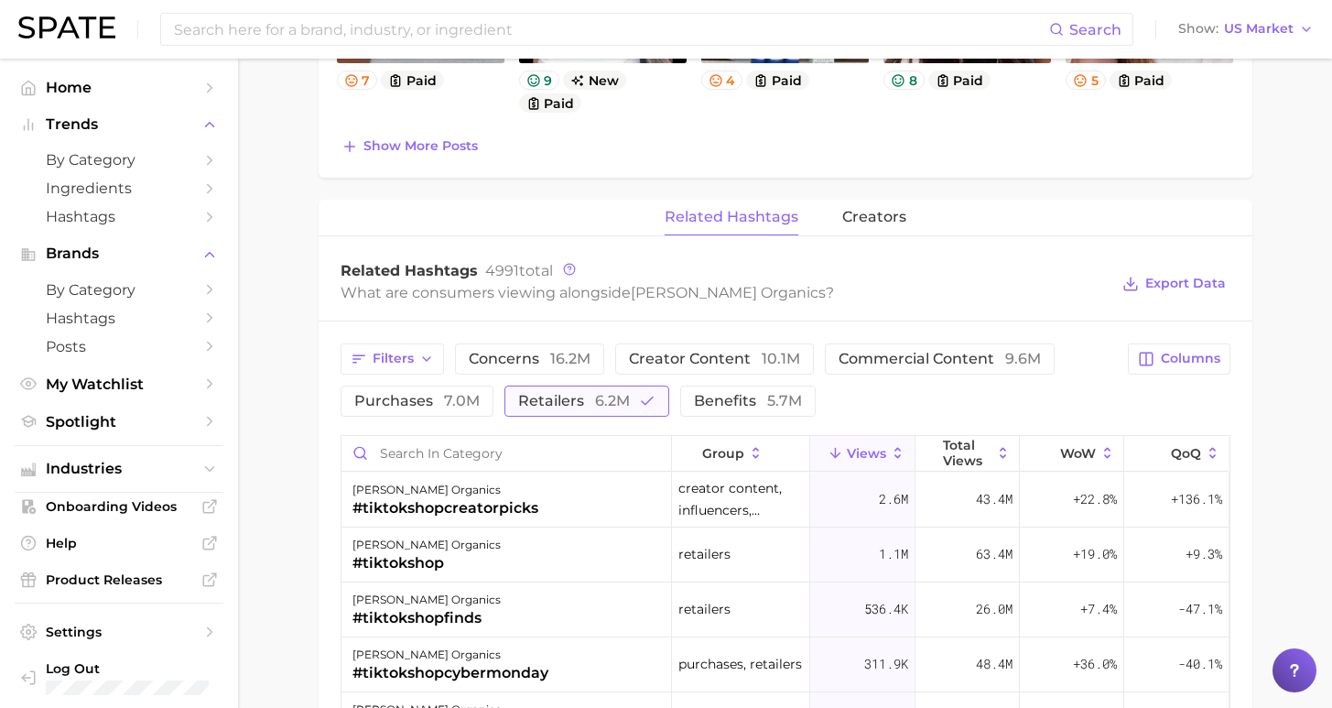
click at [567, 407] on span "retailers 6.2m" at bounding box center [574, 401] width 112 height 15
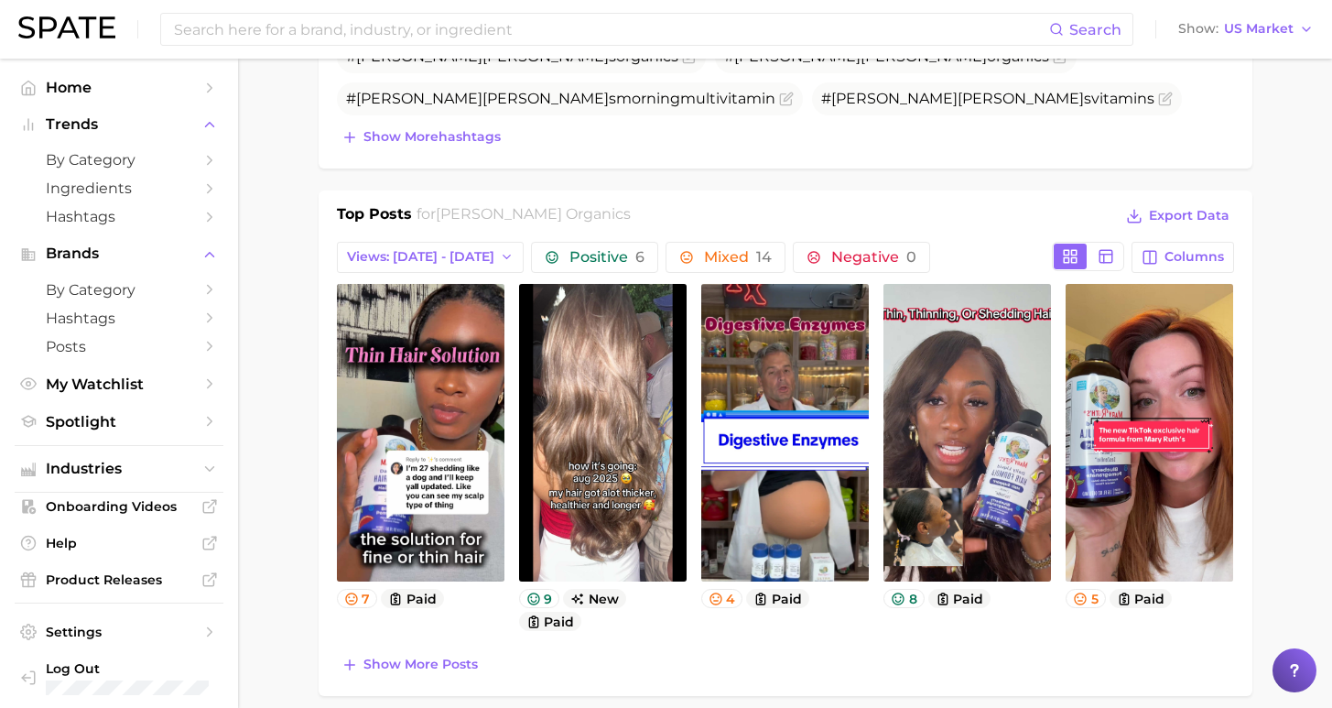
scroll to position [776, 0]
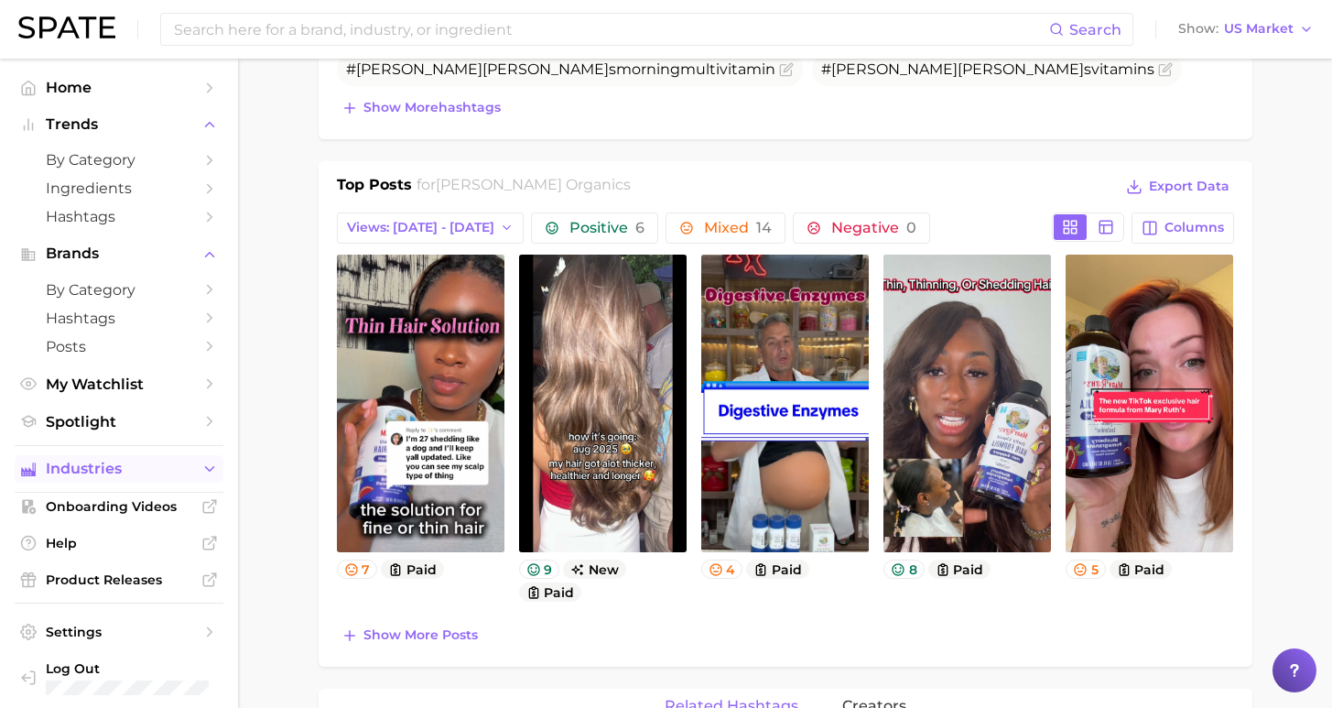
click at [206, 464] on icon "Sidebar" at bounding box center [209, 469] width 16 height 16
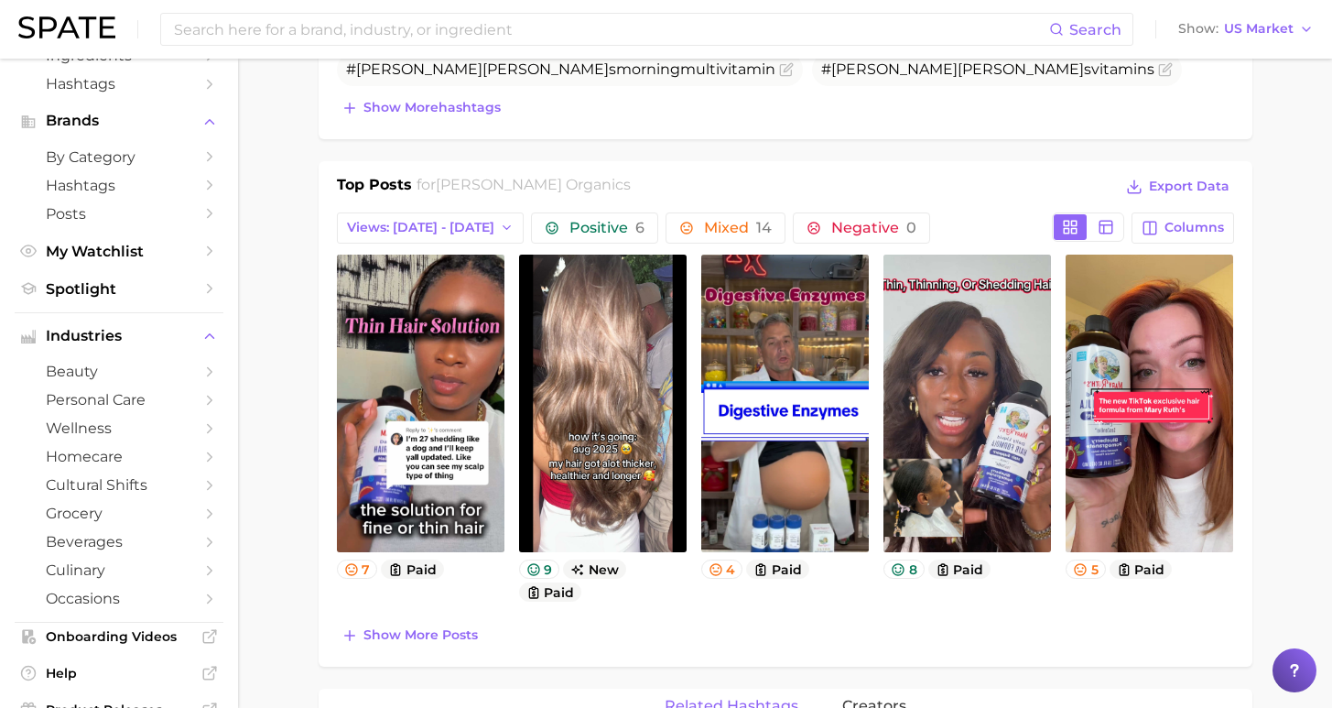
click at [201, 330] on icon "Sidebar" at bounding box center [209, 336] width 16 height 16
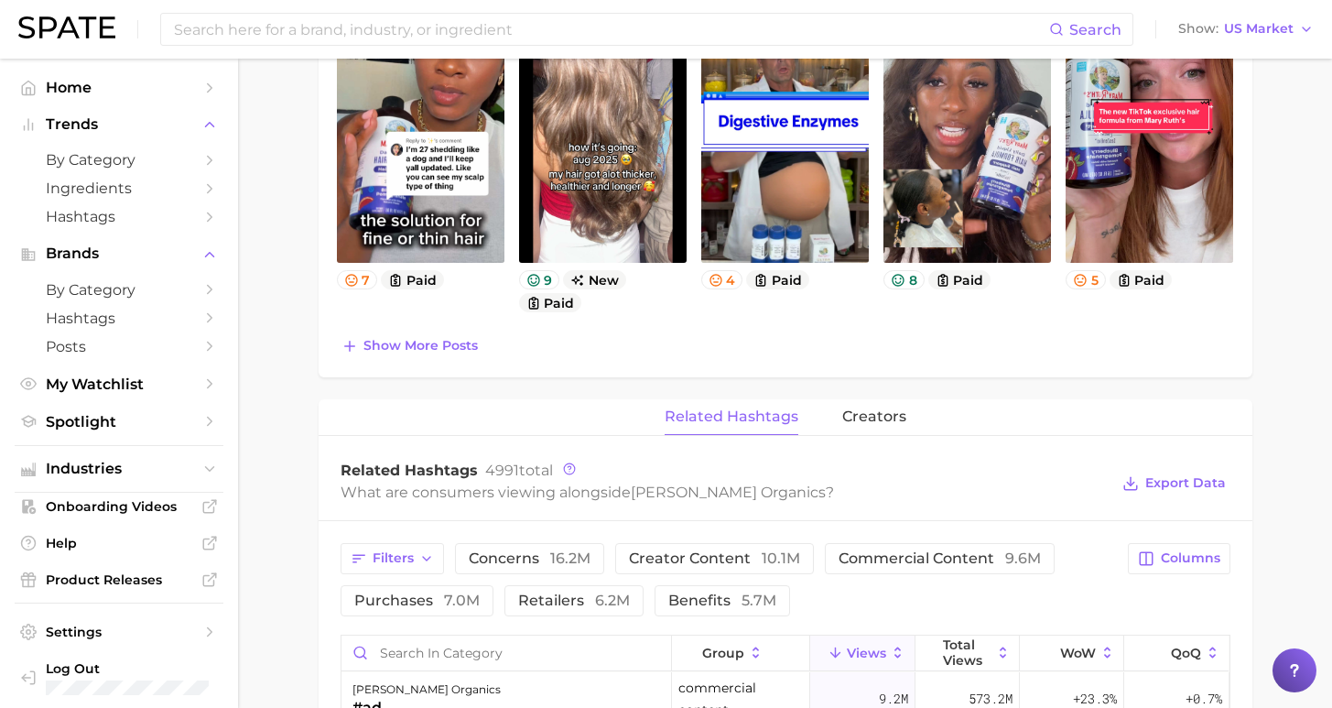
scroll to position [1147, 0]
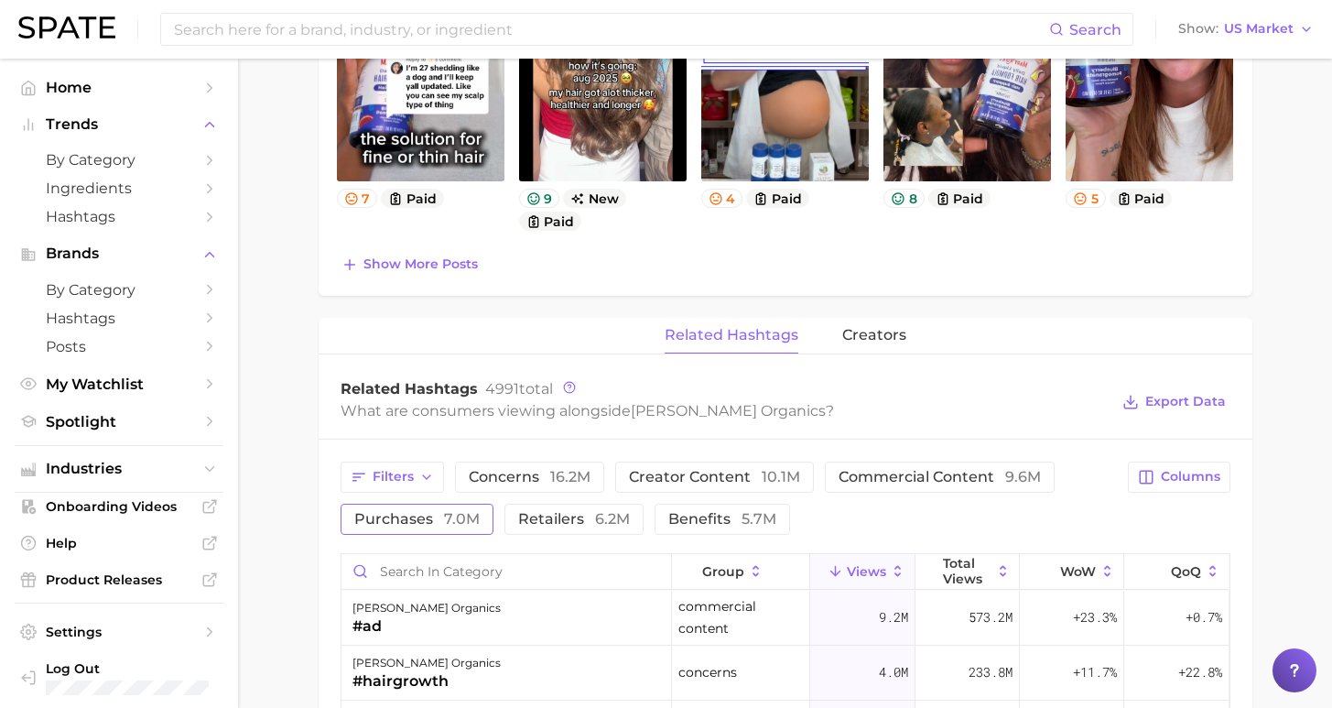
click at [428, 529] on button "purchases 7.0m" at bounding box center [417, 519] width 153 height 31
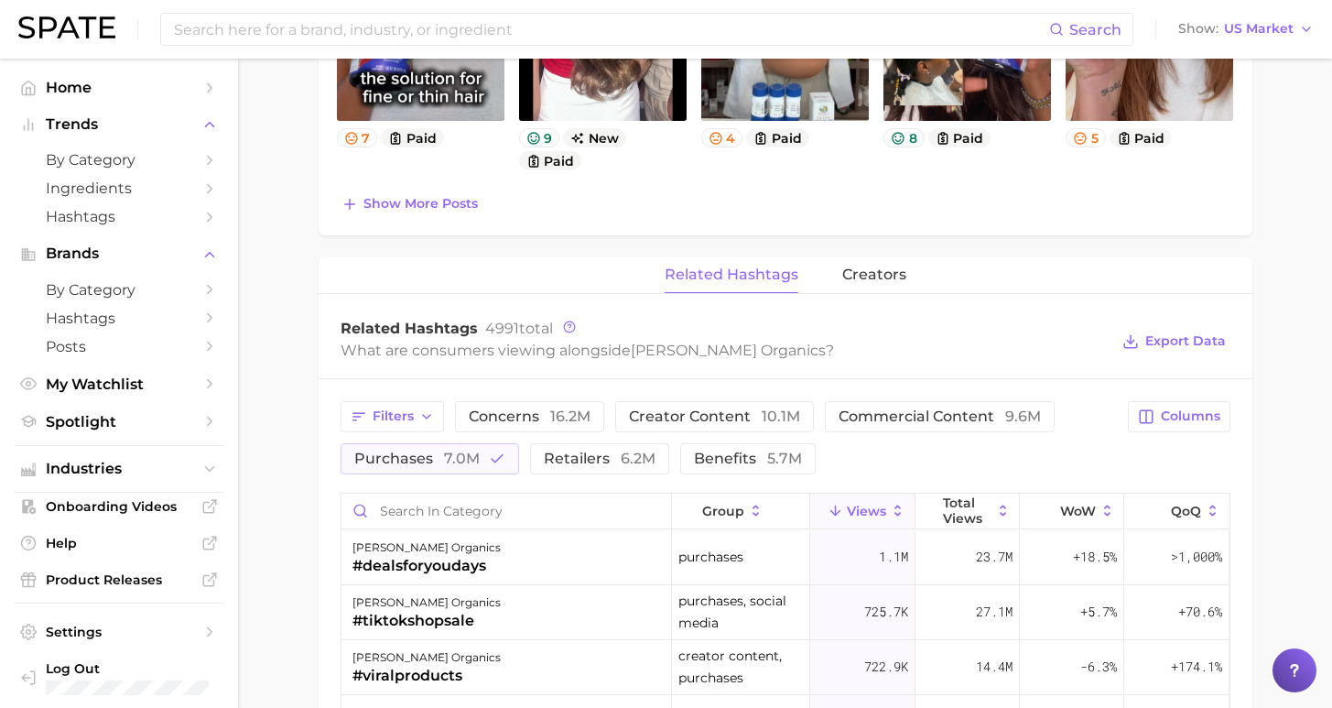
scroll to position [1223, 0]
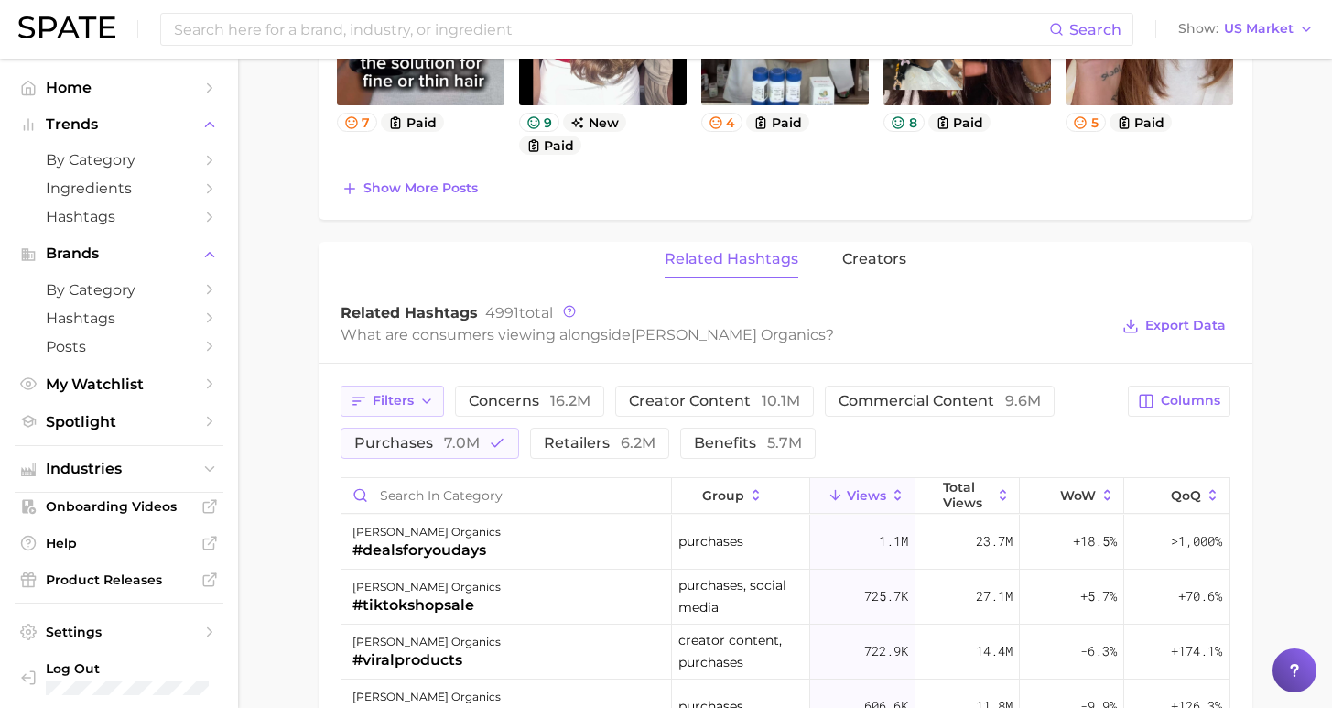
click at [419, 394] on icon "button" at bounding box center [426, 401] width 15 height 15
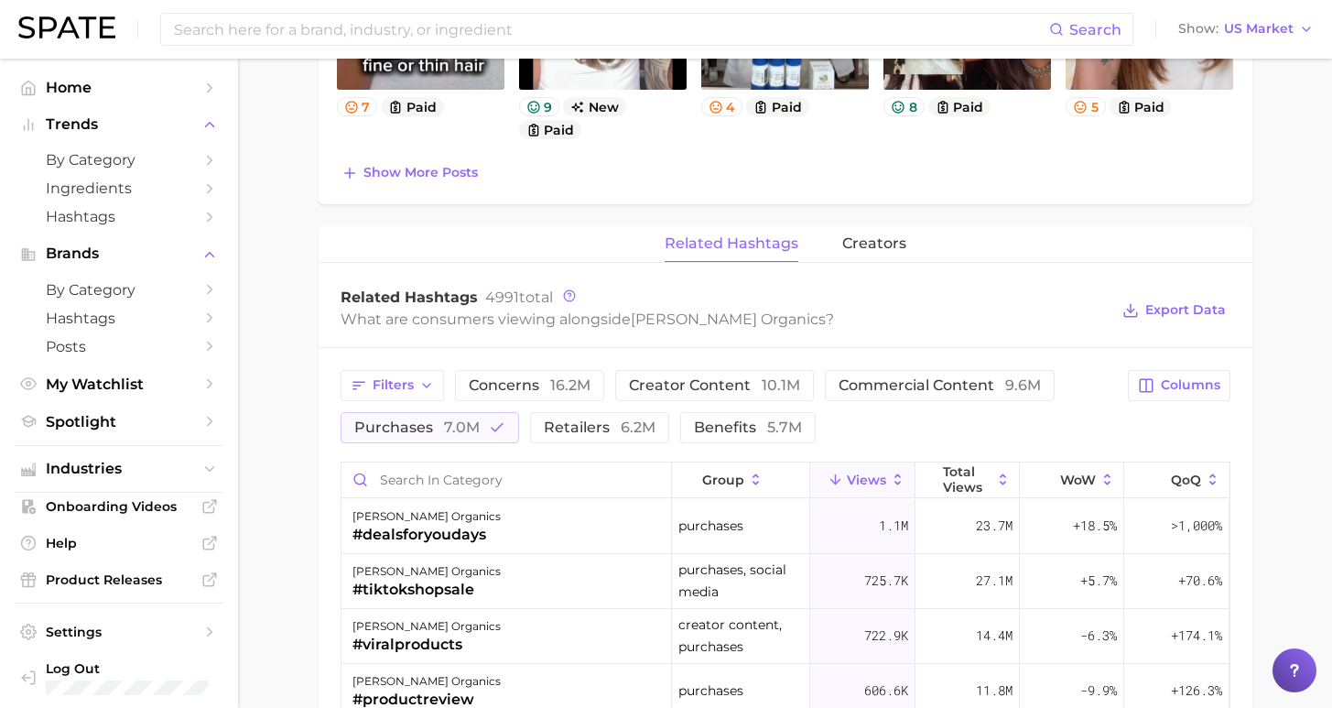
scroll to position [1071, 0]
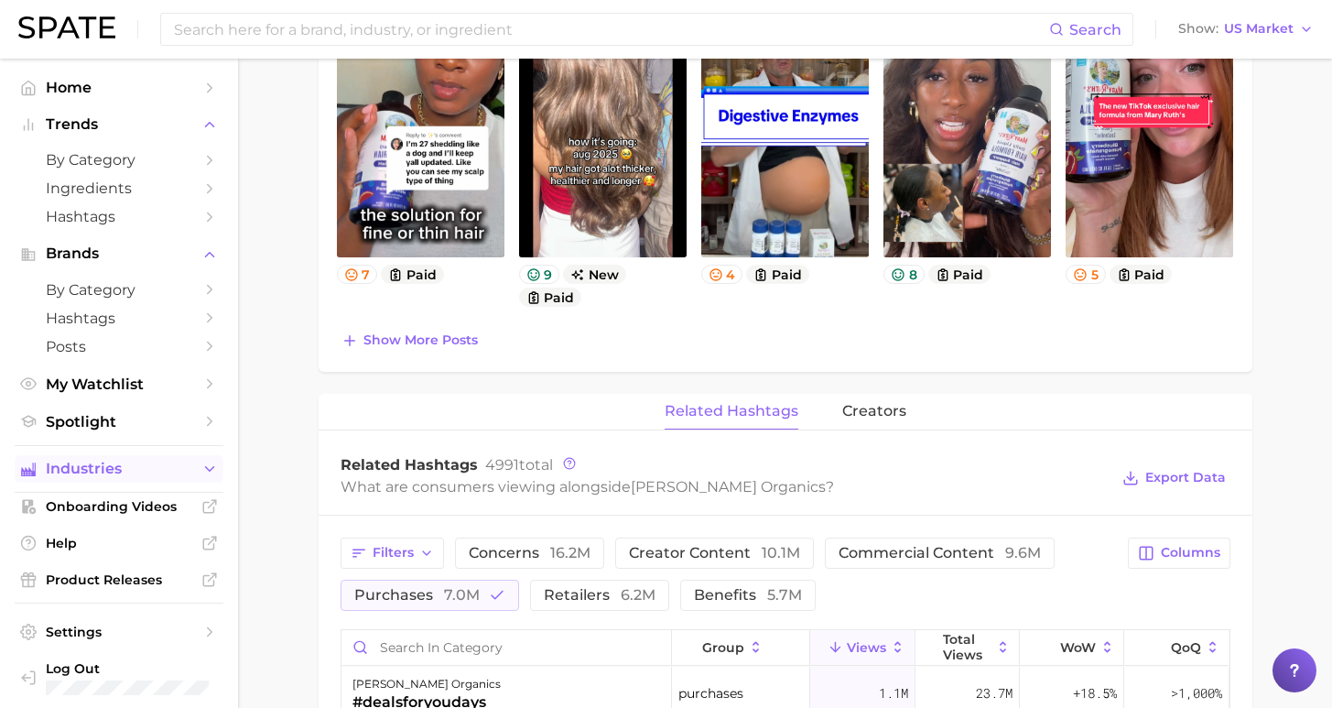
click at [203, 461] on icon "Sidebar" at bounding box center [209, 469] width 16 height 16
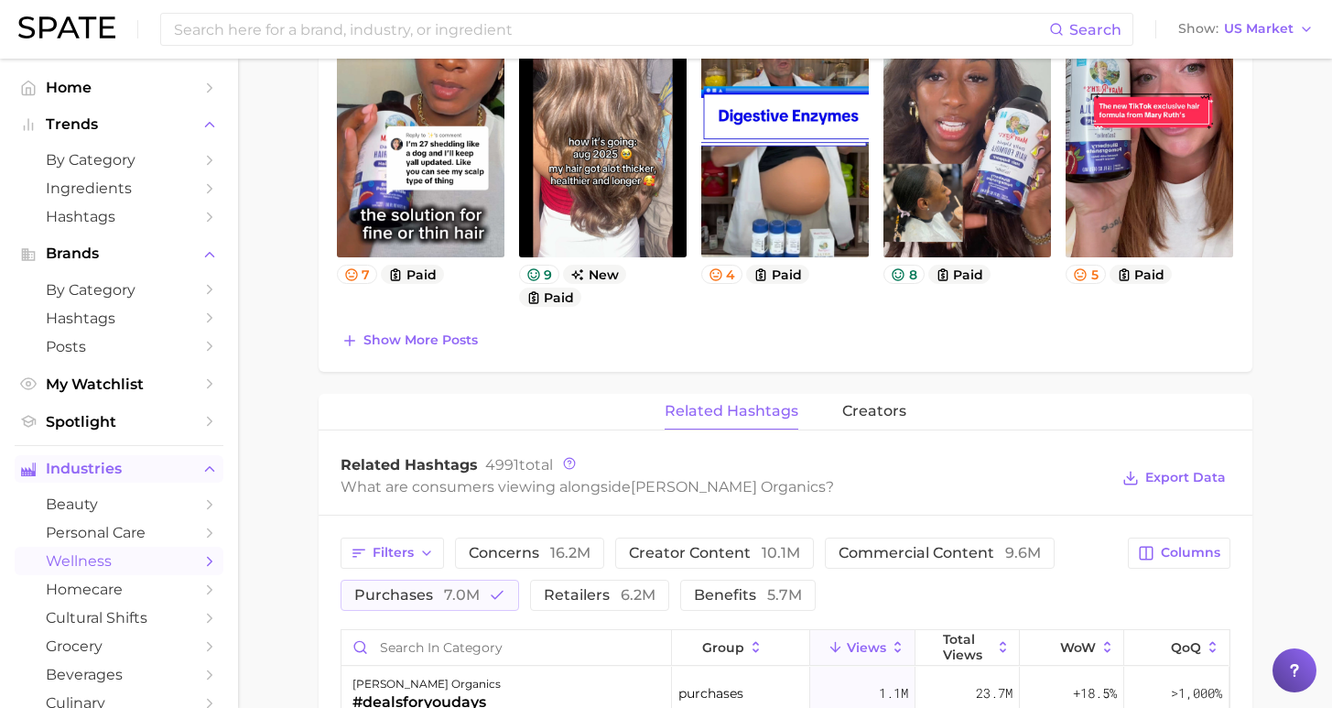
click at [157, 552] on span "wellness" at bounding box center [119, 560] width 146 height 17
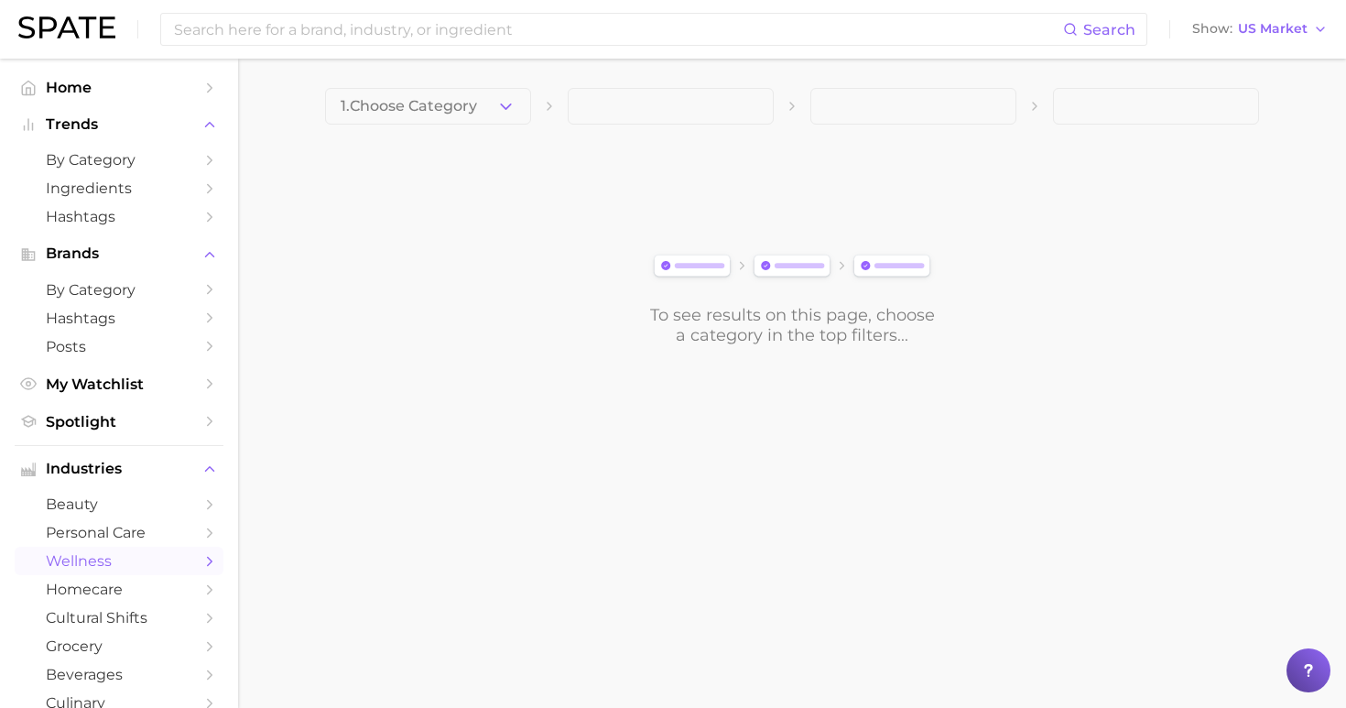
drag, startPoint x: 451, startPoint y: 99, endPoint x: 454, endPoint y: 113, distance: 14.0
click at [451, 99] on span "1. Choose Category" at bounding box center [409, 106] width 136 height 16
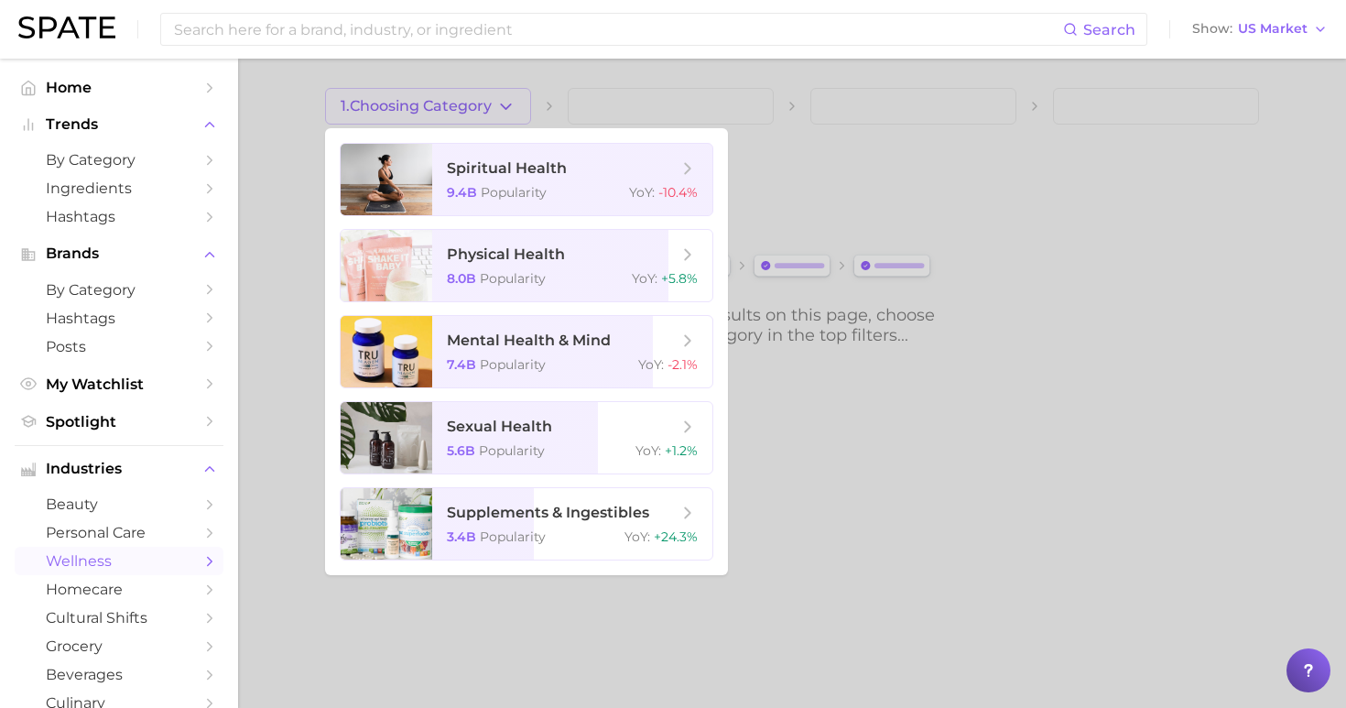
click at [525, 641] on div at bounding box center [673, 354] width 1346 height 708
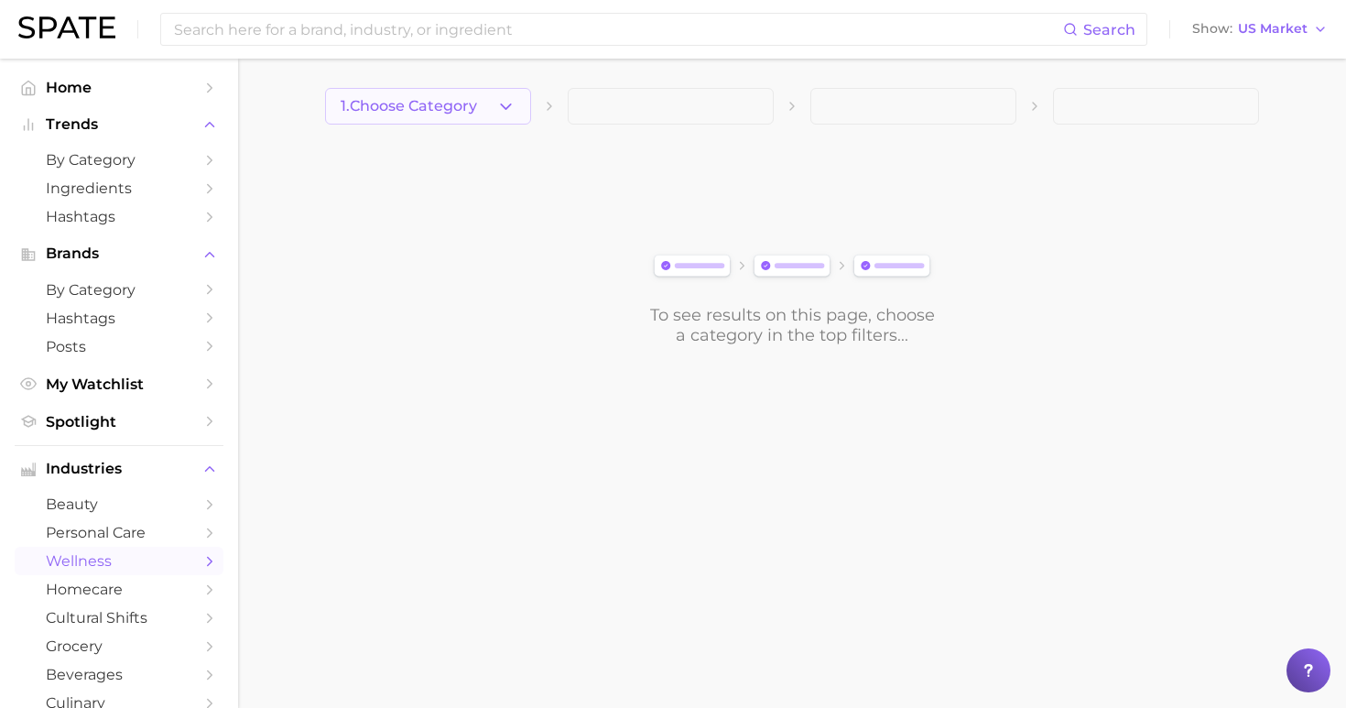
click at [442, 109] on span "1. Choose Category" at bounding box center [409, 106] width 136 height 16
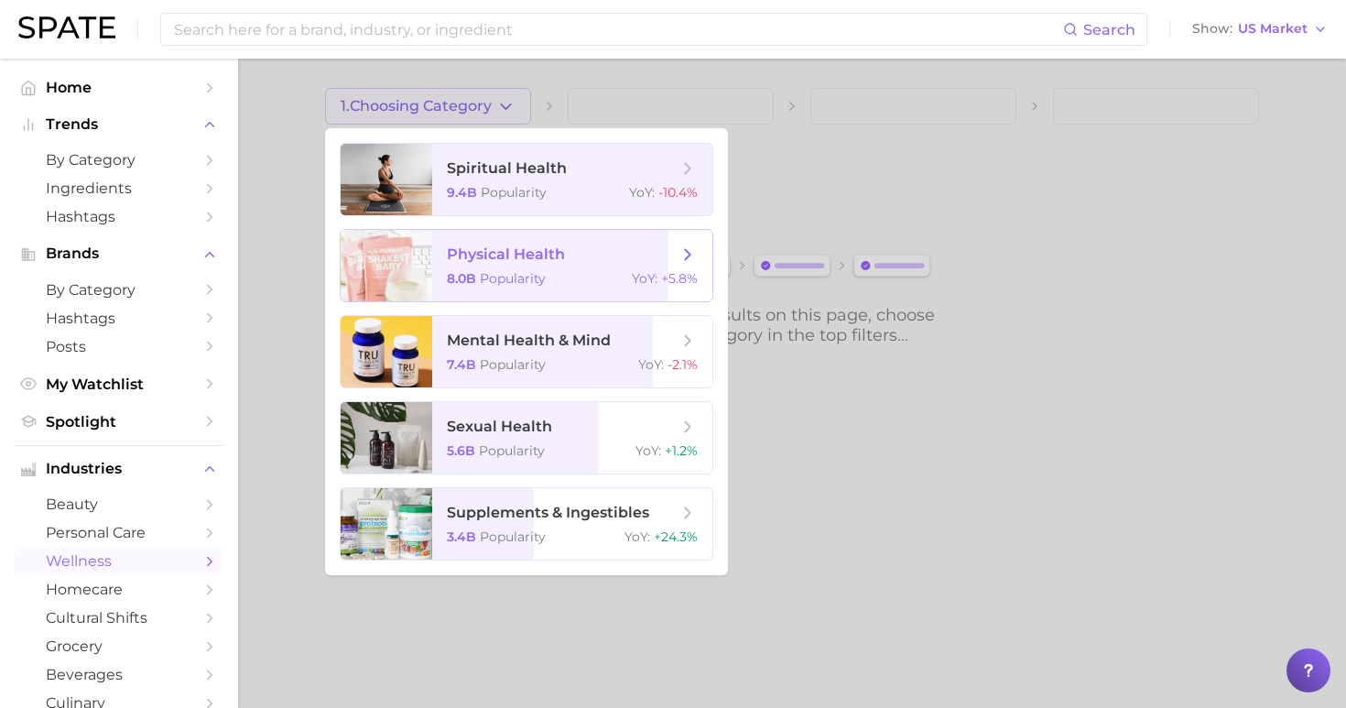
click at [599, 282] on div "8.0b Popularity YoY : +5.8%" at bounding box center [572, 278] width 251 height 16
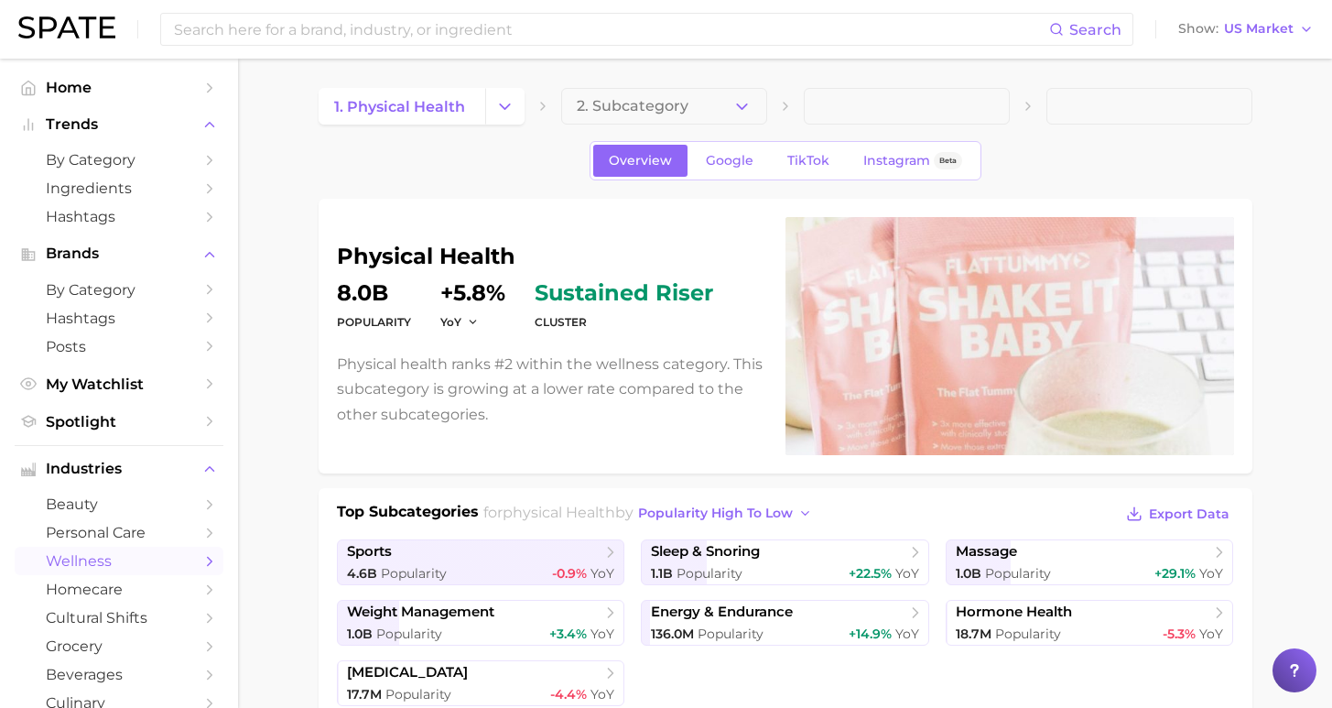
click at [83, 104] on ul "Home Trends by Category Ingredients Hashtags Brands by Category Hashtags Posts …" at bounding box center [119, 254] width 209 height 363
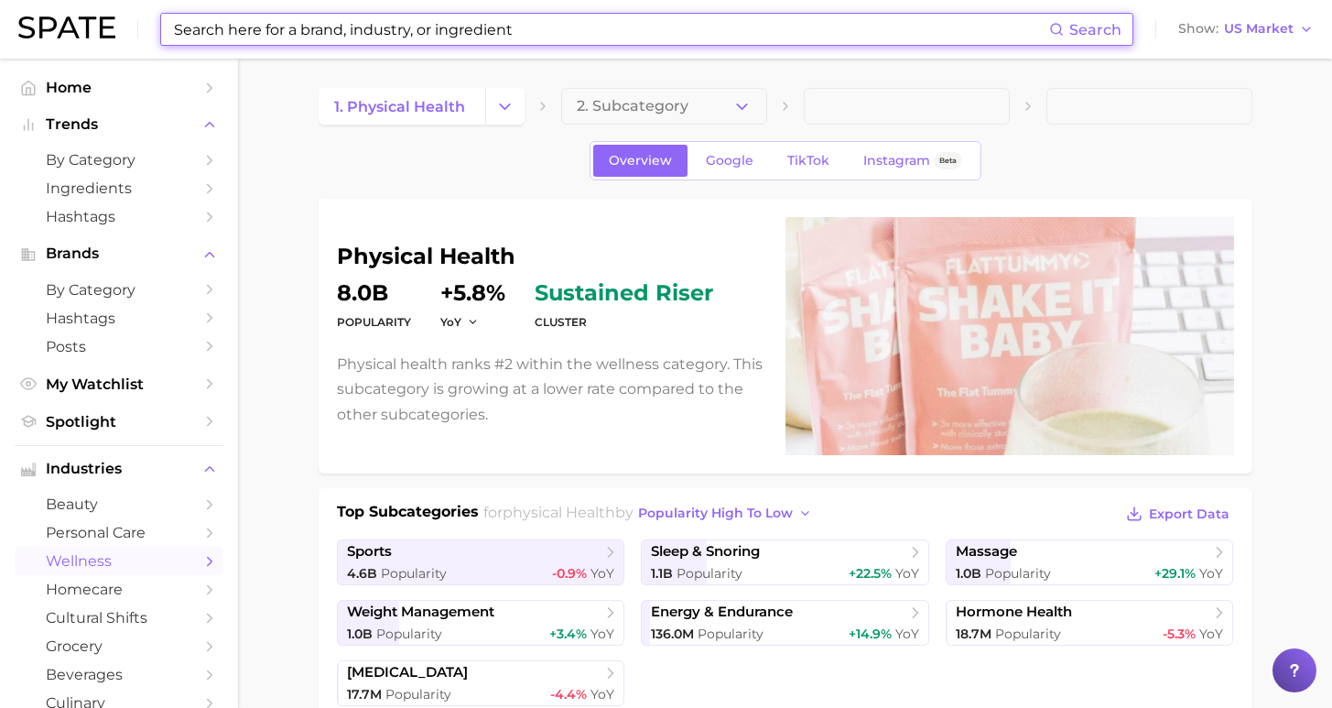
click at [482, 36] on input at bounding box center [610, 29] width 877 height 31
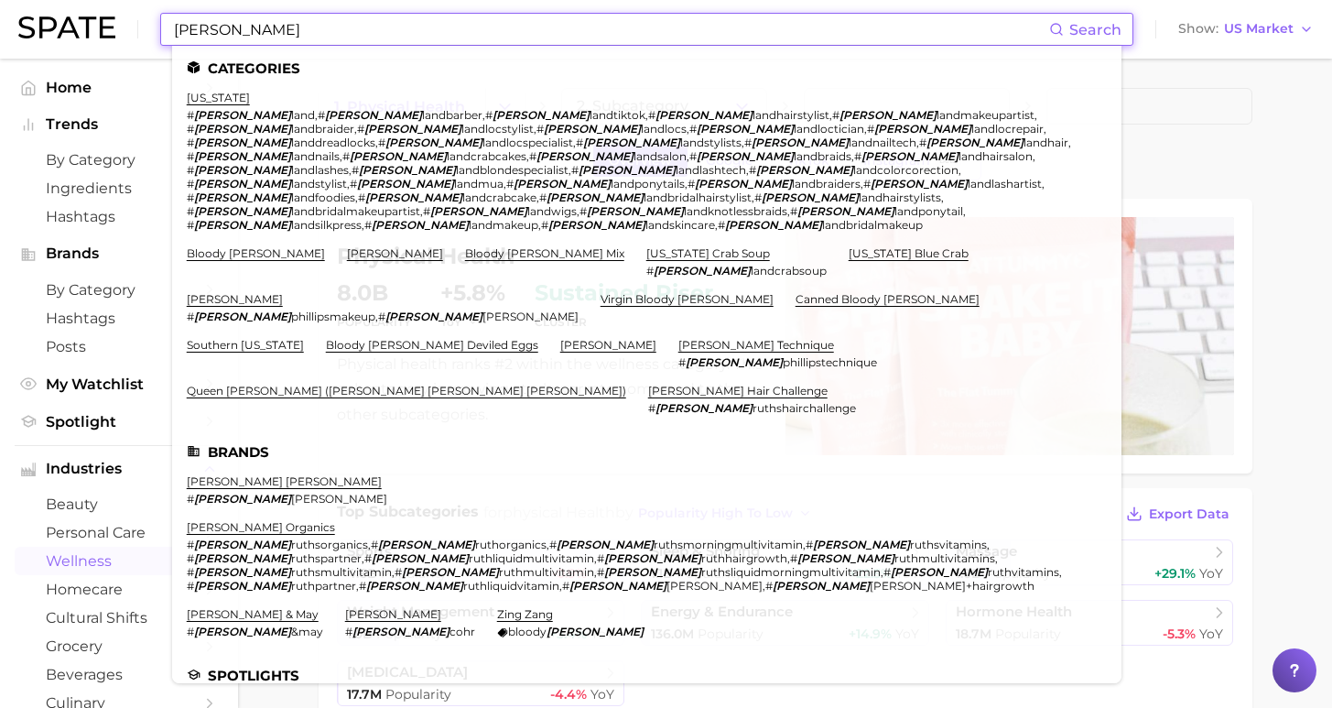
type input "[PERSON_NAME]"
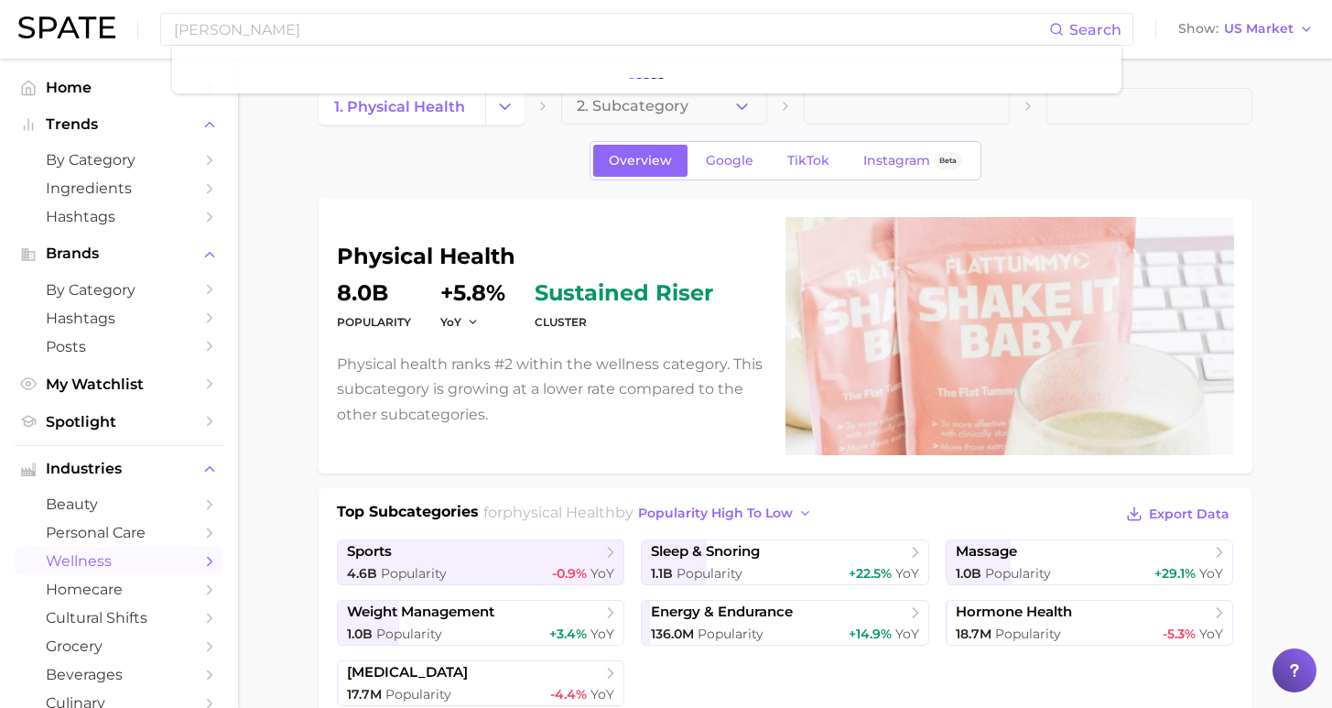
drag, startPoint x: 394, startPoint y: 66, endPoint x: 222, endPoint y: 417, distance: 391.4
click at [222, 417] on nav "Home Trends by Category Ingredients Hashtags Brands by Category Hashtags Posts …" at bounding box center [119, 383] width 238 height 649
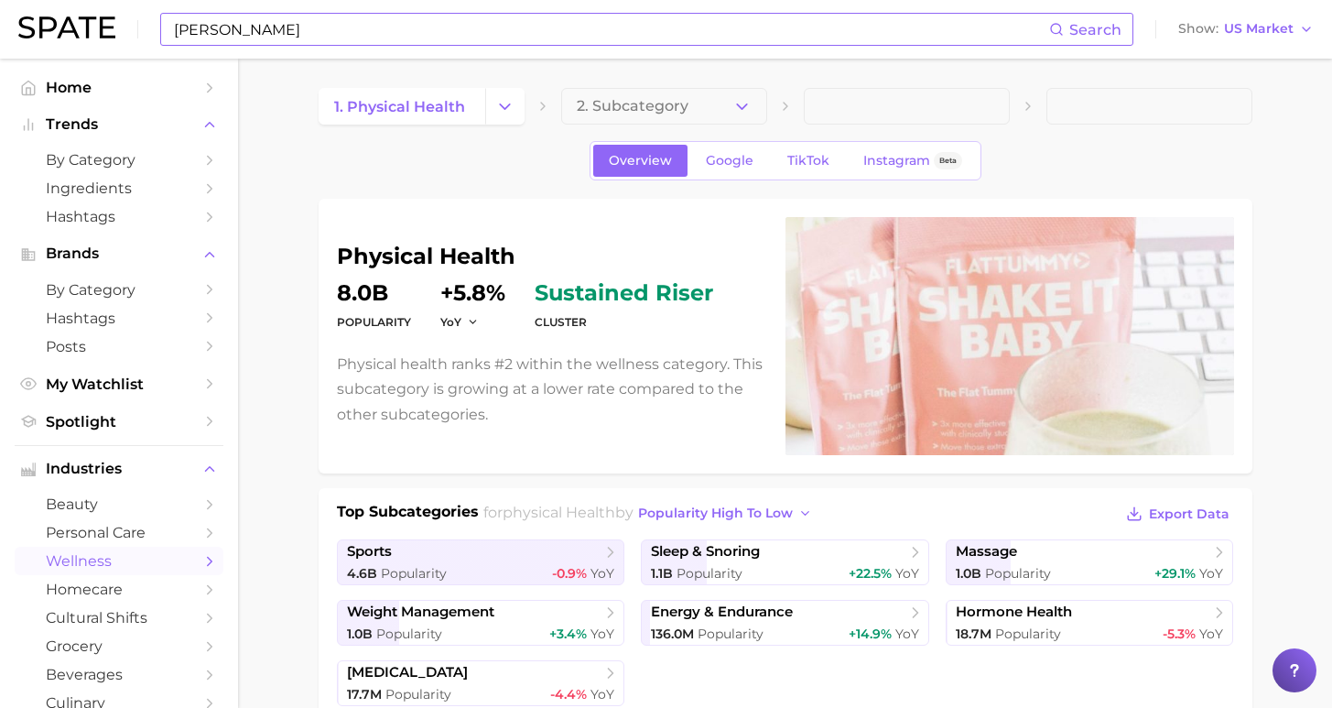
click at [260, 23] on input "[PERSON_NAME]" at bounding box center [610, 29] width 877 height 31
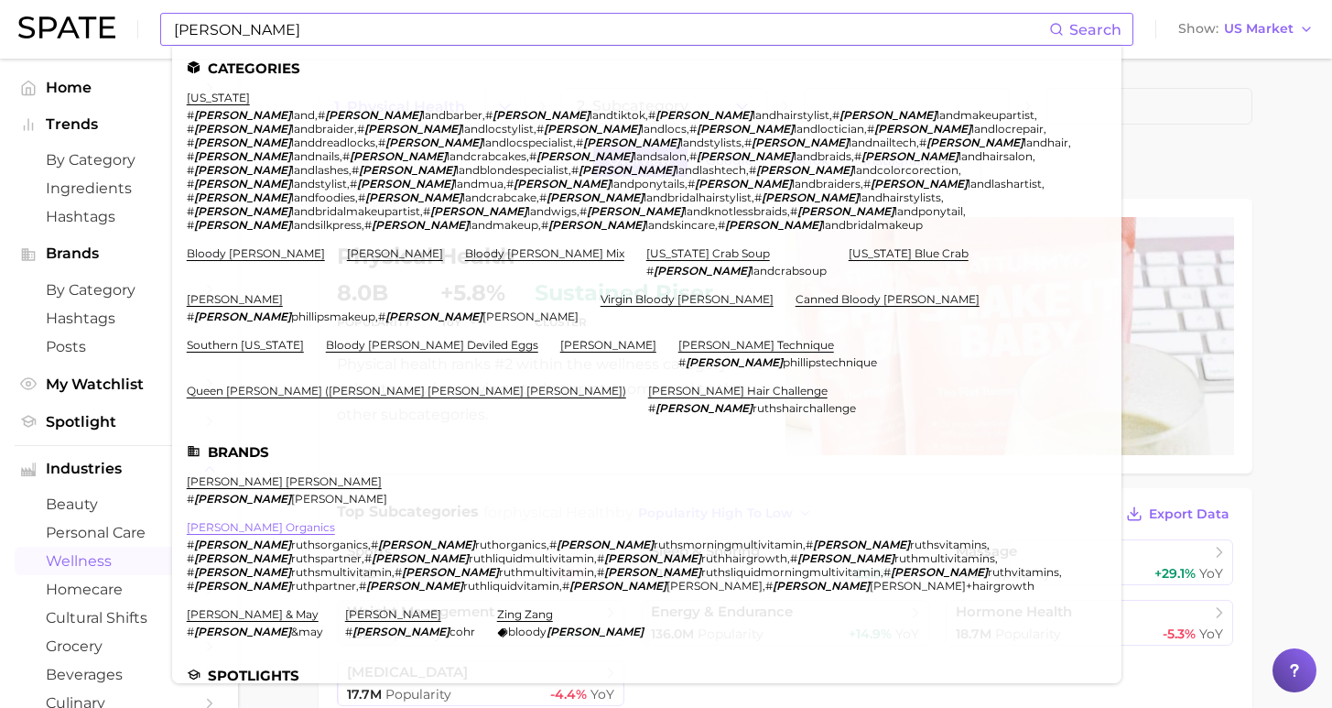
drag, startPoint x: 254, startPoint y: 302, endPoint x: 255, endPoint y: 410, distance: 108.0
click at [255, 520] on link "[PERSON_NAME] organics" at bounding box center [261, 527] width 148 height 14
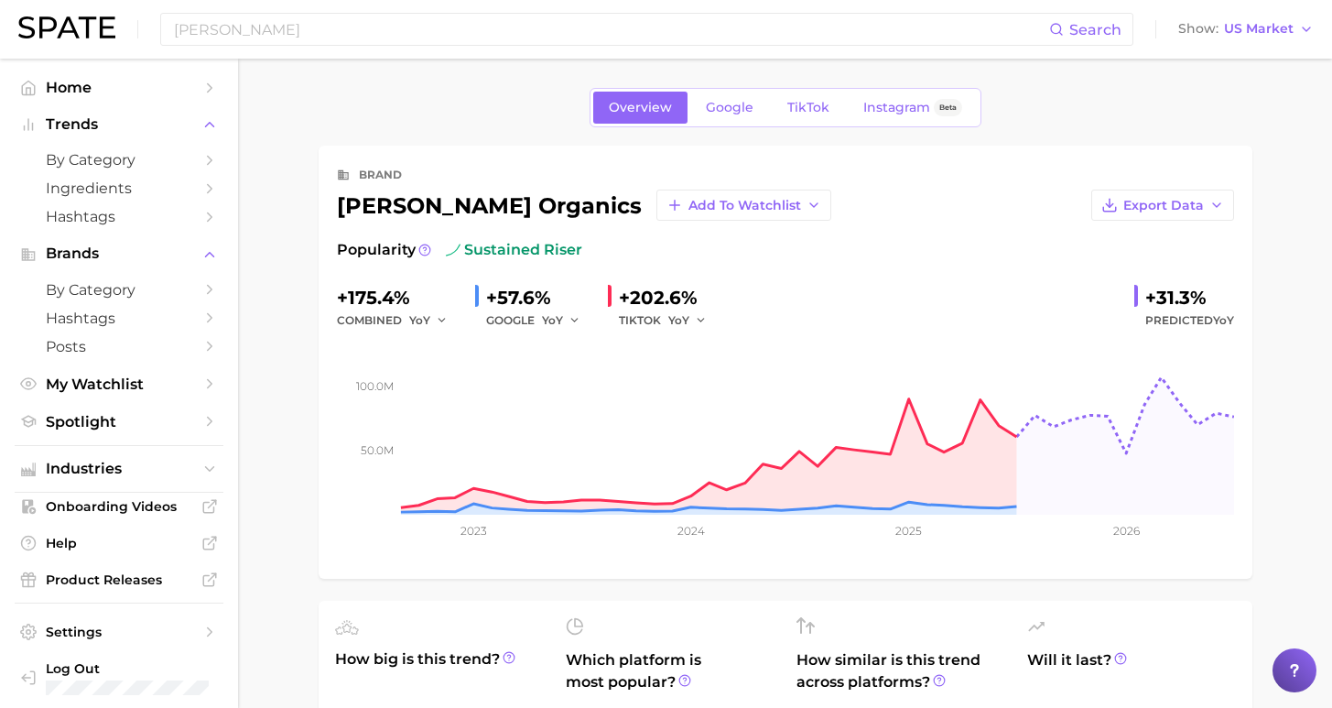
click at [784, 102] on link "TikTok" at bounding box center [808, 108] width 73 height 32
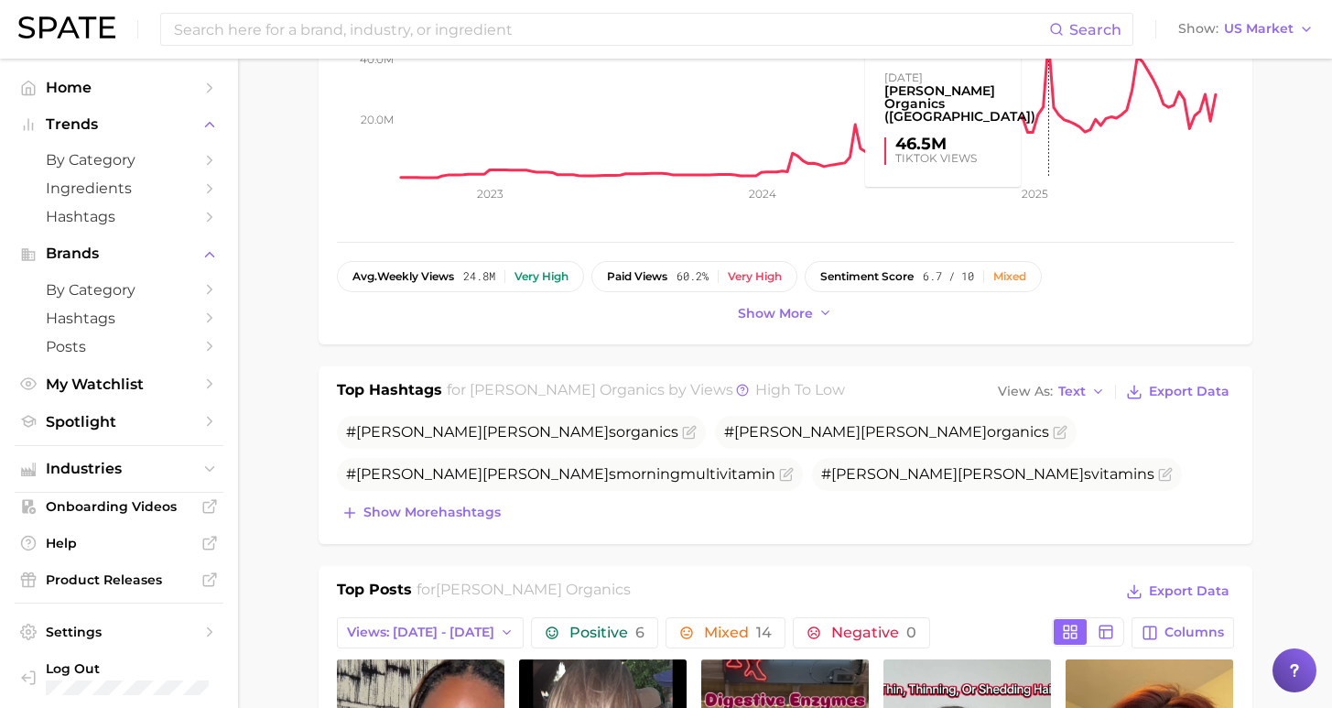
scroll to position [775, 0]
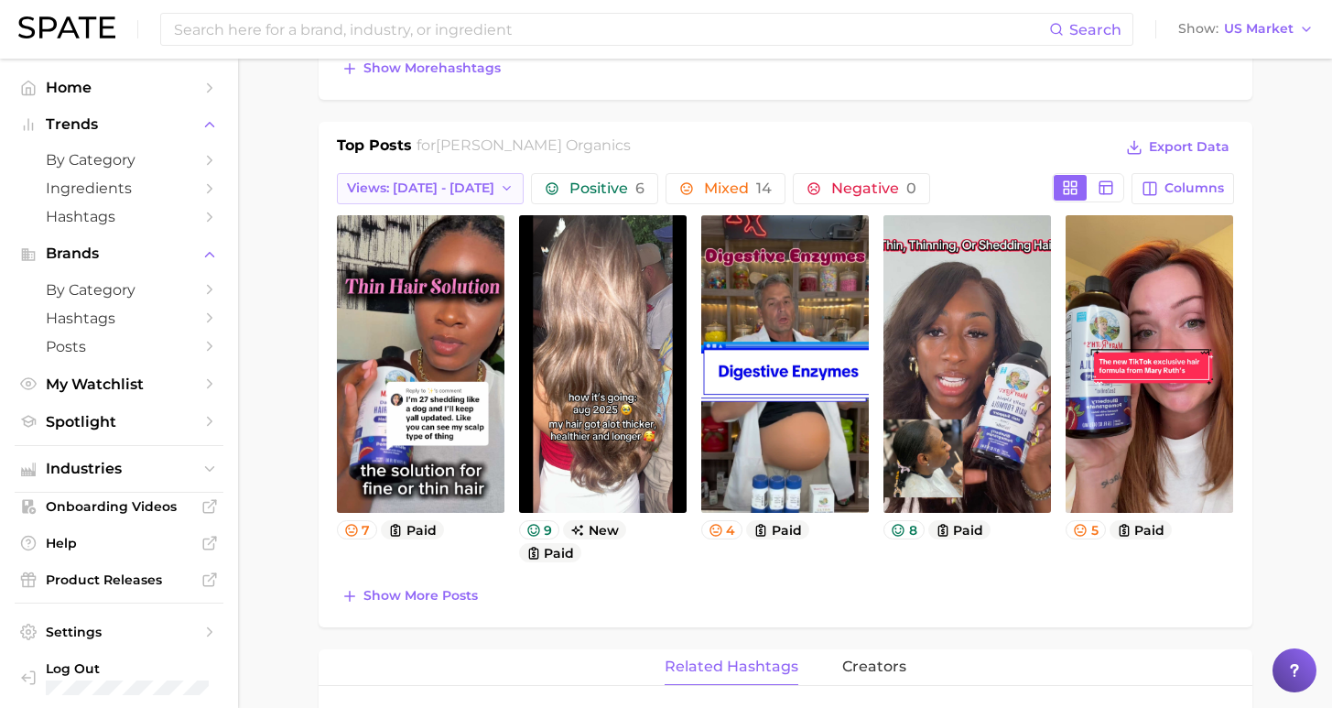
click at [413, 186] on span "Views: [DATE] - [DATE]" at bounding box center [420, 188] width 147 height 16
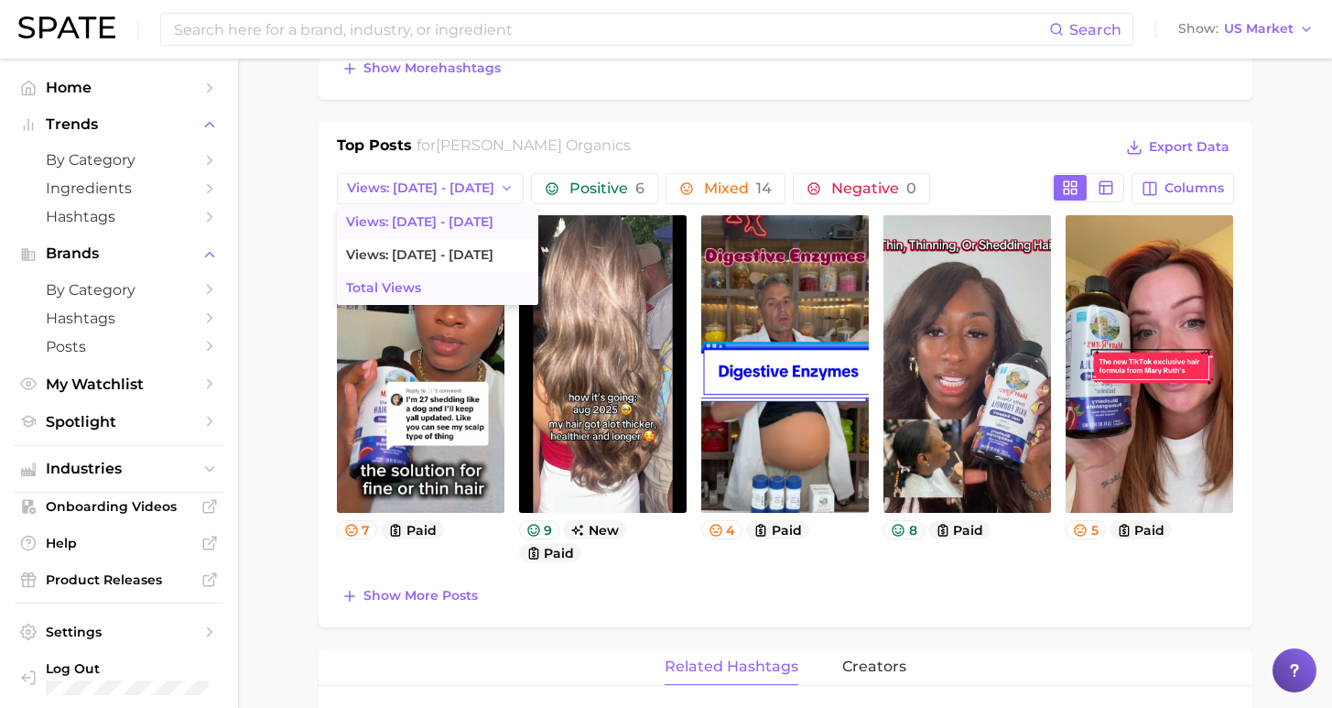
click at [416, 295] on button "Total Views" at bounding box center [437, 288] width 201 height 33
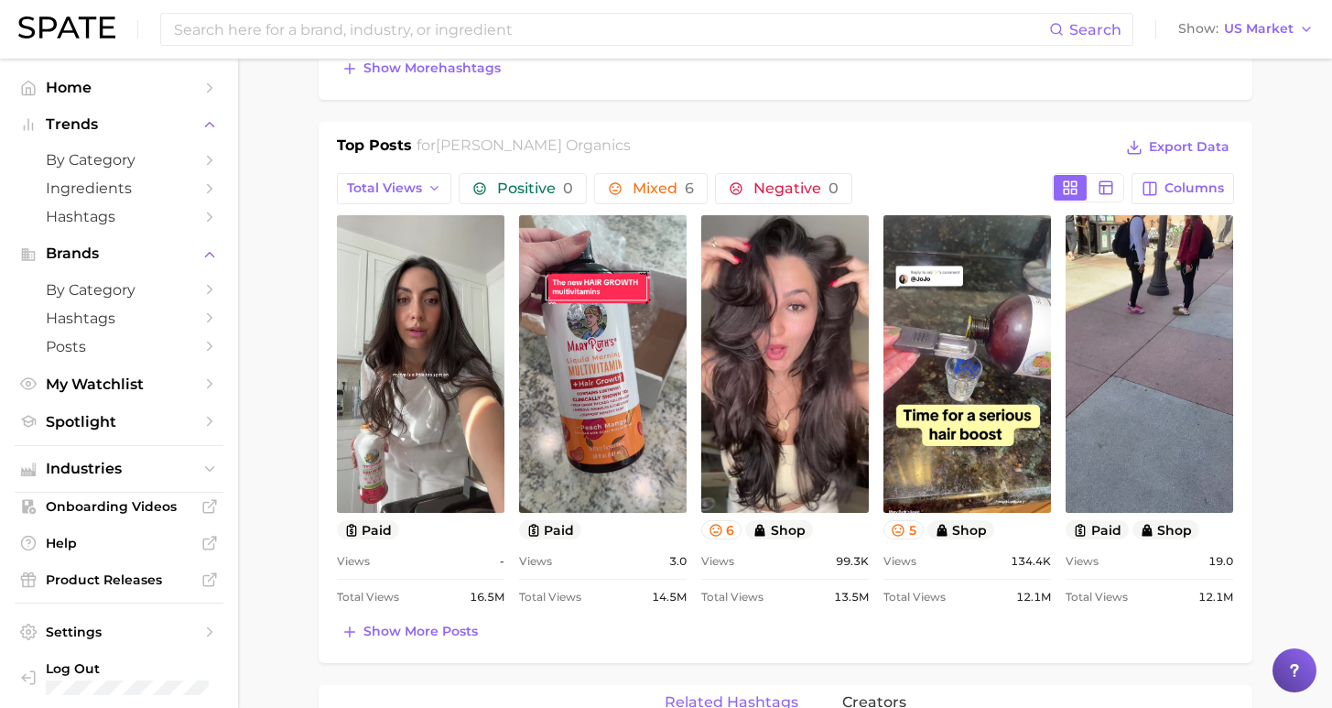
scroll to position [0, 0]
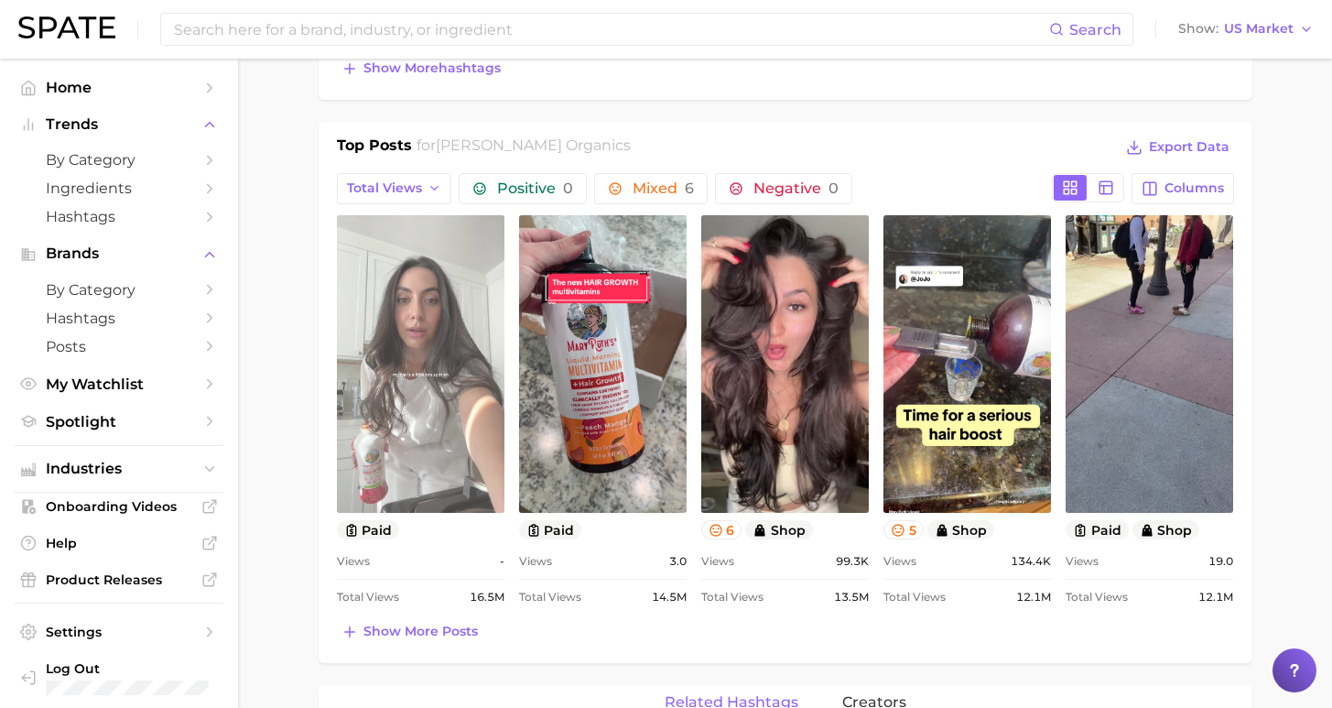
click at [381, 404] on link "view post on TikTok" at bounding box center [421, 364] width 168 height 298
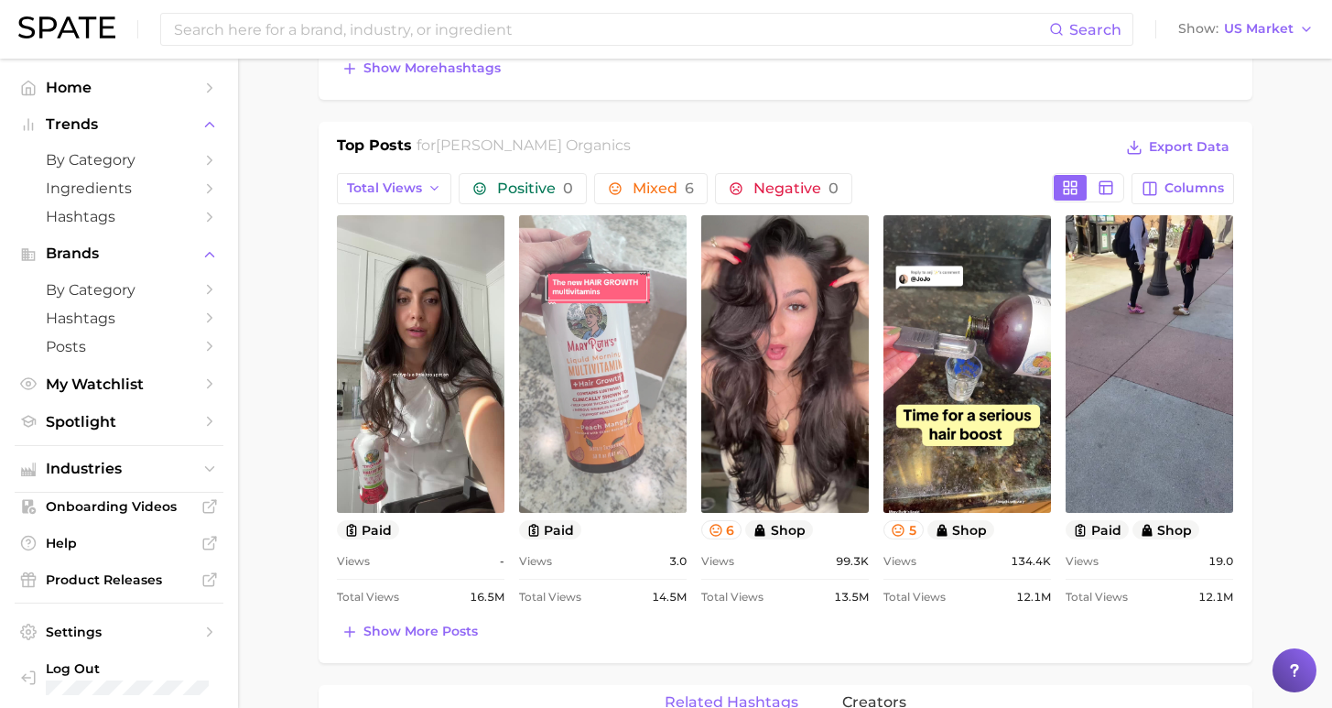
click at [622, 367] on link "view post on TikTok" at bounding box center [603, 364] width 168 height 298
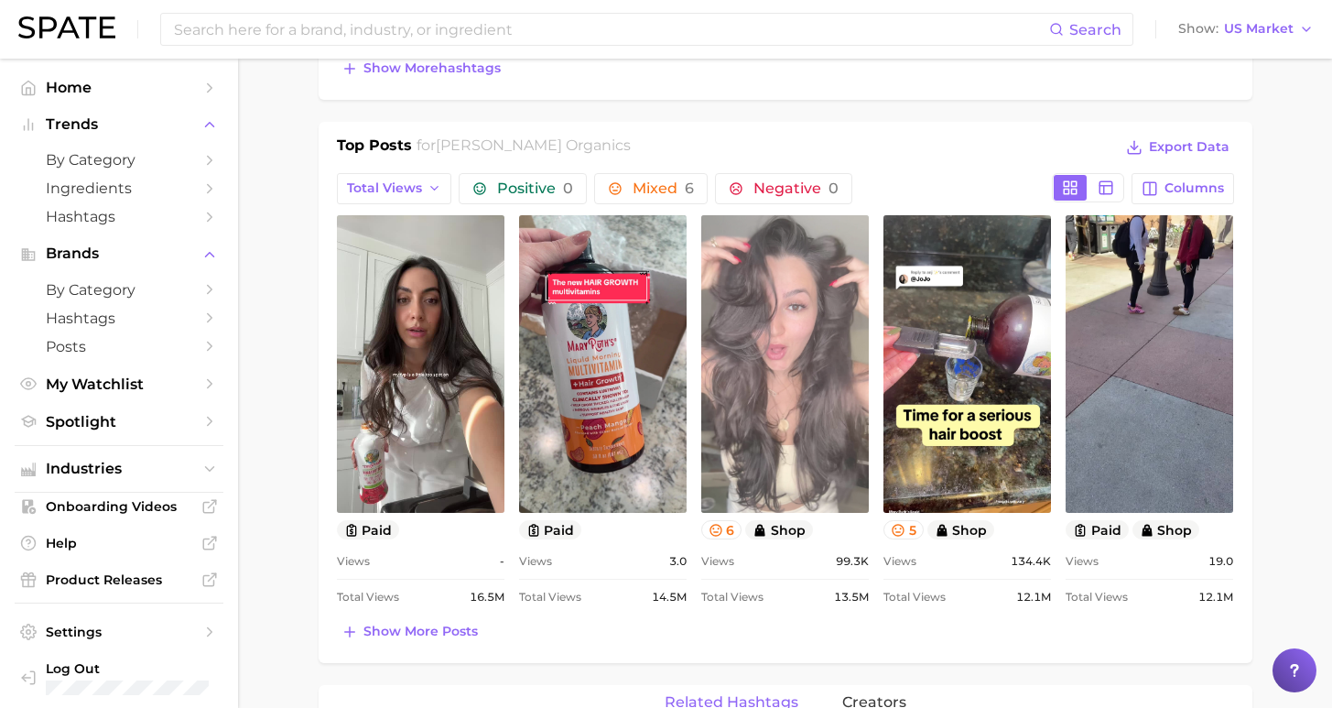
click at [809, 375] on link "view post on TikTok" at bounding box center [785, 364] width 168 height 298
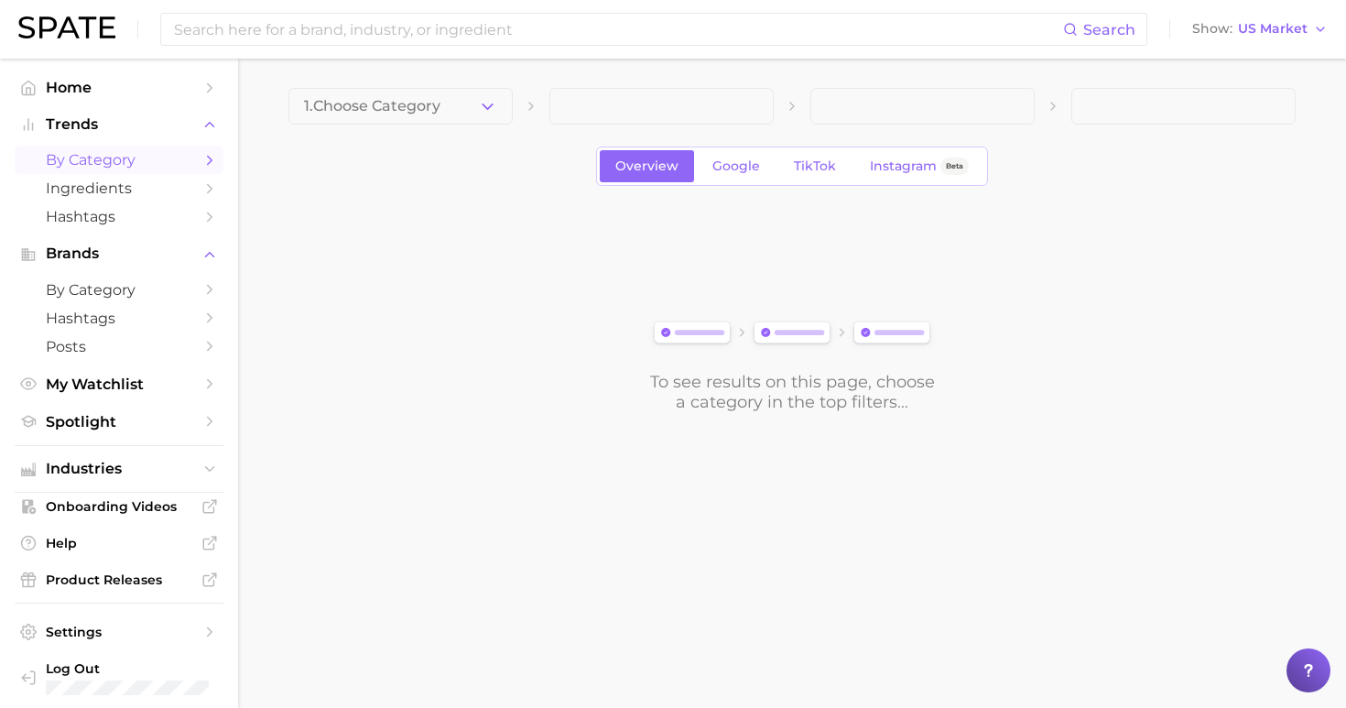
click at [389, 114] on span "1. Choose Category" at bounding box center [372, 106] width 136 height 16
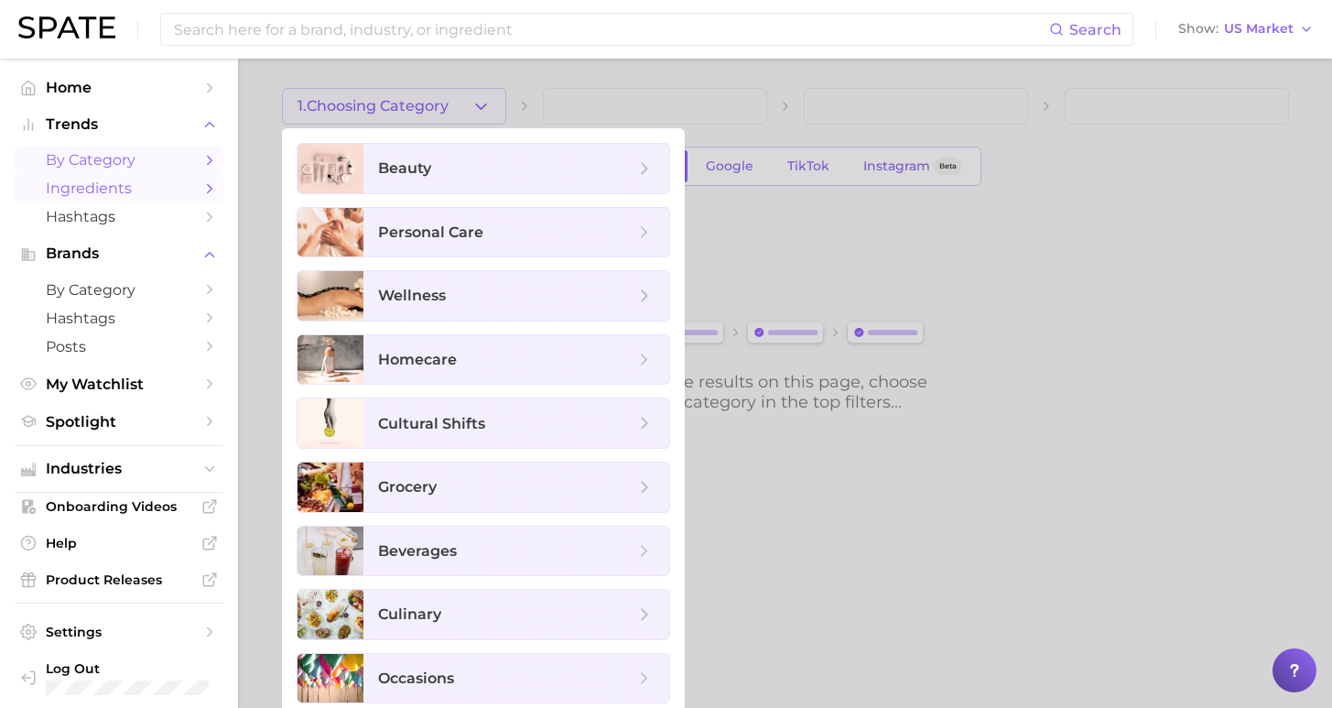
click at [195, 184] on link "Ingredients" at bounding box center [119, 188] width 209 height 28
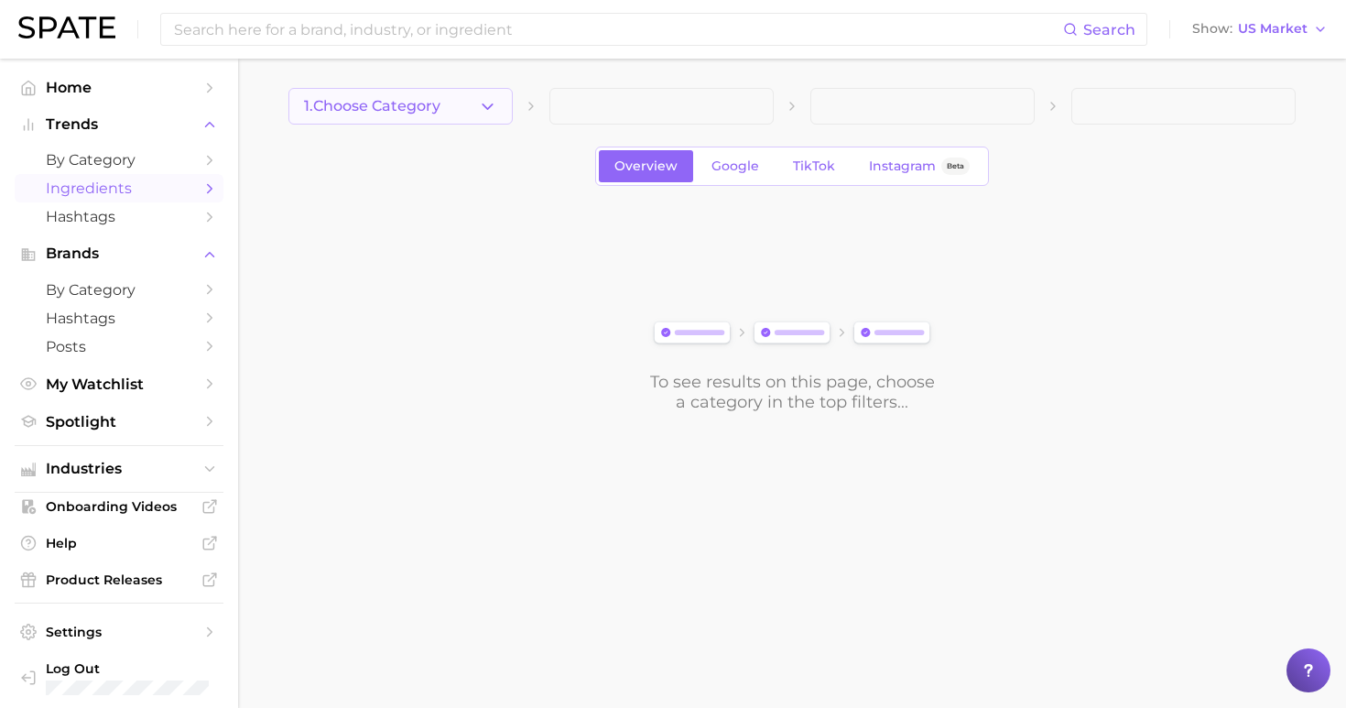
click at [409, 103] on span "1. Choose Category" at bounding box center [372, 106] width 136 height 16
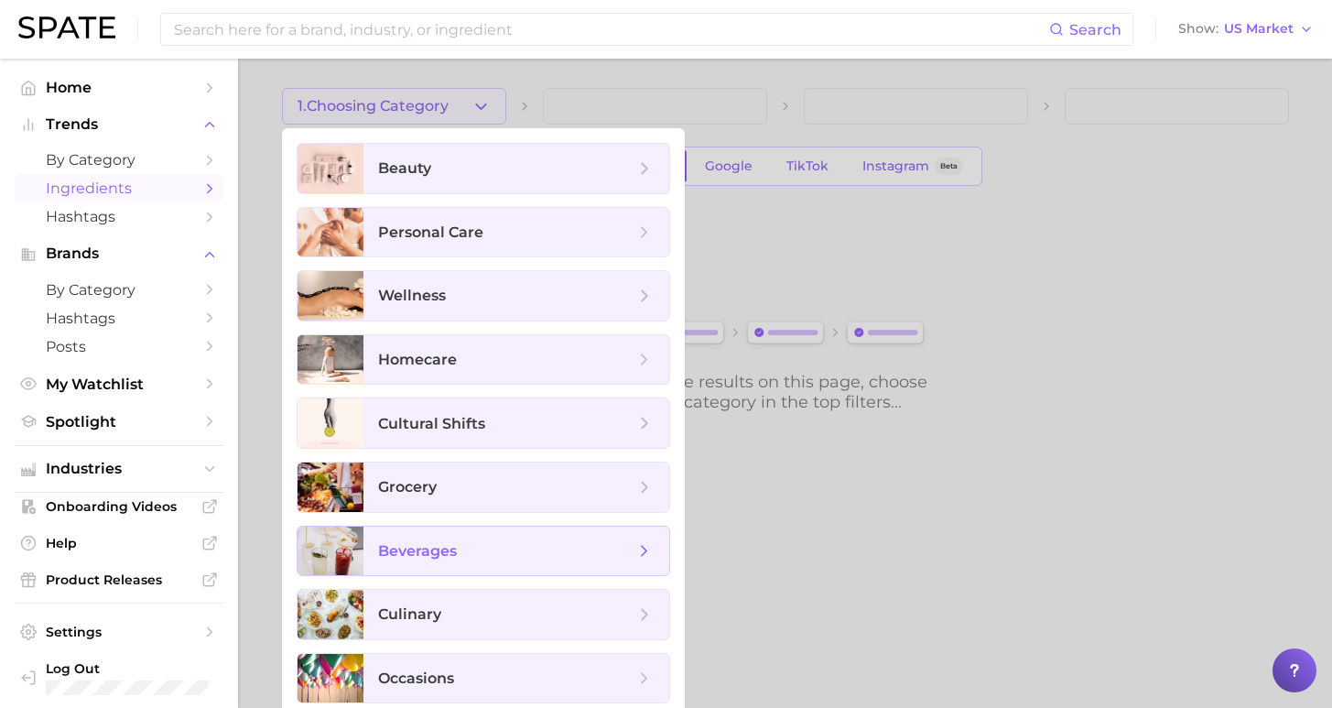
drag, startPoint x: 463, startPoint y: 529, endPoint x: 478, endPoint y: 510, distance: 24.2
click at [464, 531] on span "beverages" at bounding box center [516, 550] width 306 height 49
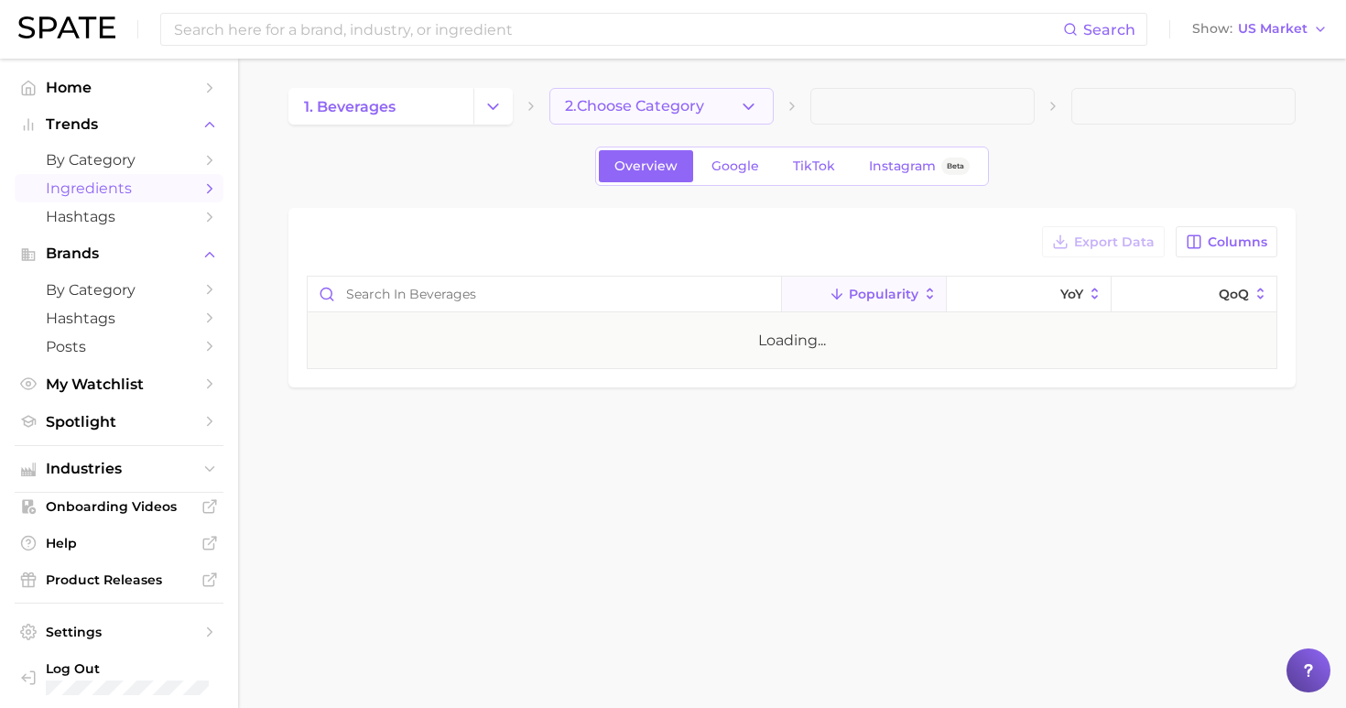
click at [732, 110] on button "2. Choose Category" at bounding box center [661, 106] width 224 height 37
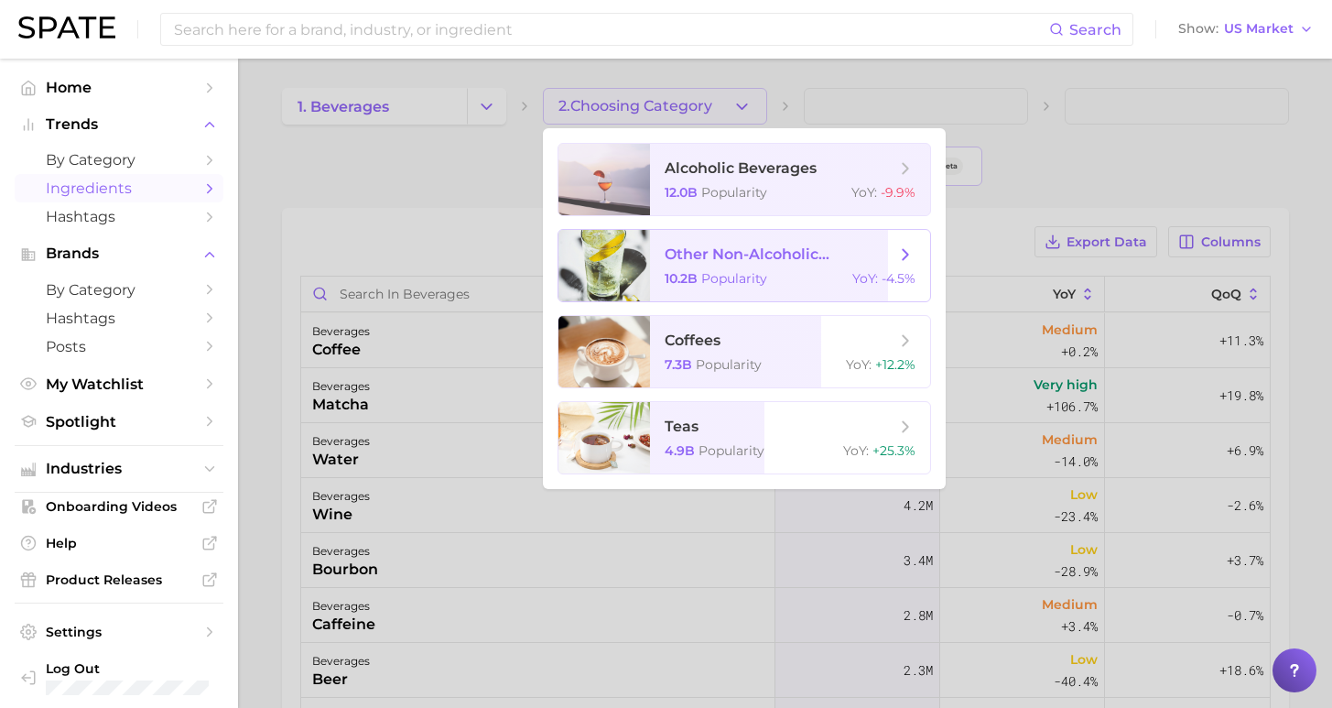
click at [733, 288] on span "other non-alcoholic beverages 10.2b Popularity YoY : -4.5%" at bounding box center [790, 265] width 280 height 71
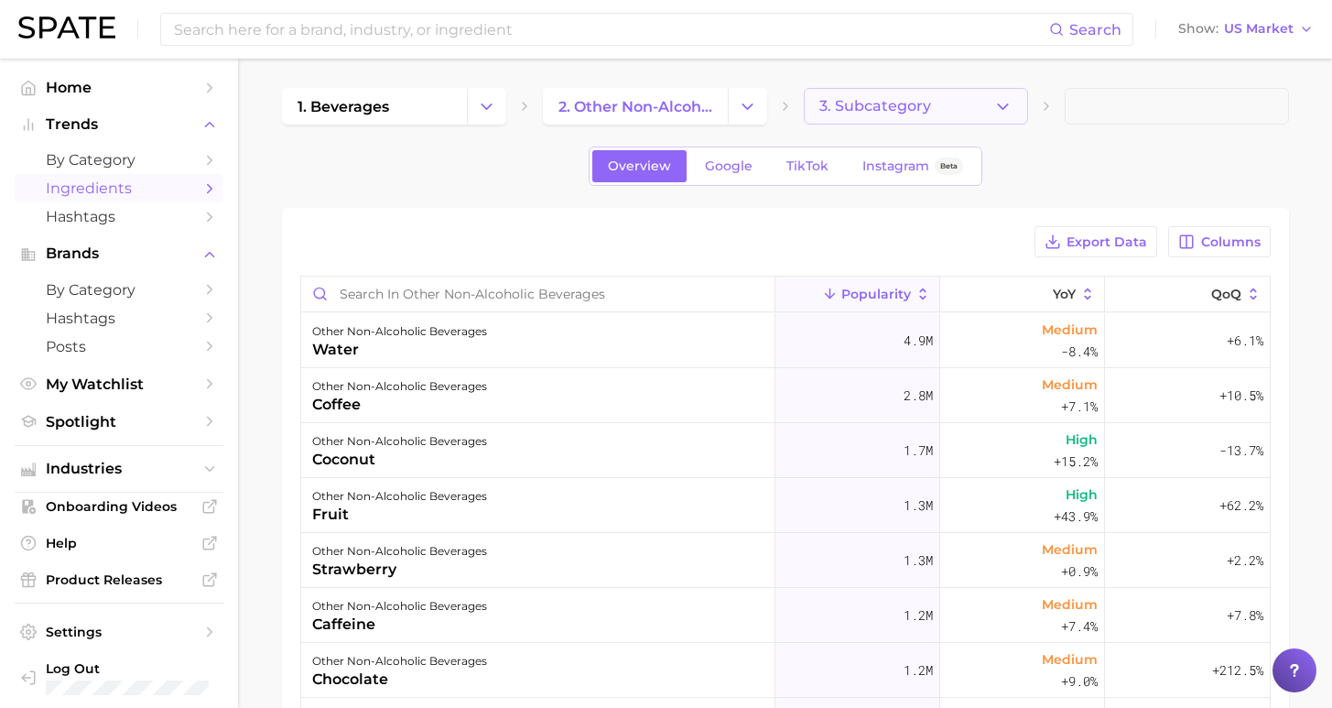
click at [892, 110] on span "3. Subcategory" at bounding box center [875, 106] width 112 height 16
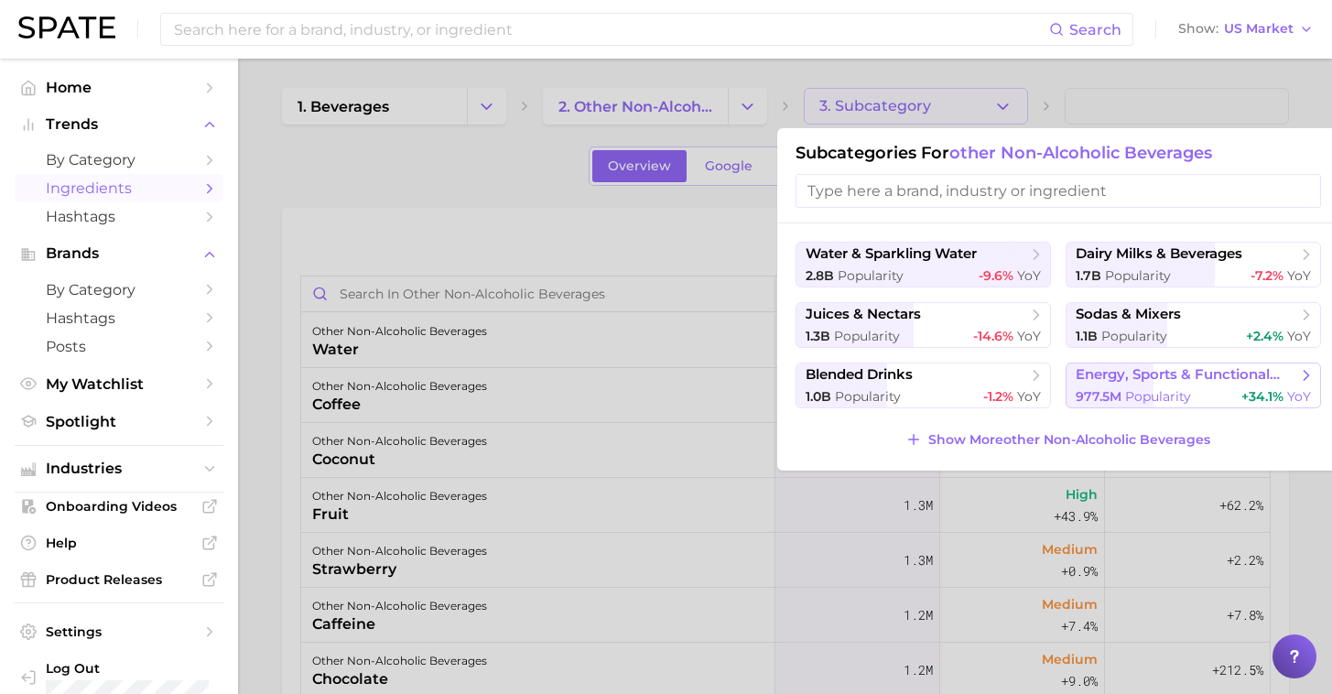
click at [1241, 403] on span "+34.1%" at bounding box center [1262, 396] width 42 height 16
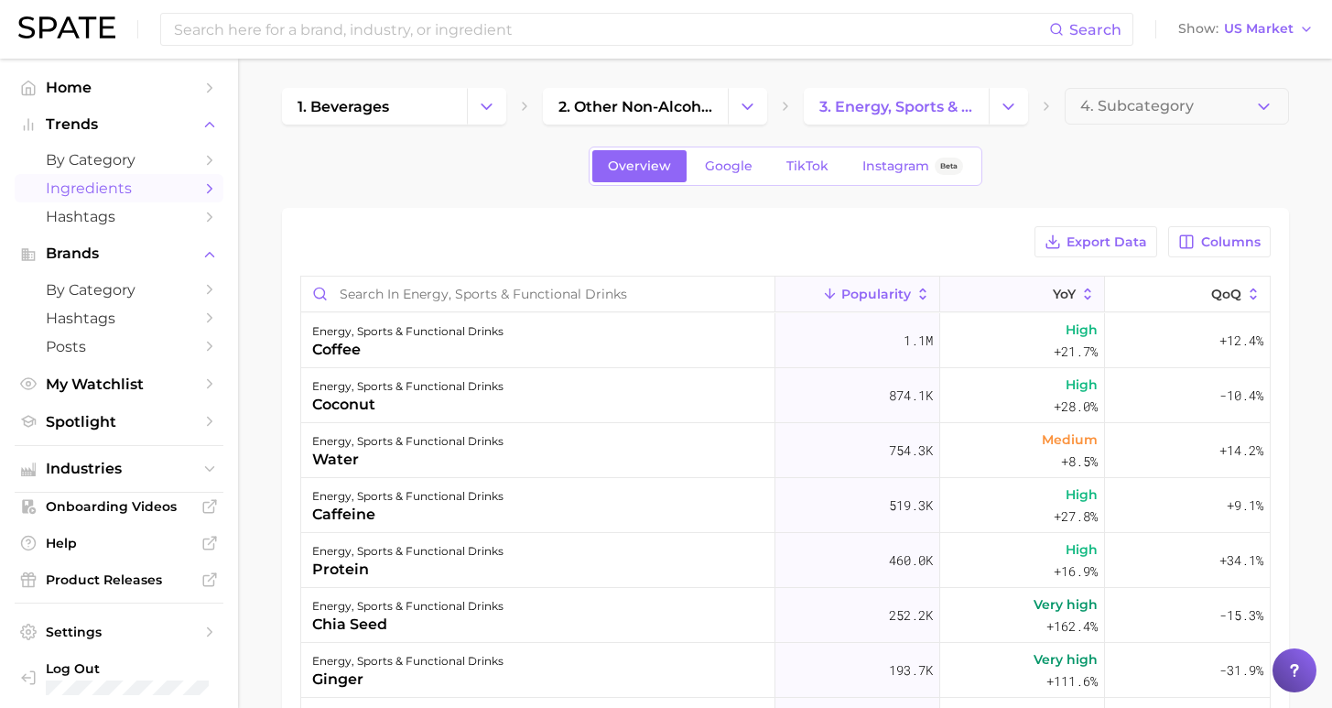
click at [1053, 297] on span "YoY" at bounding box center [1064, 294] width 23 height 15
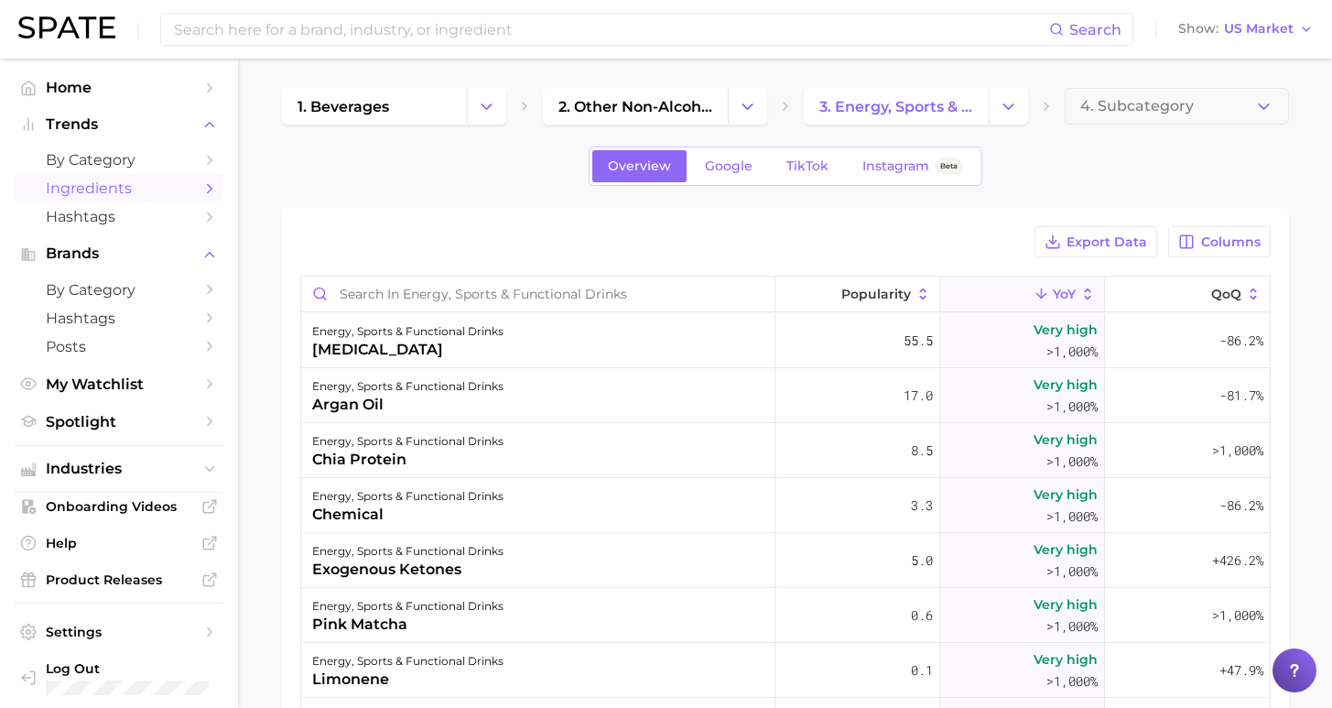
click at [1034, 296] on icon at bounding box center [1042, 294] width 16 height 16
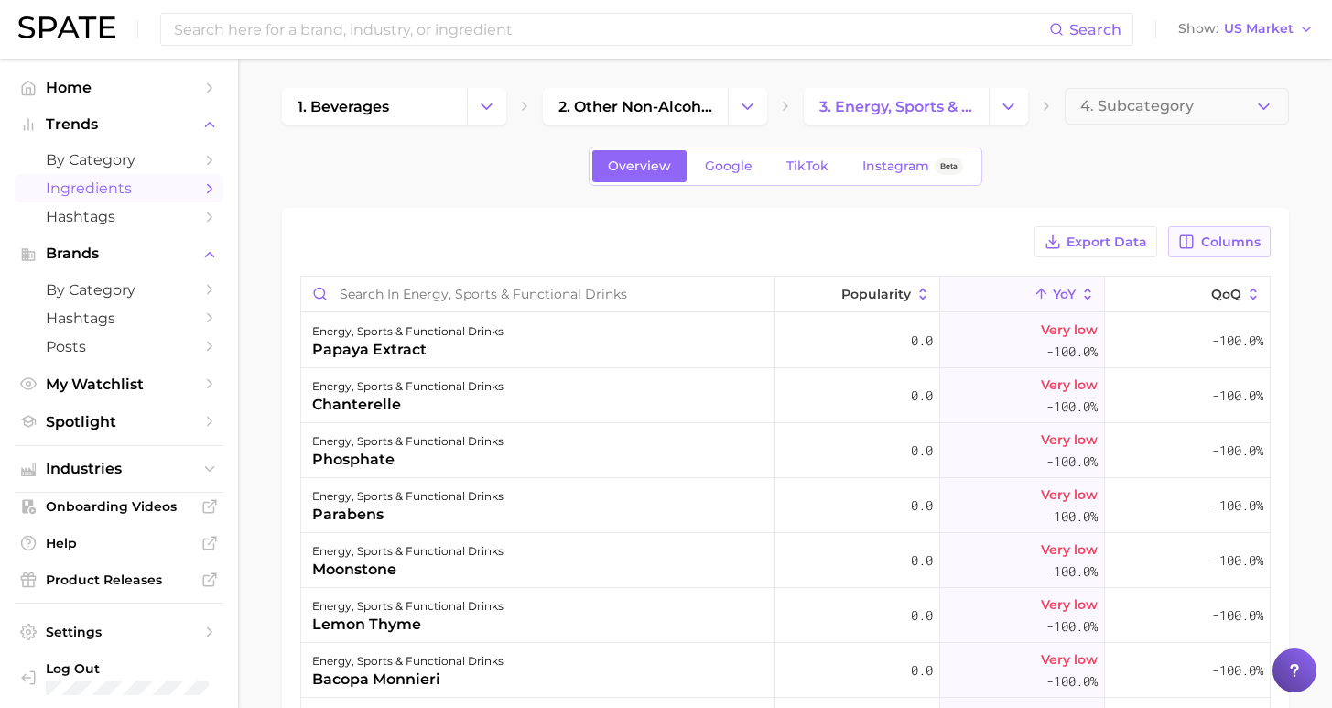
click at [1246, 244] on span "Columns" at bounding box center [1231, 242] width 60 height 16
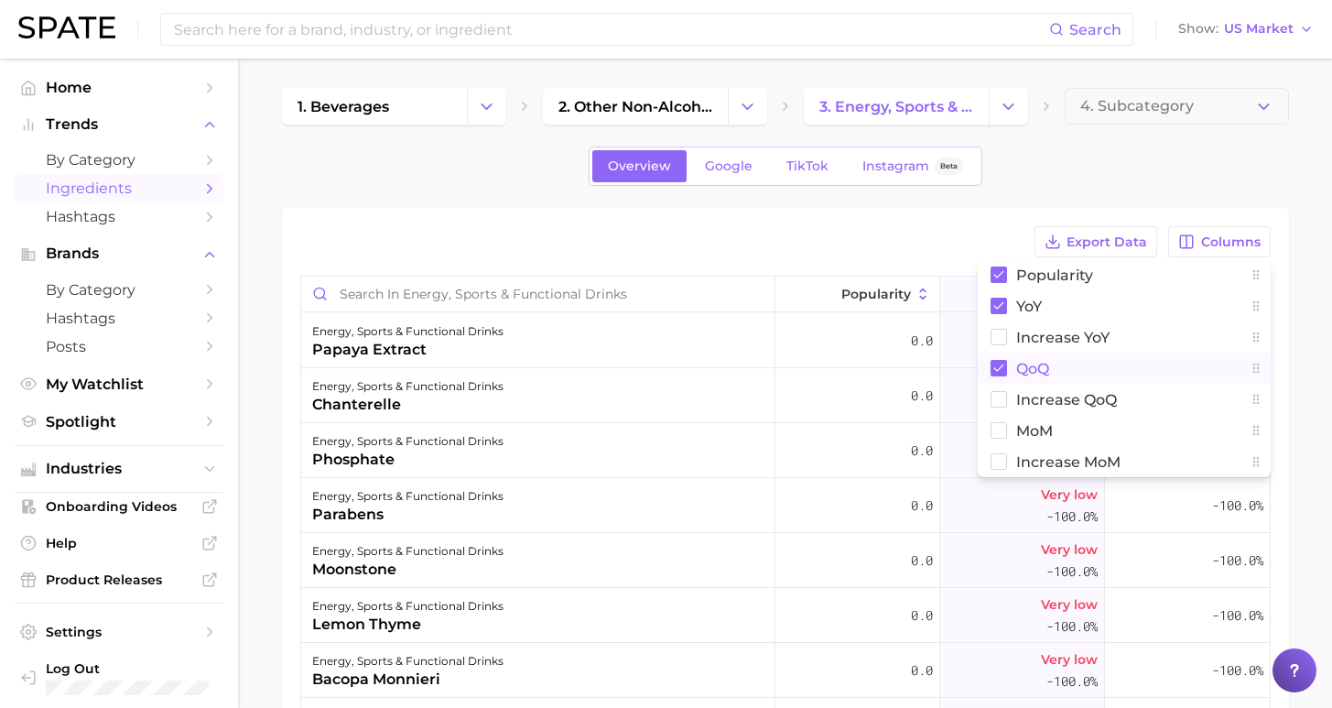
click at [1002, 363] on rect at bounding box center [999, 368] width 16 height 16
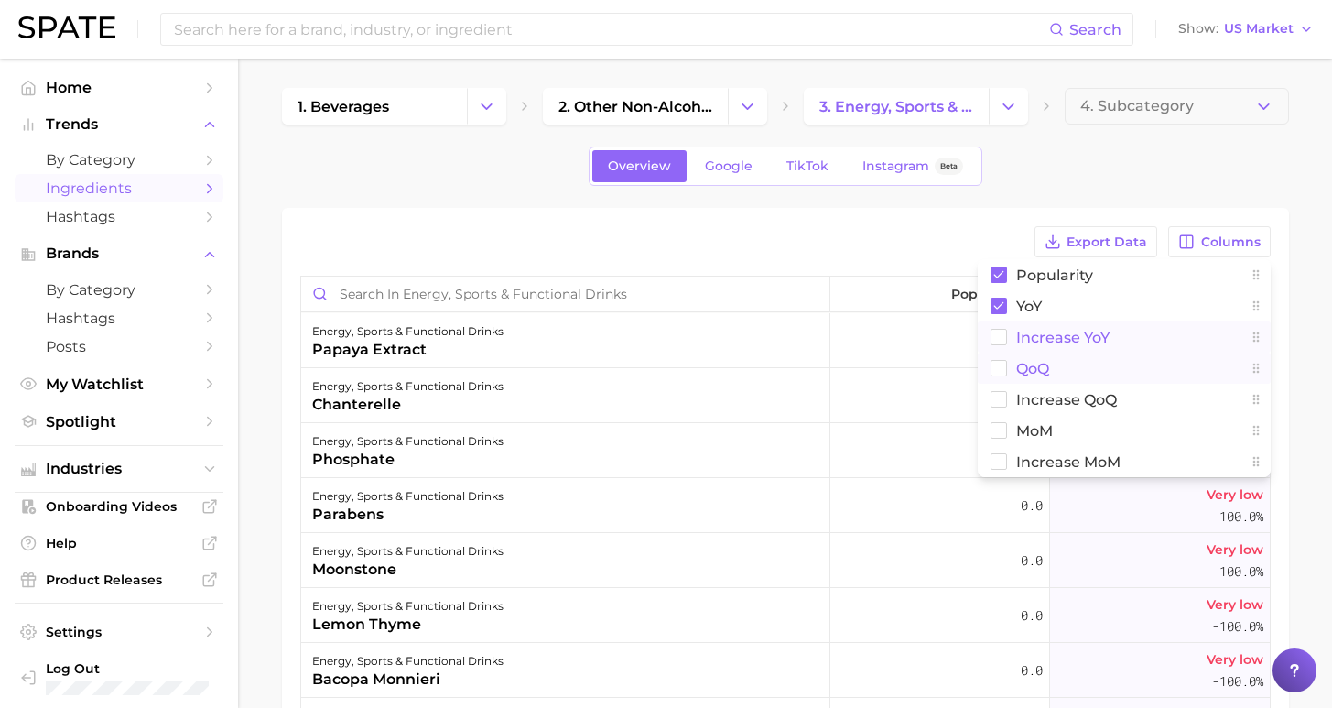
click at [1033, 330] on span "Increase YoY" at bounding box center [1062, 338] width 93 height 16
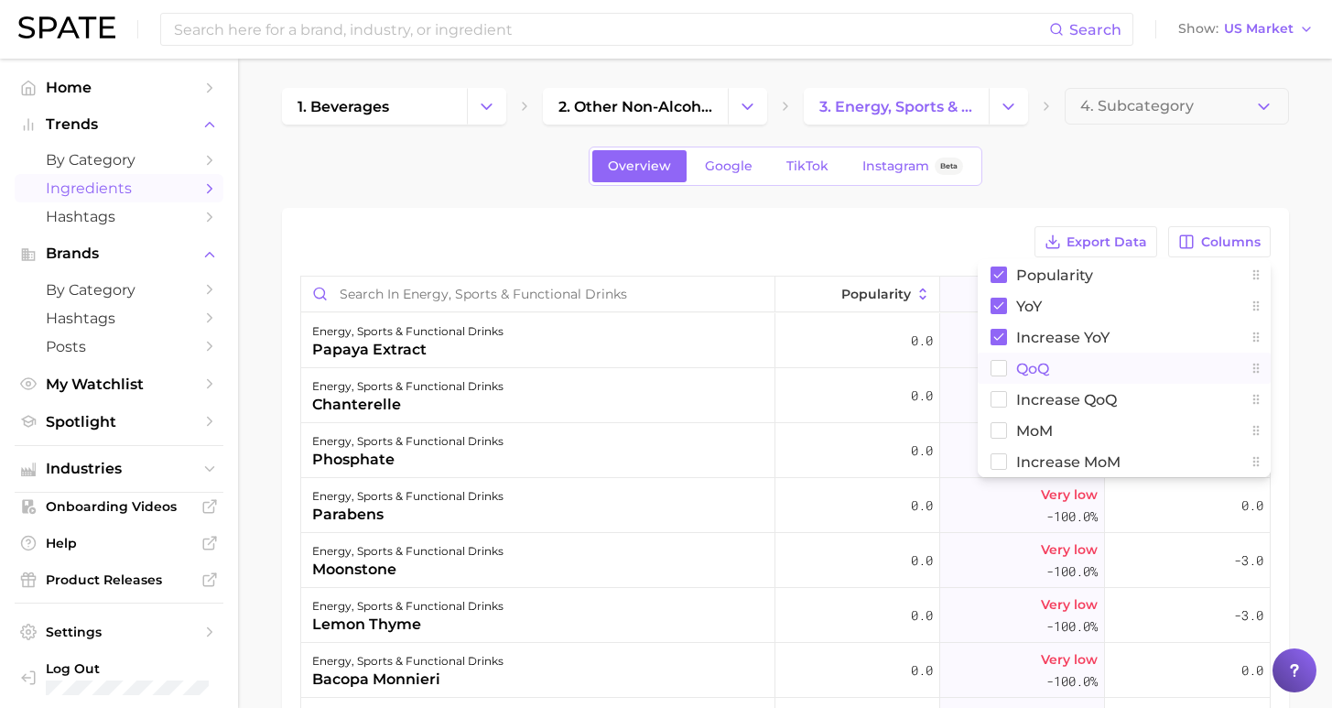
click at [968, 242] on div "Export Data Columns Popularity YoY Increase YoY QoQ Increase QoQ MoM Increase M…" at bounding box center [785, 241] width 970 height 31
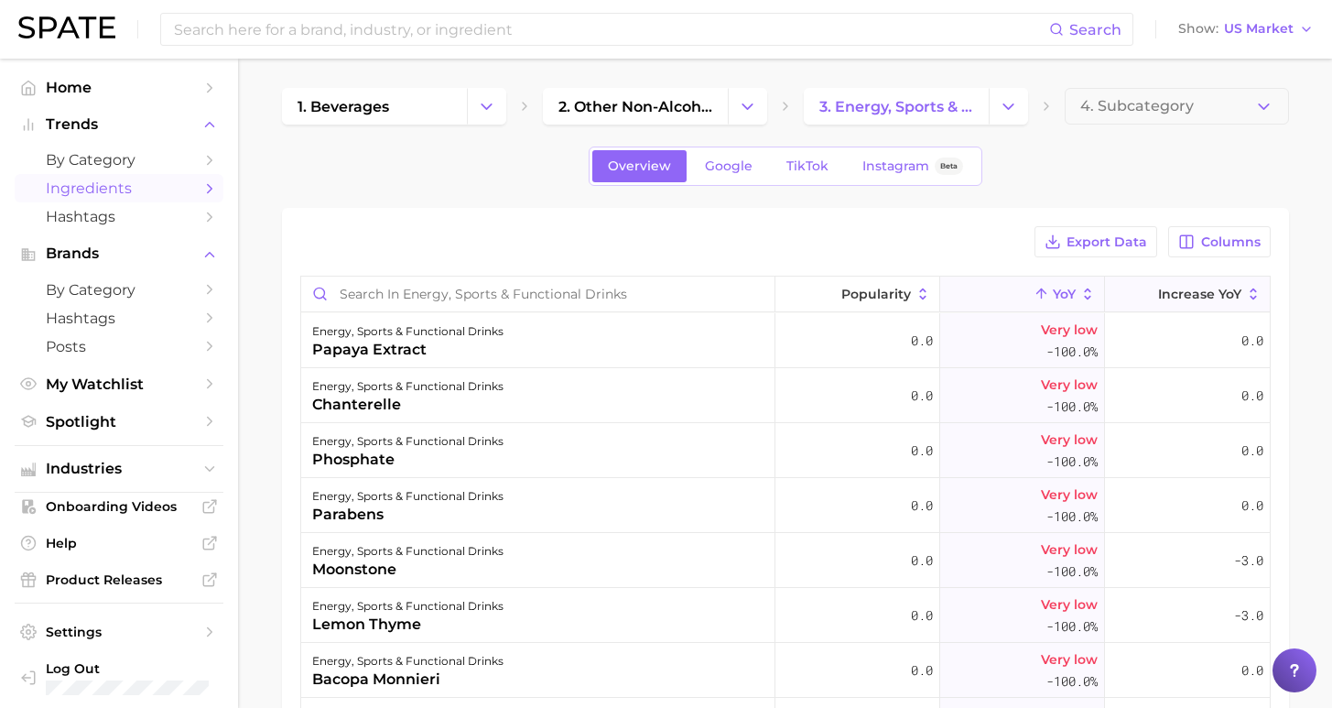
click at [1189, 307] on button "Increase YoY" at bounding box center [1187, 294] width 165 height 36
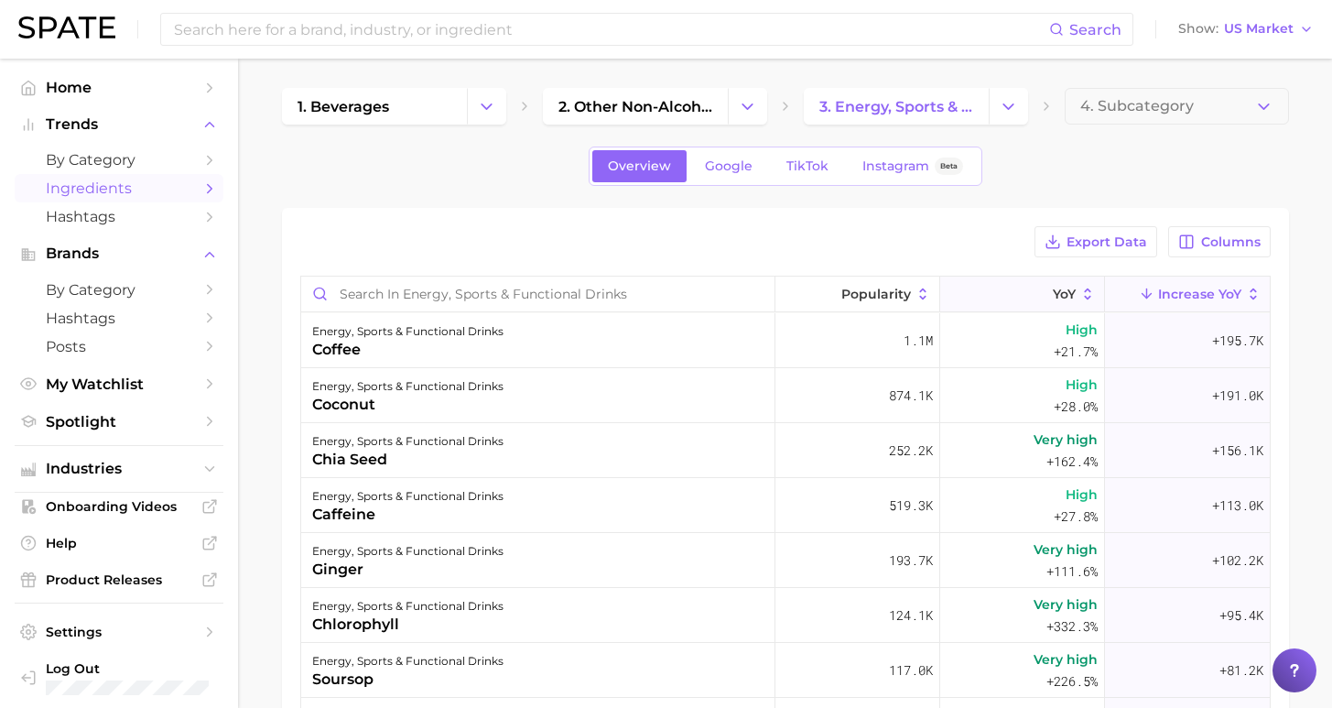
click at [1036, 298] on icon at bounding box center [1042, 294] width 16 height 16
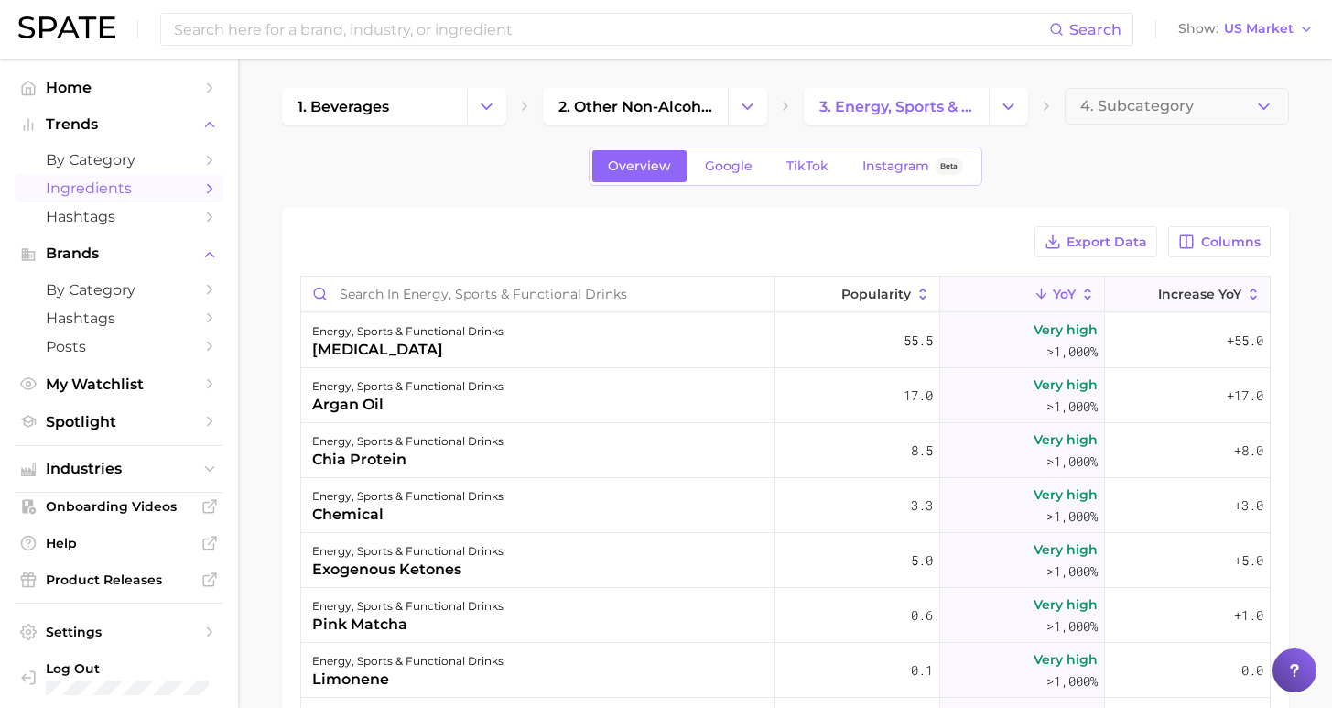
click at [1162, 294] on span "Increase YoY" at bounding box center [1199, 294] width 83 height 15
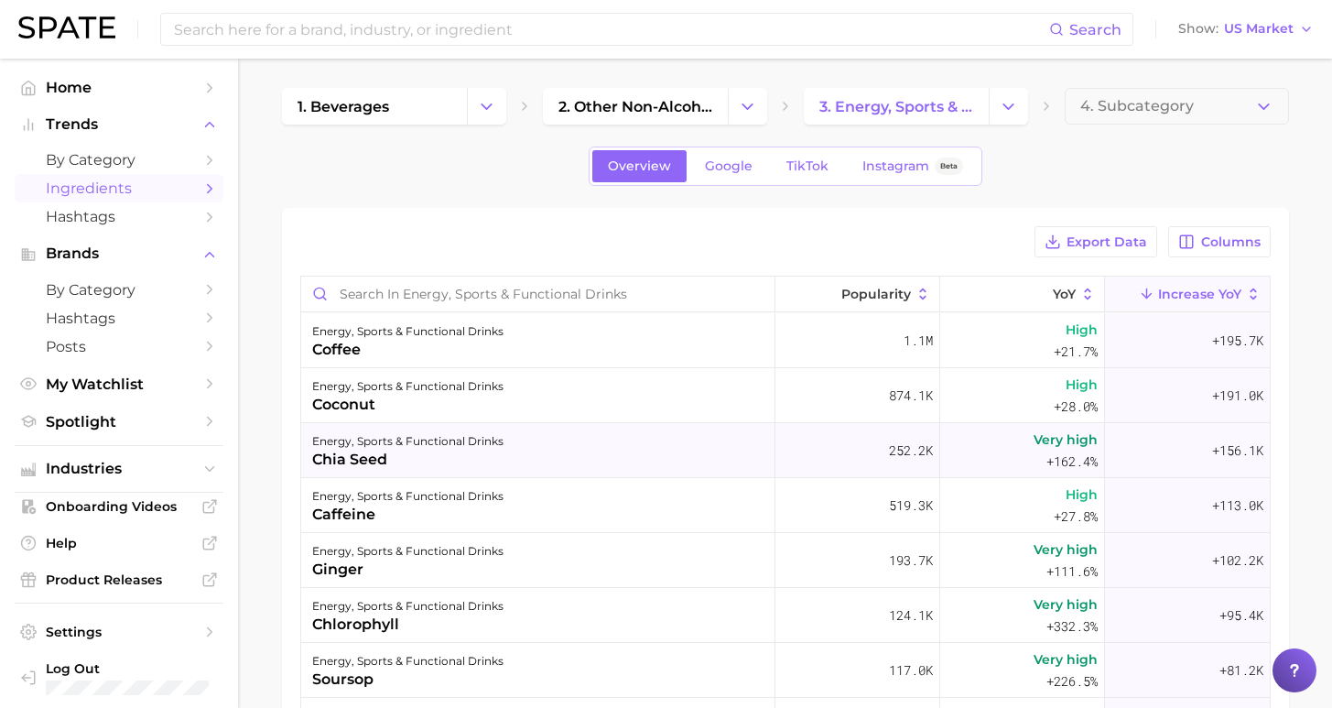
click at [596, 457] on div "energy, sports & functional drinks chia seed" at bounding box center [538, 450] width 474 height 55
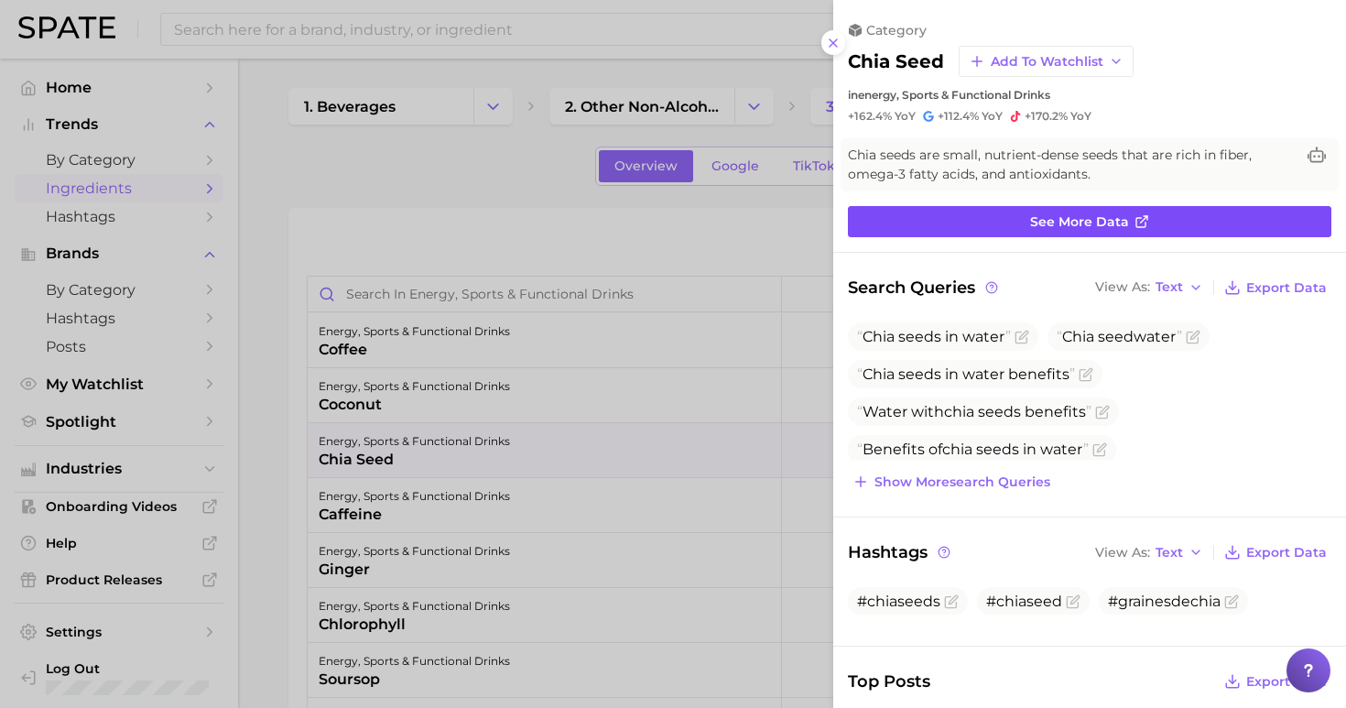
click at [1060, 224] on span "See more data" at bounding box center [1079, 222] width 99 height 16
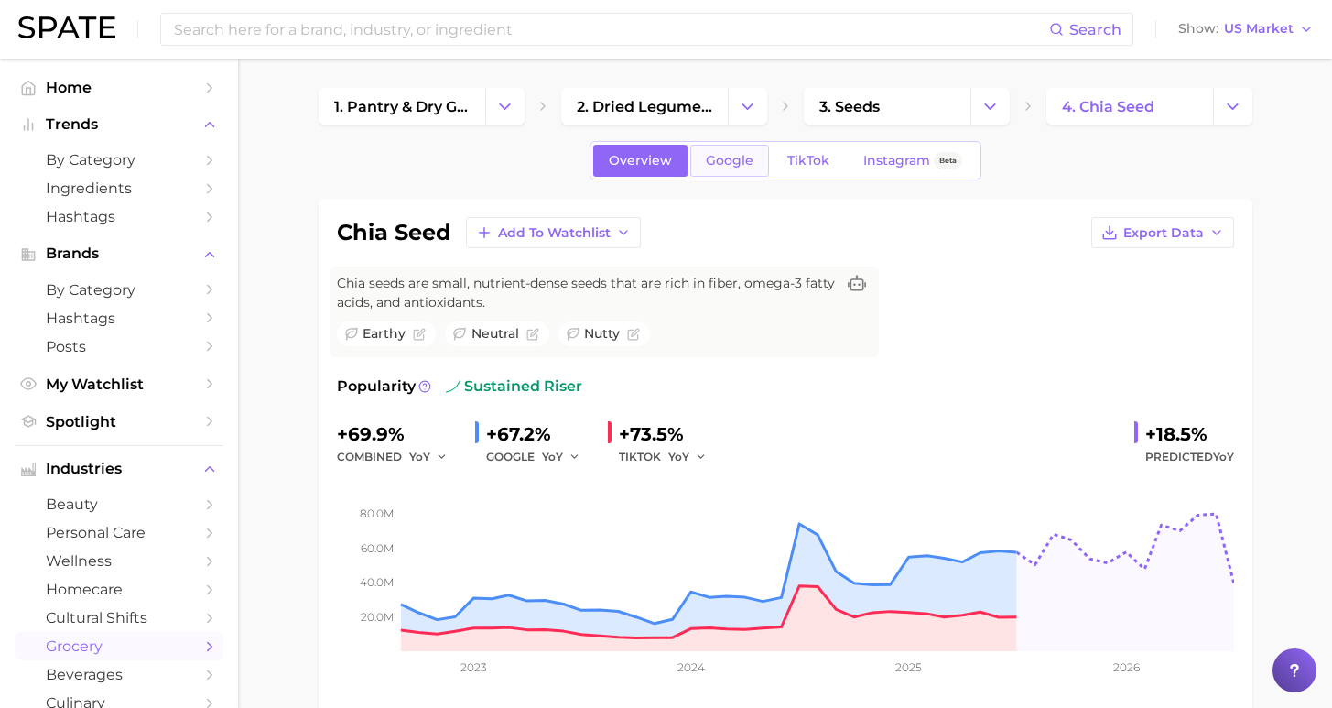
click at [739, 166] on span "Google" at bounding box center [730, 161] width 48 height 16
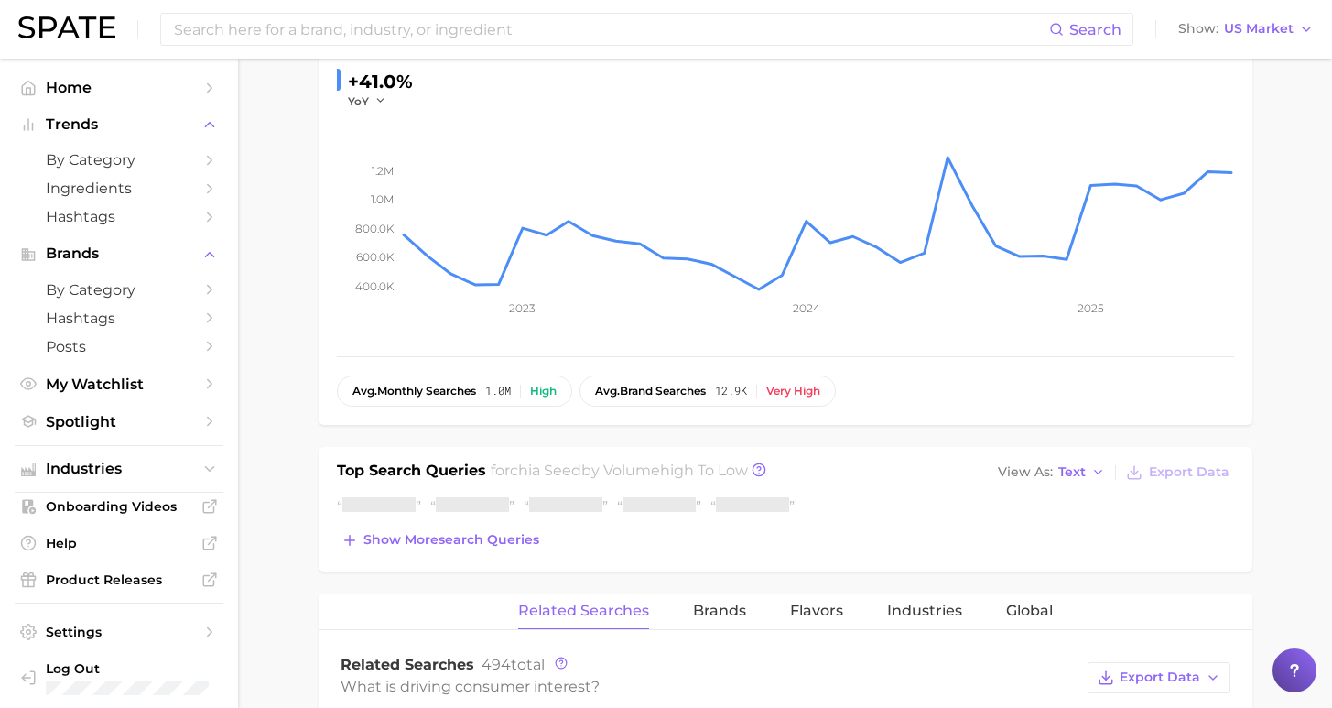
scroll to position [927, 0]
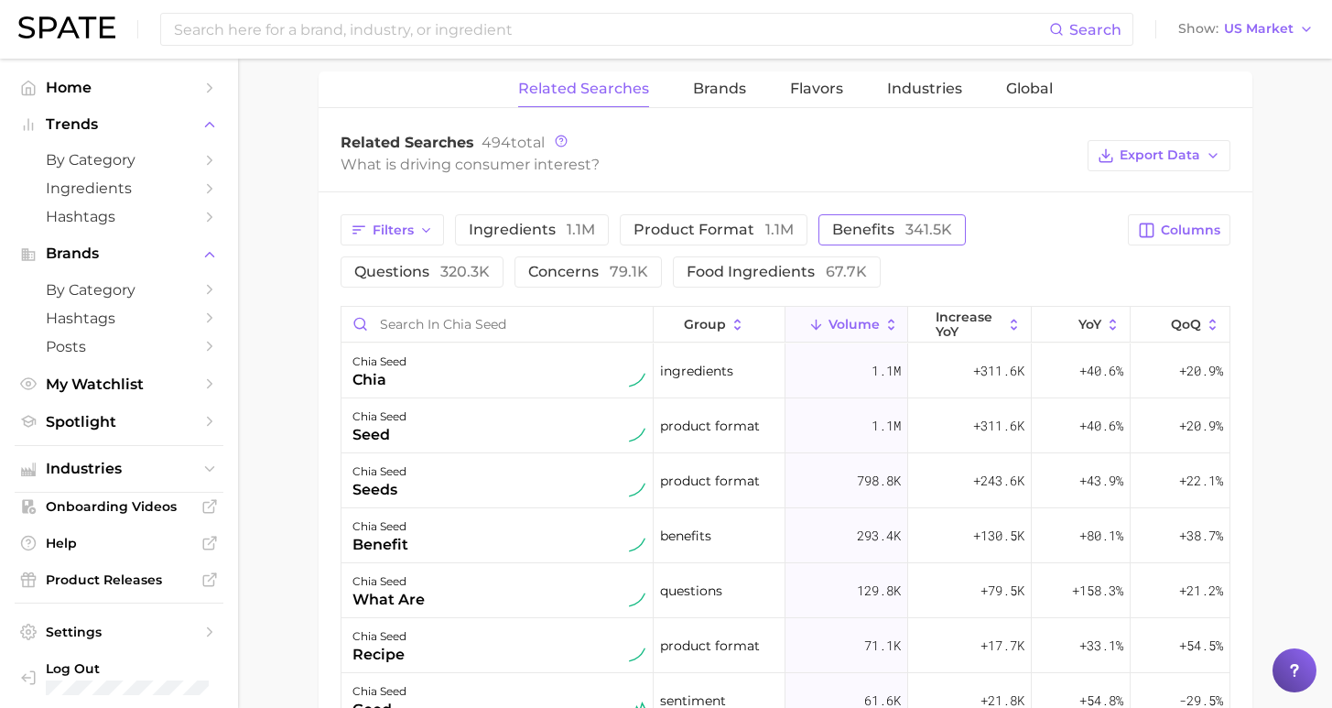
click at [843, 237] on span "benefits 341.5k" at bounding box center [892, 229] width 120 height 17
click at [967, 322] on span "increase YoY" at bounding box center [969, 323] width 67 height 29
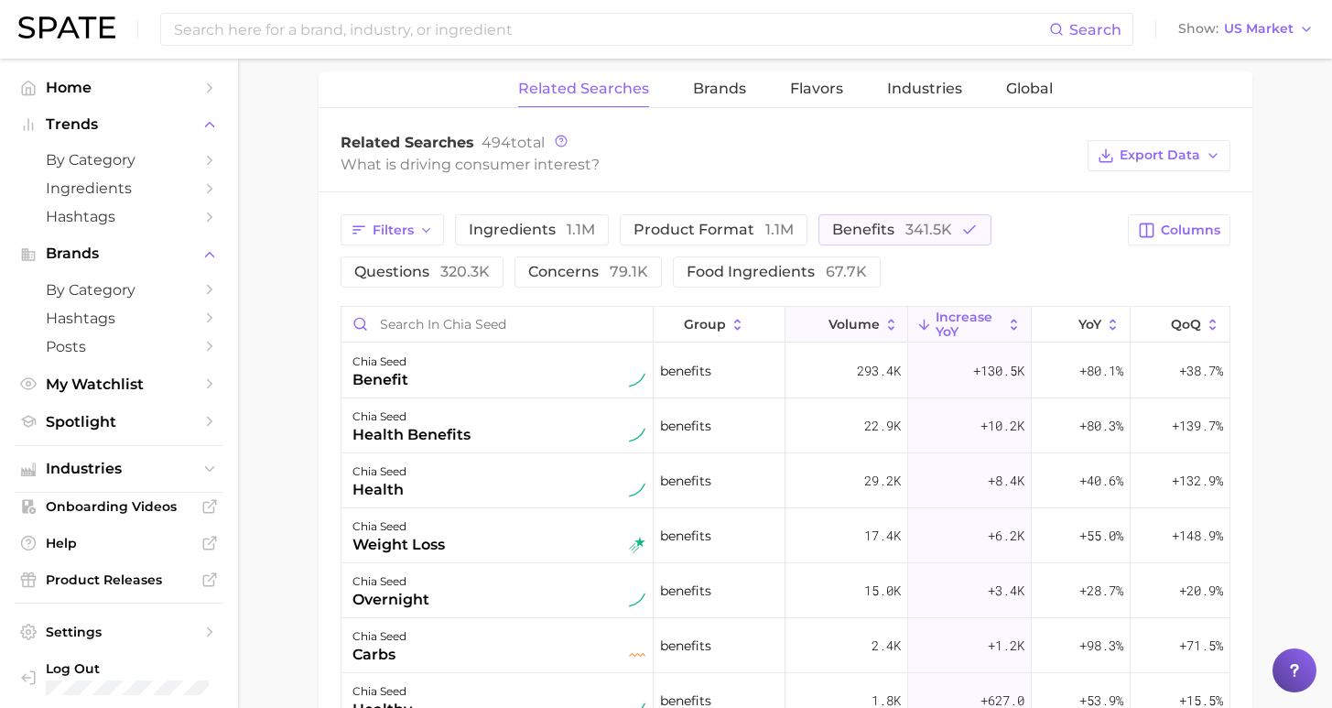
click at [864, 319] on span "Volume" at bounding box center [854, 324] width 51 height 15
click at [736, 82] on span "Brands" at bounding box center [719, 89] width 53 height 16
